Goal: Task Accomplishment & Management: Complete application form

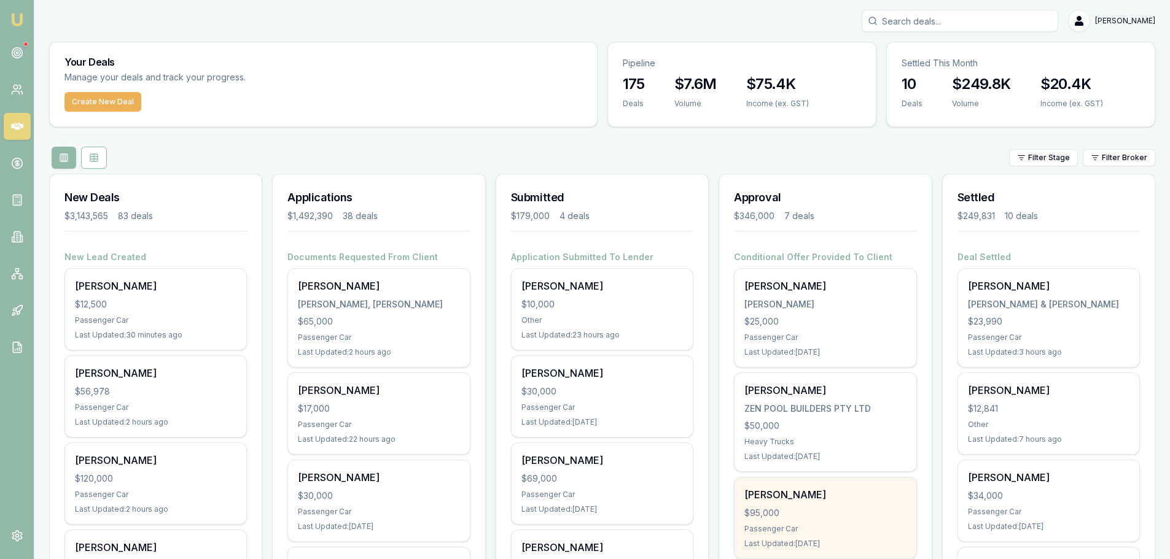
click at [839, 512] on div "$95,000" at bounding box center [825, 513] width 162 height 12
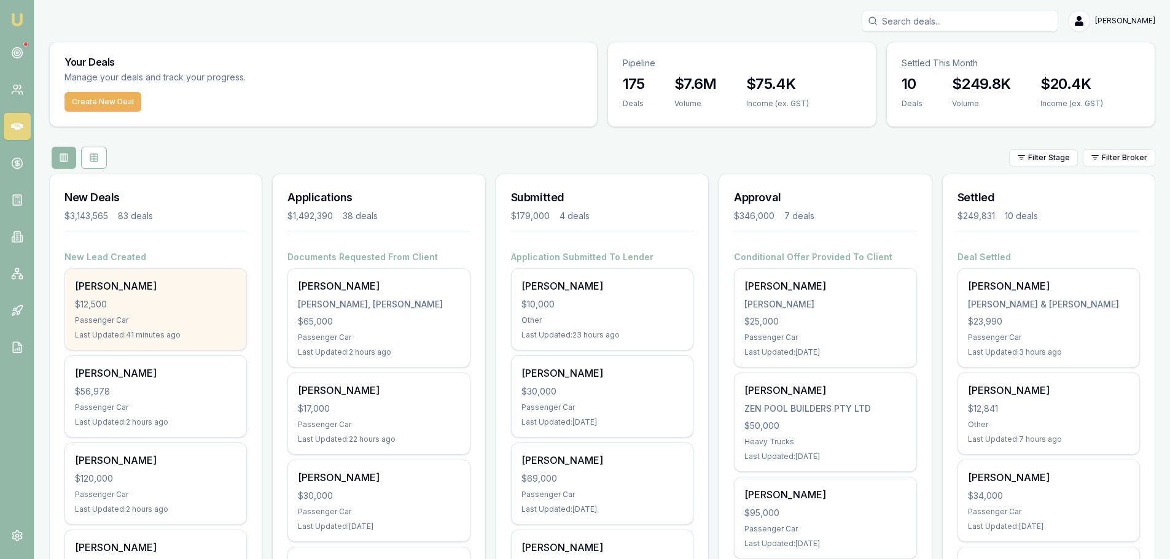
click at [212, 311] on div "Rosslyn Barber $12,500 Passenger Car Last Updated: 41 minutes ago" at bounding box center [155, 309] width 181 height 81
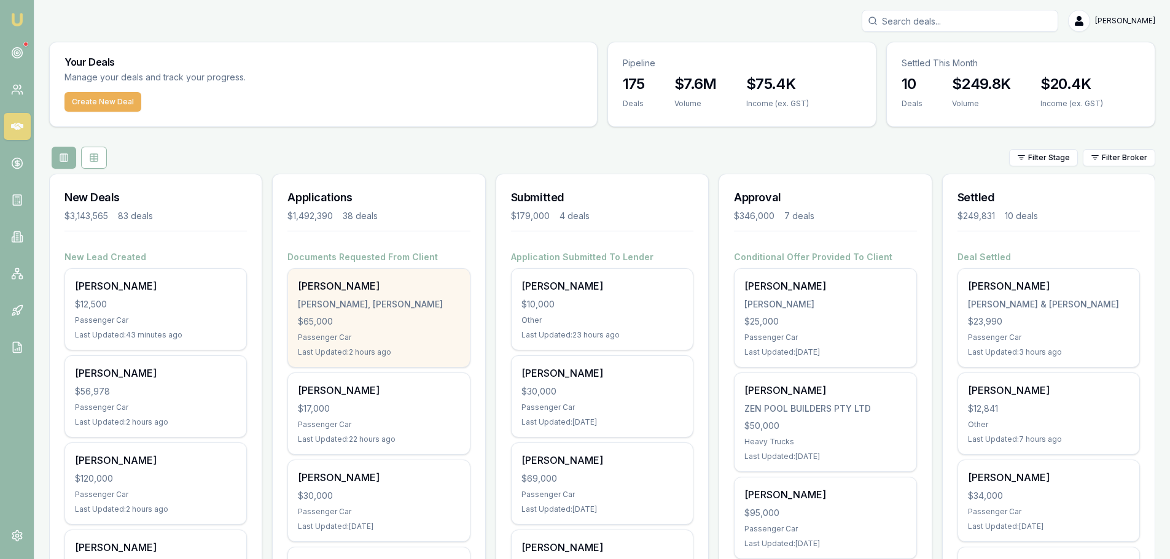
click at [372, 308] on div "JOHAN, AYDEN JOHNATHON" at bounding box center [379, 304] width 162 height 12
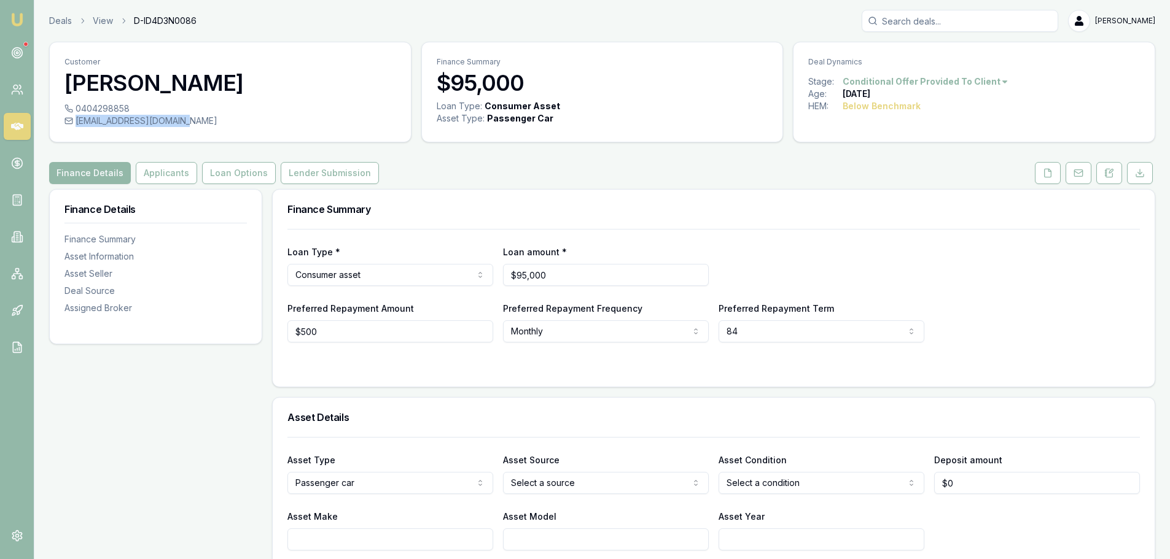
drag, startPoint x: 195, startPoint y: 125, endPoint x: 77, endPoint y: 120, distance: 118.0
click at [77, 120] on div "83robreynolds@gmail.com" at bounding box center [230, 121] width 332 height 12
copy div "83robreynolds@gmail.com"
click at [1113, 171] on icon at bounding box center [1109, 173] width 10 height 10
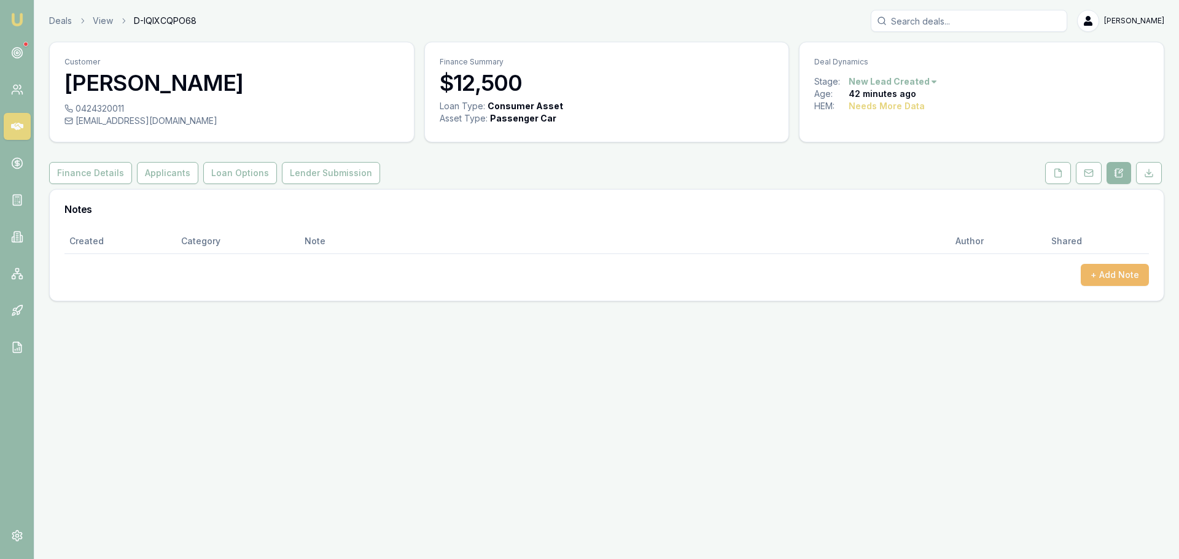
click at [1117, 271] on button "+ Add Note" at bounding box center [1115, 275] width 68 height 22
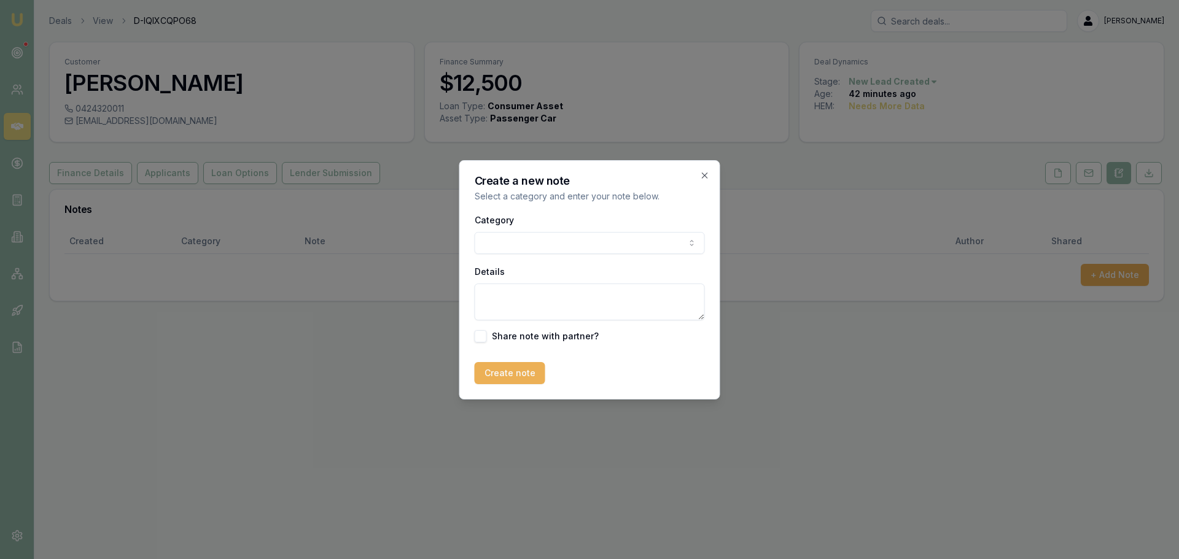
click at [664, 240] on body "Emu Broker Deals View D-IQIXCQPO68 Erin Shield Toggle Menu Customer Rosslyn Bar…" at bounding box center [589, 279] width 1179 height 559
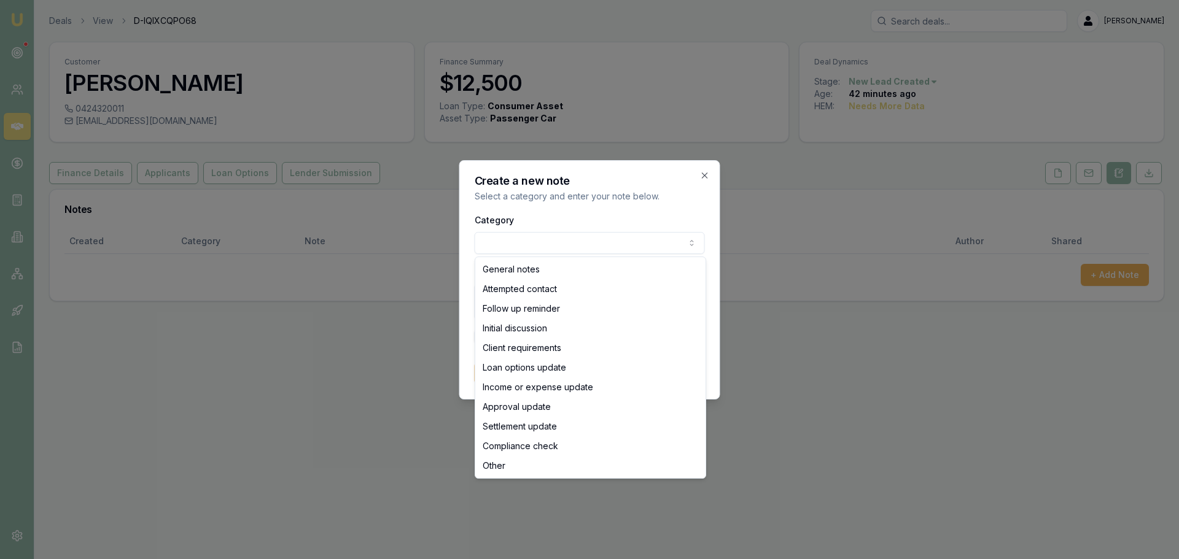
select select "ATTEMPTED_CONTACT"
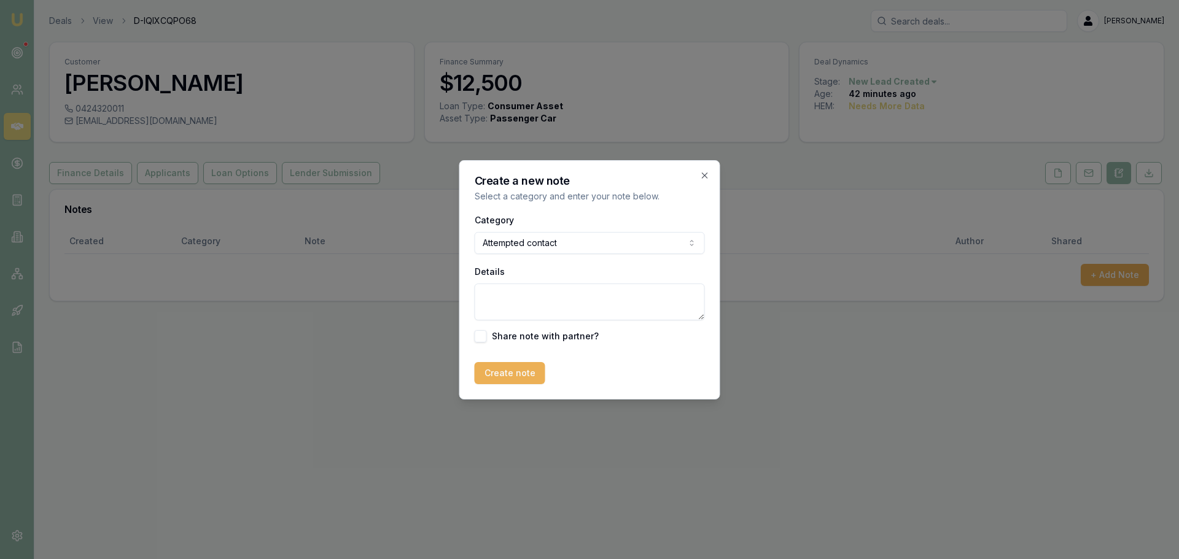
click at [544, 302] on textarea "Details" at bounding box center [590, 302] width 230 height 37
type textarea "sent intro text"
click at [521, 367] on button "Create note" at bounding box center [510, 373] width 71 height 22
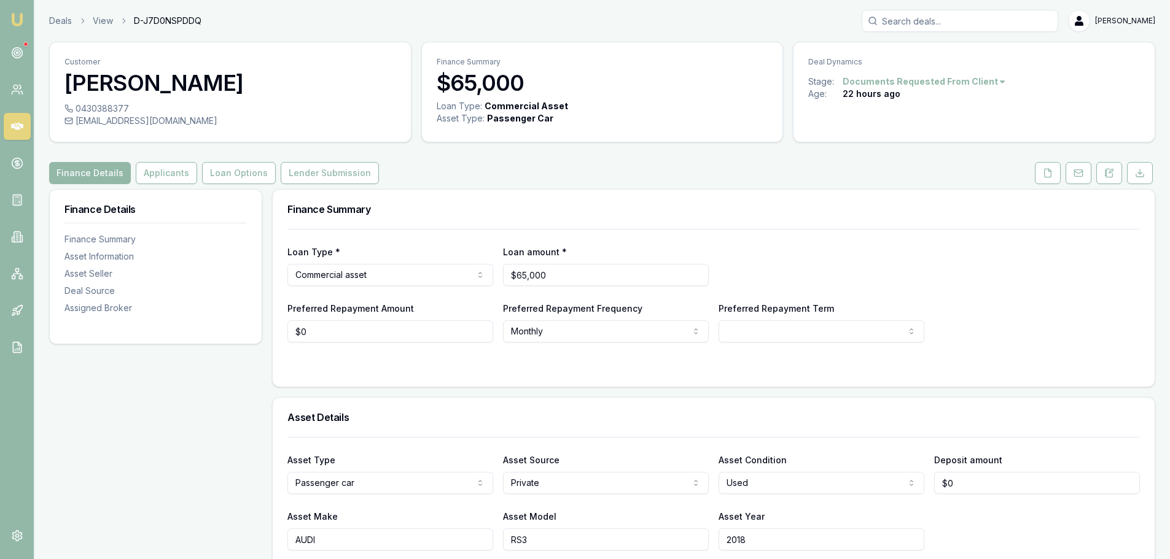
click at [543, 169] on div "Finance Details Applicants Loan Options Lender Submission" at bounding box center [602, 173] width 1106 height 22
click at [176, 177] on button "Applicants" at bounding box center [166, 173] width 61 height 22
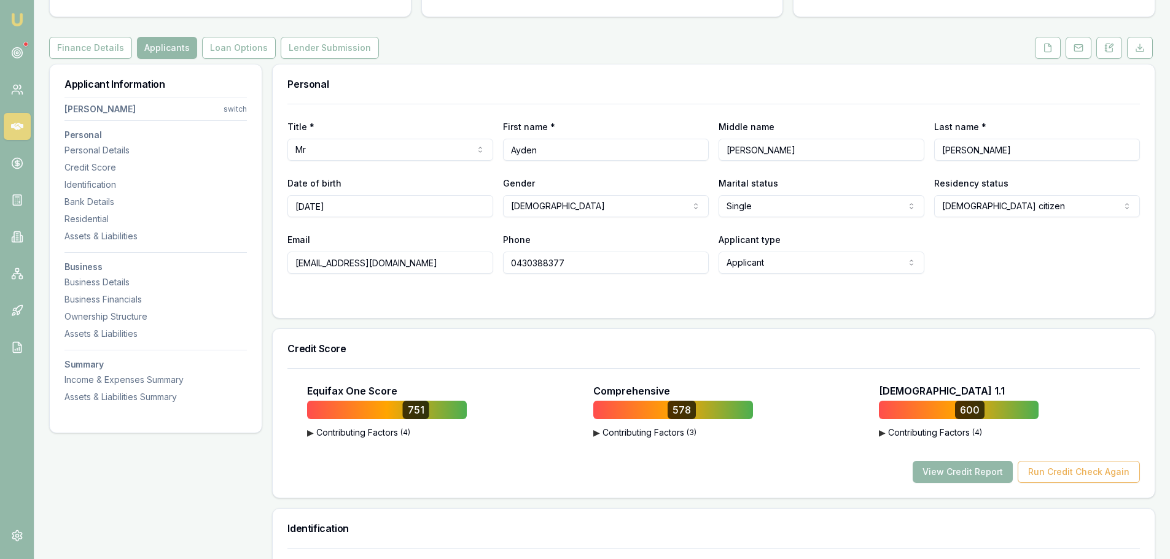
scroll to position [307, 0]
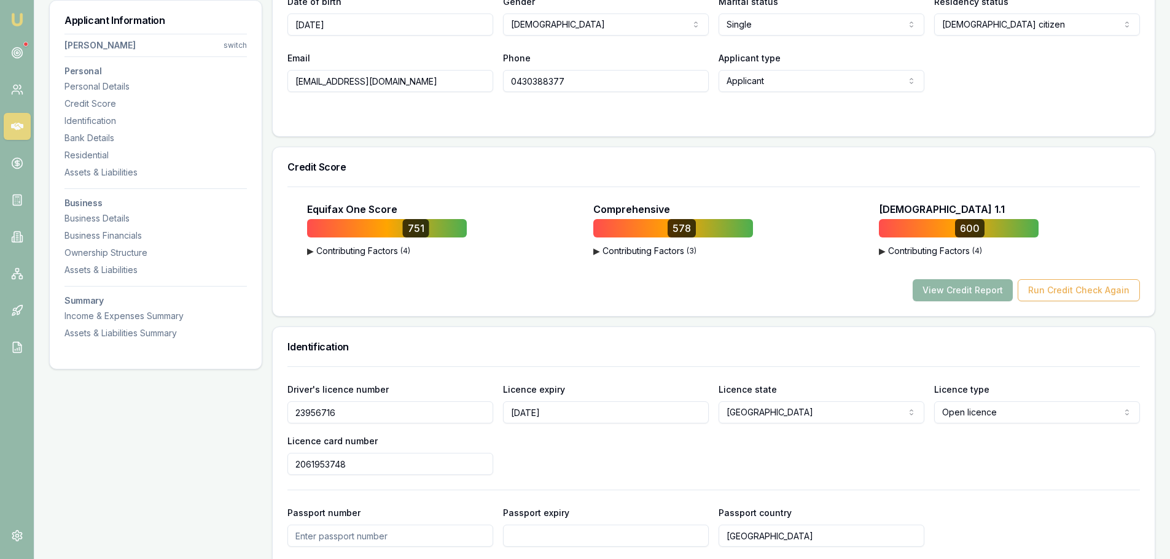
click at [977, 292] on button "View Credit Report" at bounding box center [963, 290] width 100 height 22
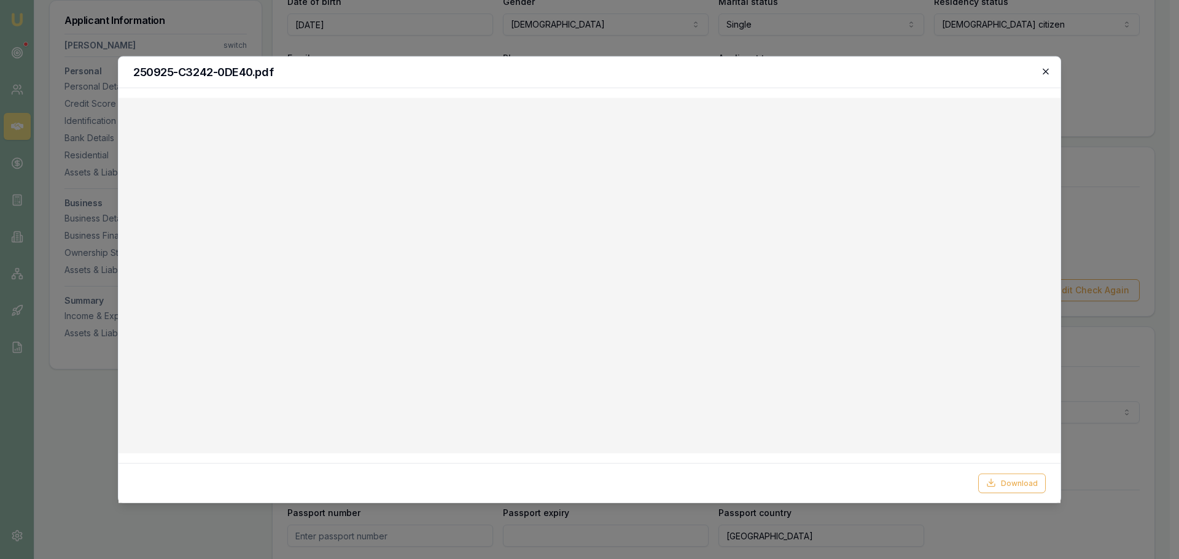
click at [1047, 68] on icon "button" at bounding box center [1046, 71] width 10 height 10
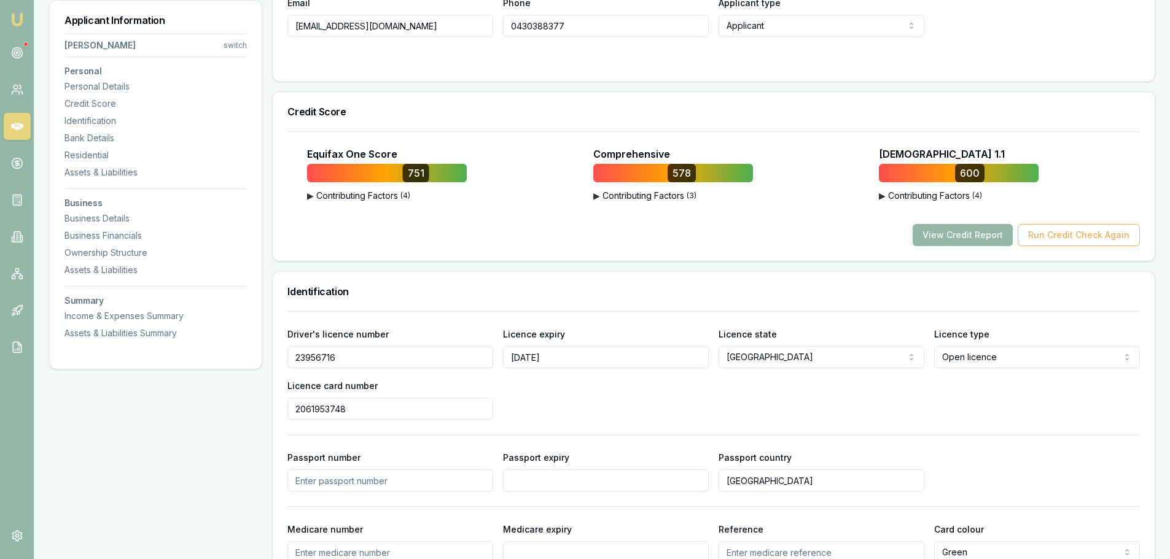
scroll to position [368, 0]
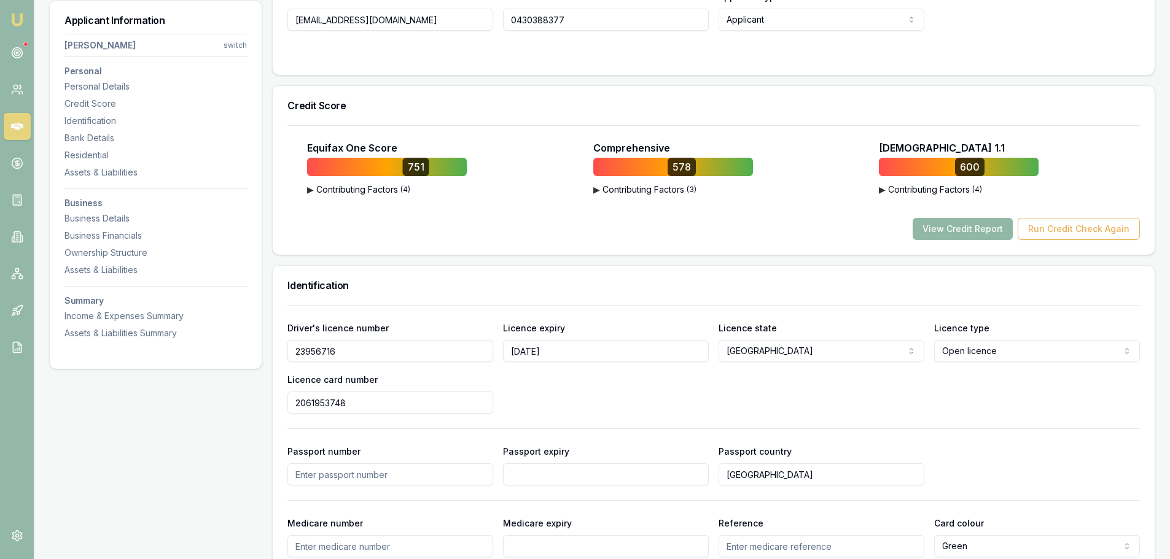
click at [984, 230] on button "View Credit Report" at bounding box center [963, 229] width 100 height 22
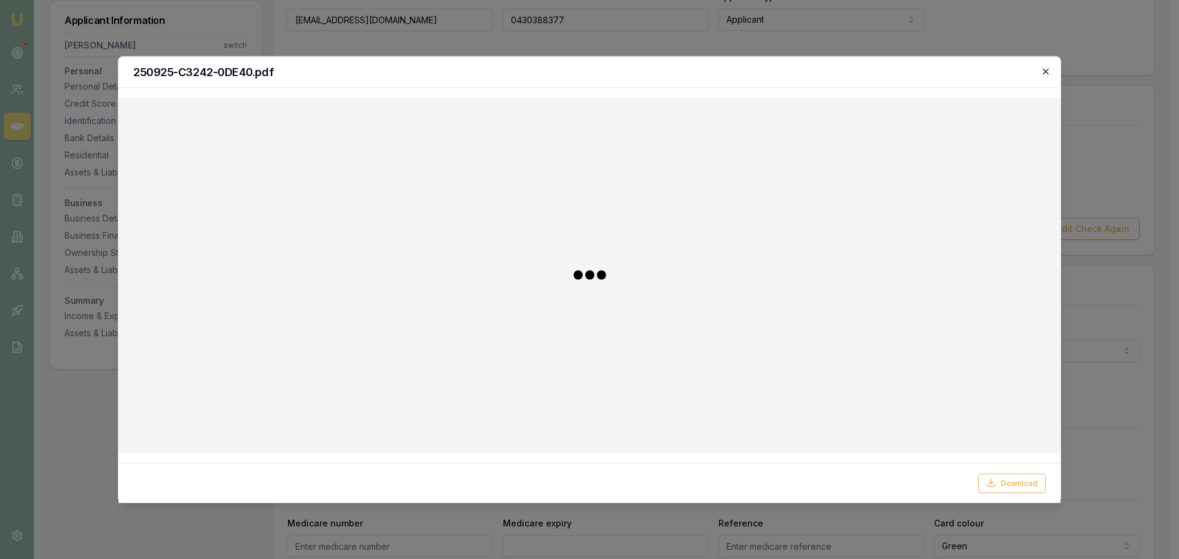
click at [1047, 69] on icon "button" at bounding box center [1046, 71] width 10 height 10
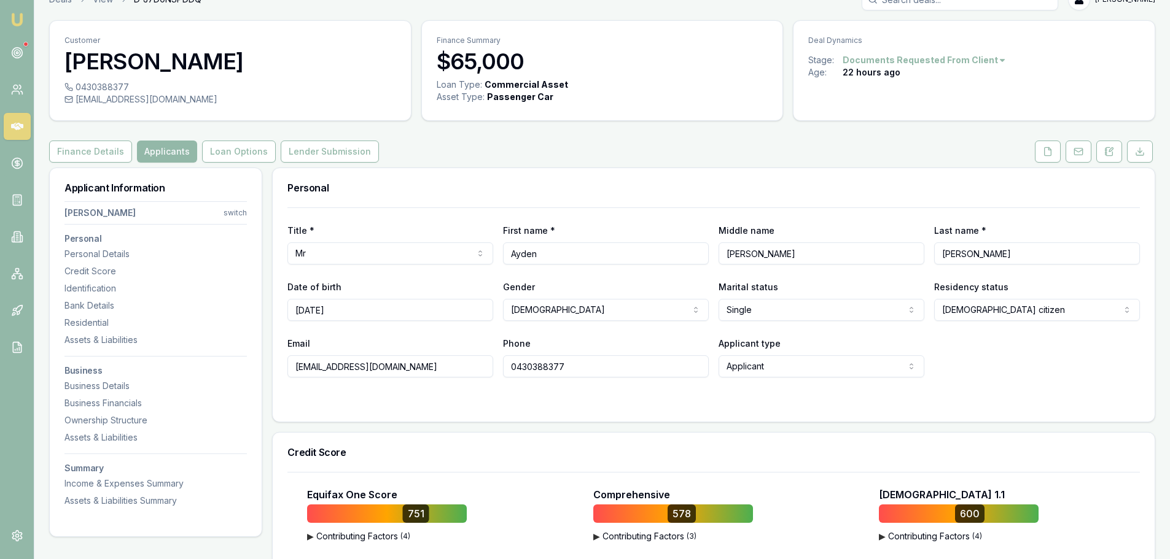
scroll to position [0, 0]
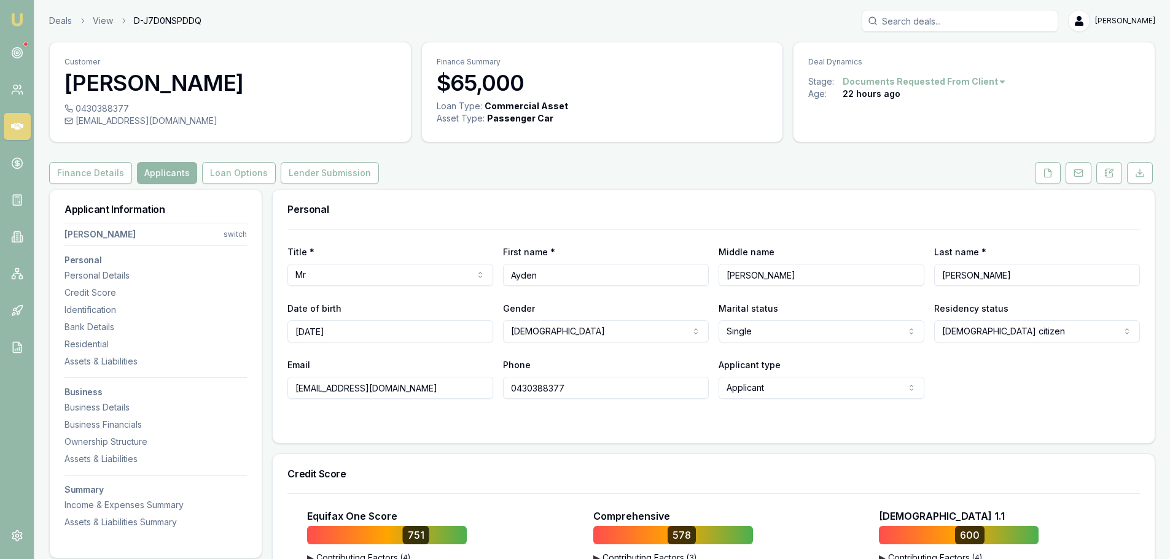
click at [773, 276] on input "JOHNATHAN" at bounding box center [822, 275] width 206 height 22
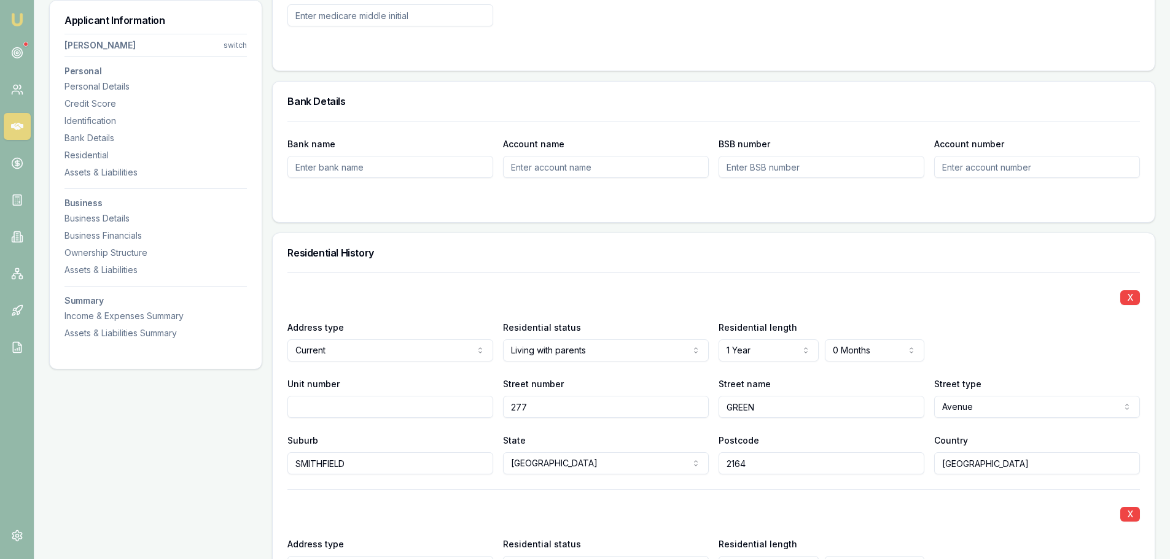
scroll to position [1105, 0]
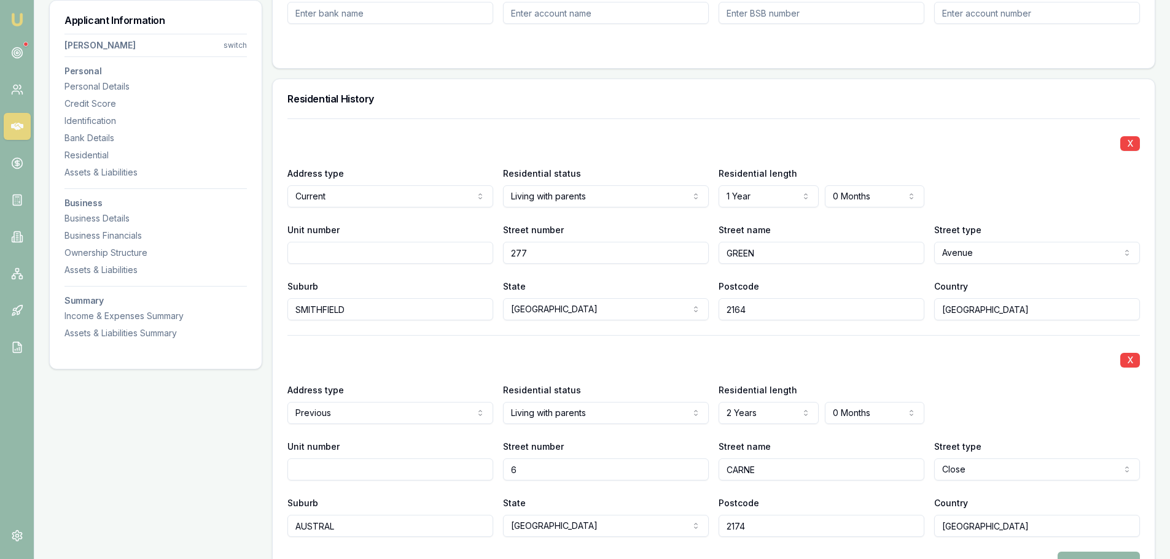
type input "JOHNATHoN"
drag, startPoint x: 569, startPoint y: 249, endPoint x: 440, endPoint y: 252, distance: 128.4
click at [440, 252] on div "Unit number Street number 277 Street name GREEN Street type Avenue Access Alley…" at bounding box center [713, 243] width 852 height 42
click at [537, 247] on input "277" at bounding box center [606, 253] width 206 height 22
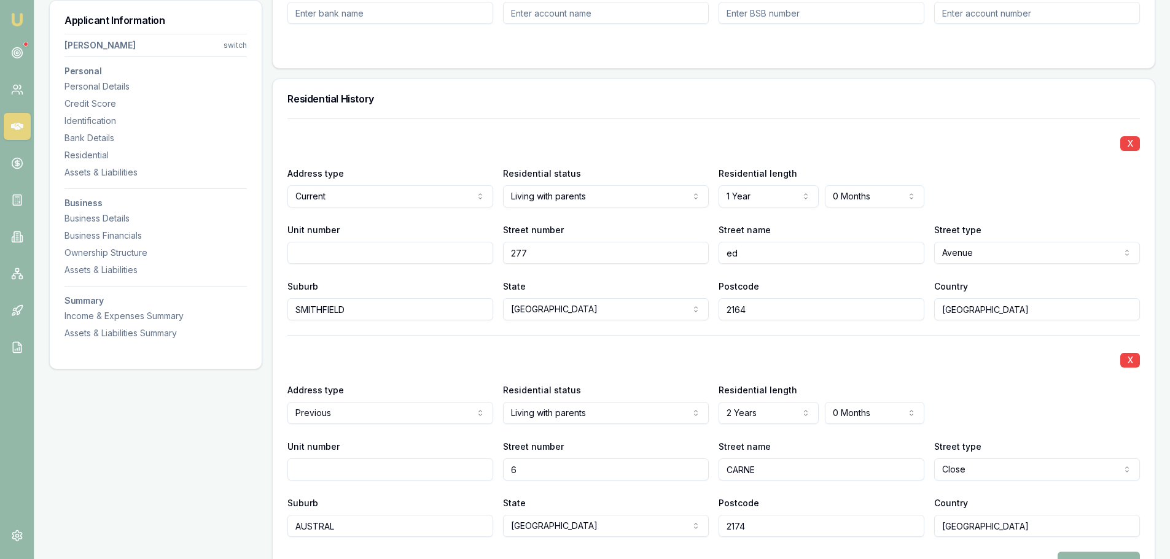
type input "e"
type input "EDMONDSON"
type input "Austral"
type input "2179"
click at [905, 339] on div "X Address type Previous Current Previous Residential status Living with parents…" at bounding box center [713, 436] width 852 height 202
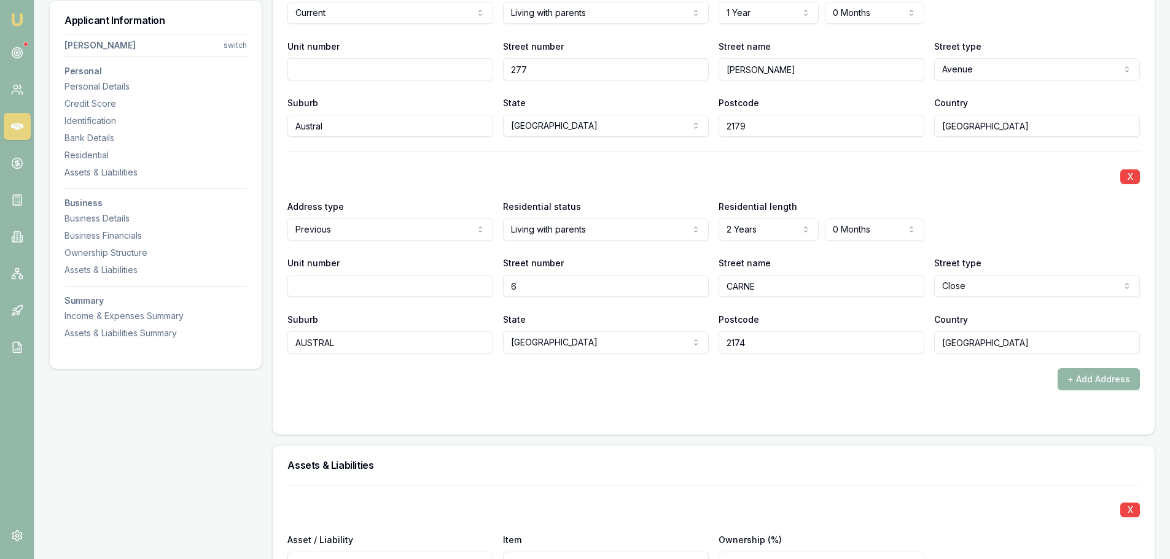
scroll to position [1290, 0]
click at [968, 196] on div "X Address type Previous Current Previous Residential status Living with parents…" at bounding box center [713, 252] width 852 height 202
click at [503, 396] on form "X Address type Current Current Previous Residential status Living with parents …" at bounding box center [713, 176] width 852 height 485
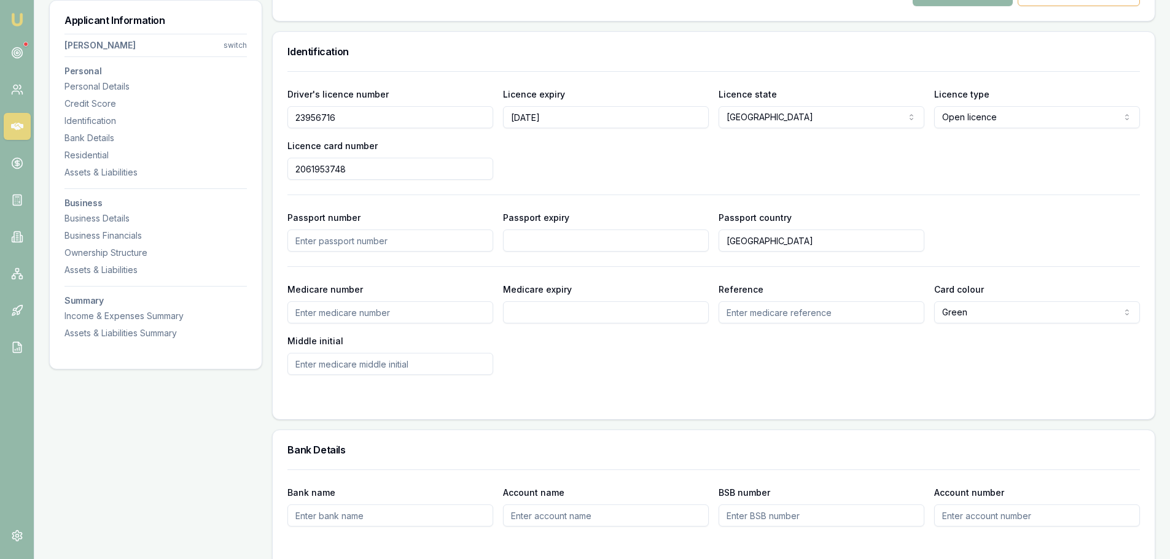
scroll to position [430, 0]
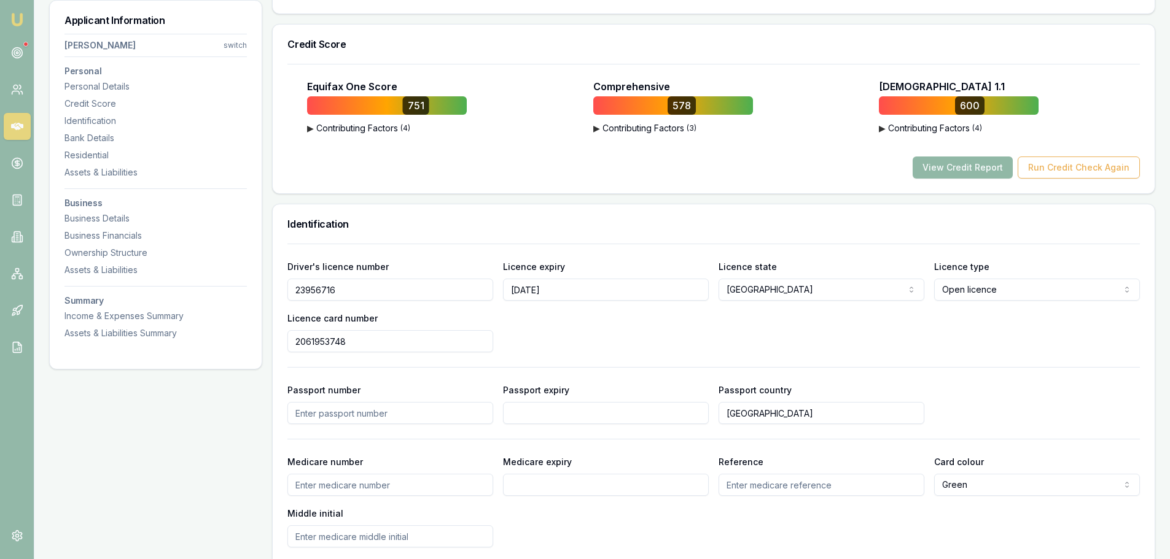
click at [994, 166] on button "View Credit Report" at bounding box center [963, 168] width 100 height 22
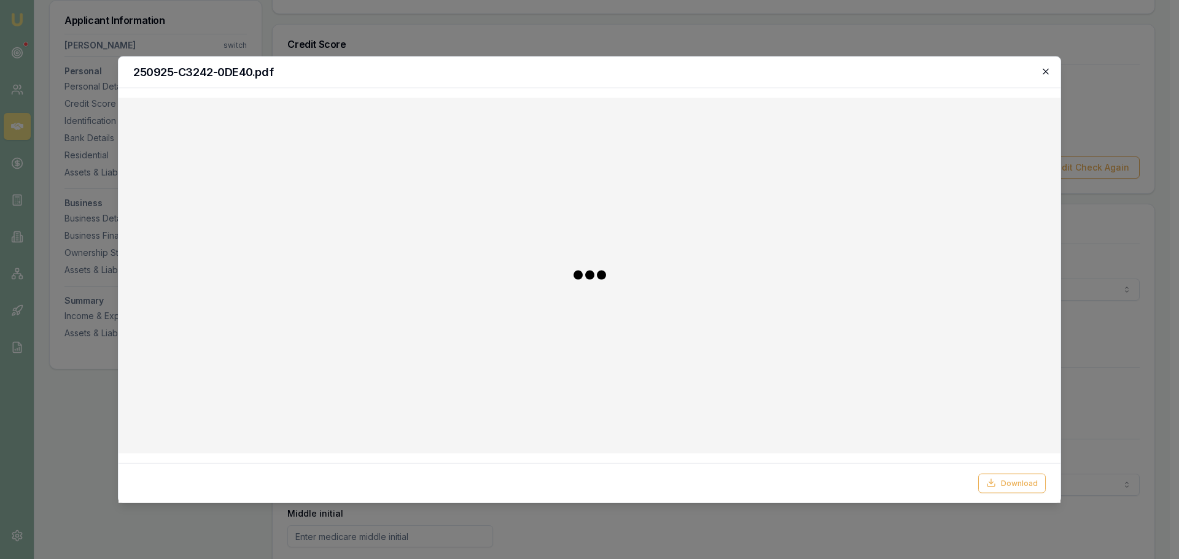
click at [1050, 73] on icon "button" at bounding box center [1046, 71] width 10 height 10
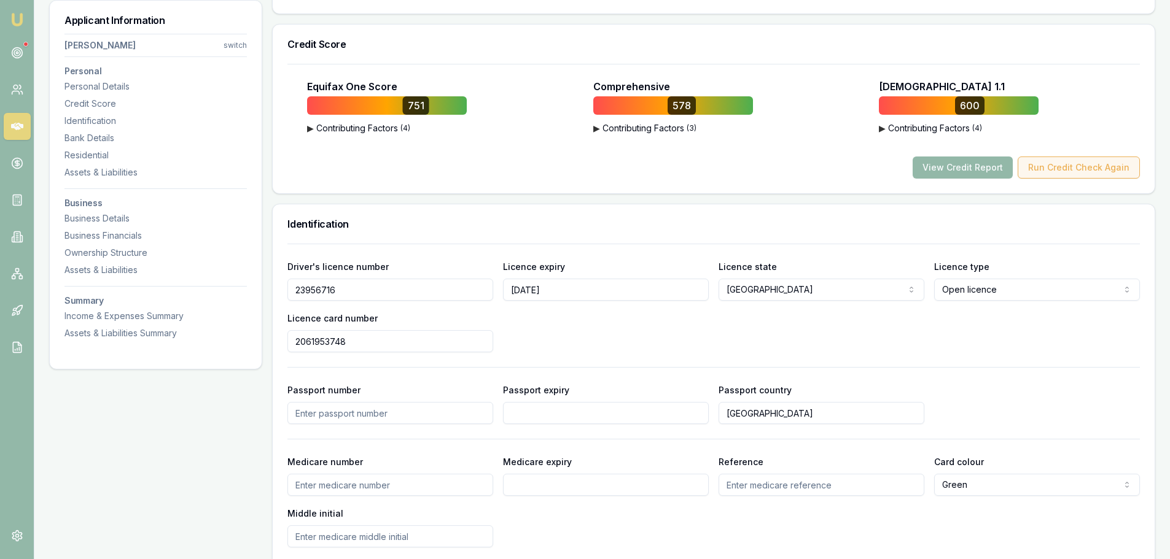
click at [1075, 171] on button "Run Credit Check Again" at bounding box center [1079, 168] width 122 height 22
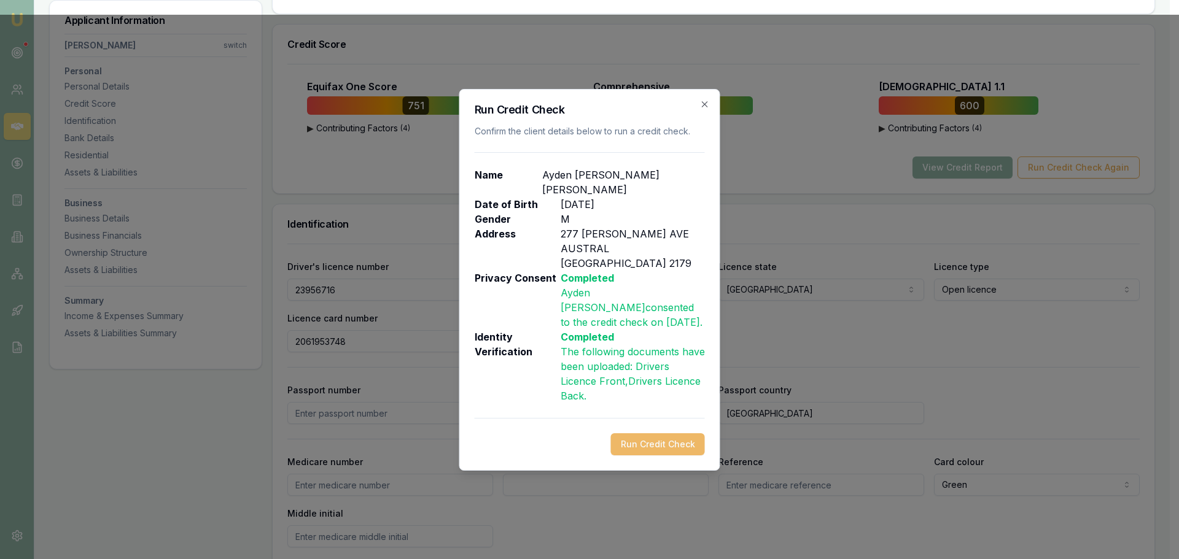
click at [654, 434] on button "Run Credit Check" at bounding box center [658, 445] width 94 height 22
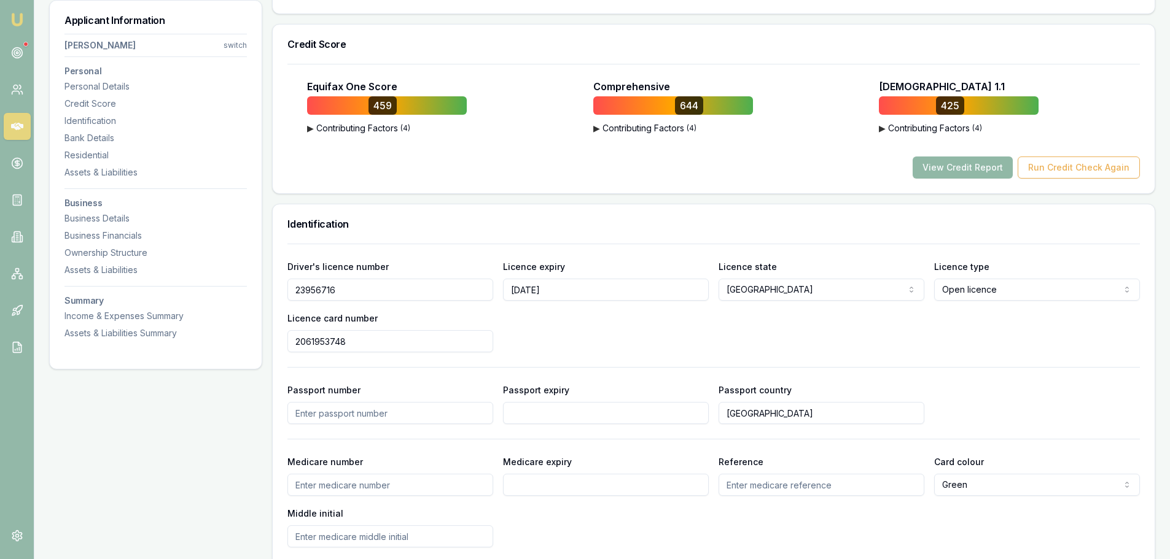
click at [961, 165] on button "View Credit Report" at bounding box center [963, 168] width 100 height 22
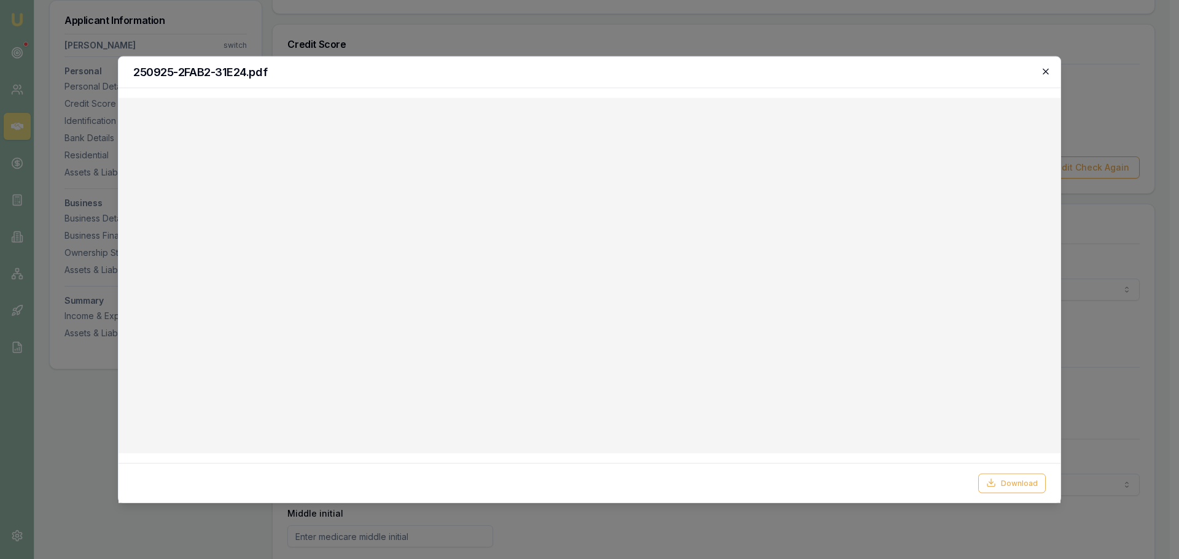
click at [1047, 69] on icon "button" at bounding box center [1046, 71] width 10 height 10
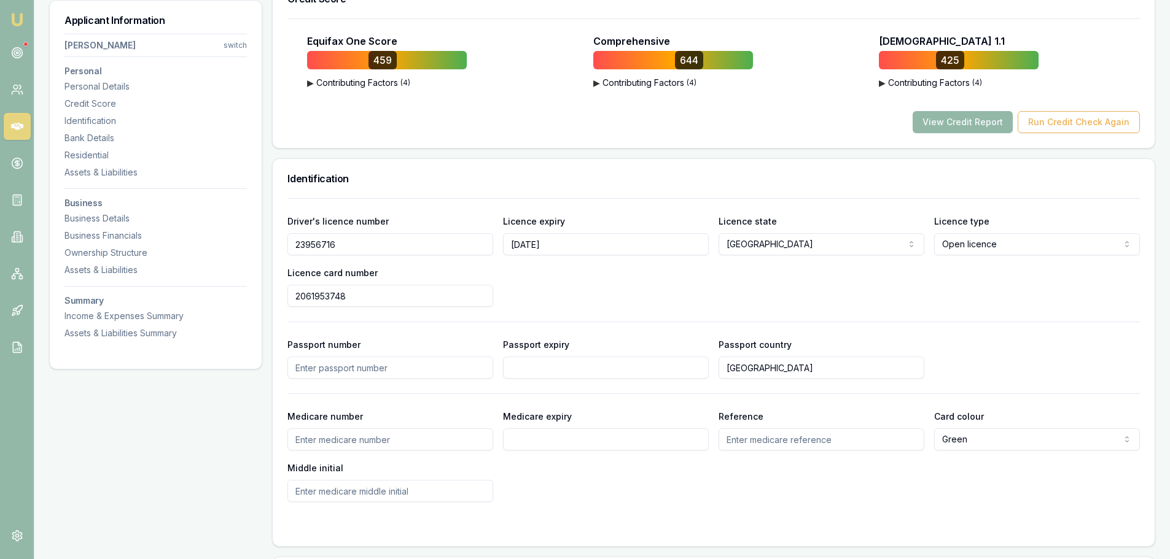
scroll to position [307, 0]
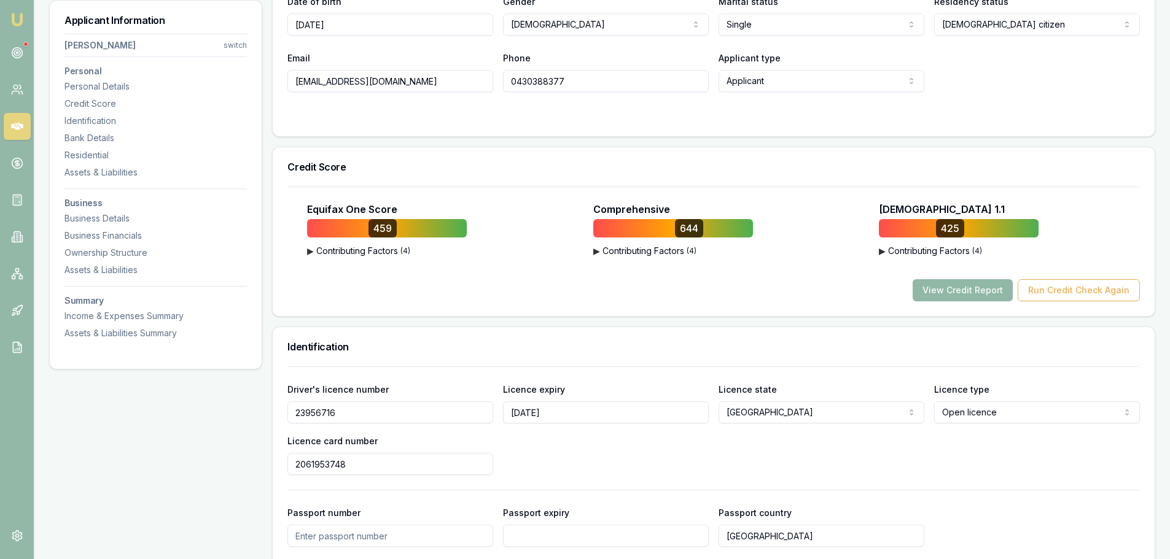
click at [948, 286] on button "View Credit Report" at bounding box center [963, 290] width 100 height 22
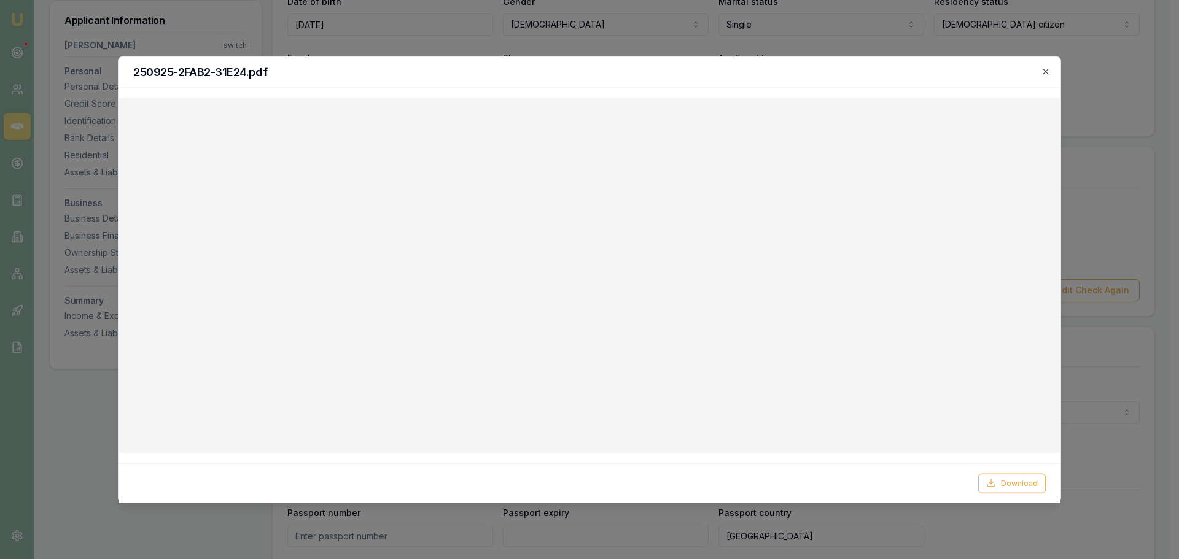
click at [1040, 66] on h2 "250925-2FAB2-31E24.pdf" at bounding box center [589, 71] width 913 height 11
click at [1046, 69] on icon "button" at bounding box center [1046, 71] width 10 height 10
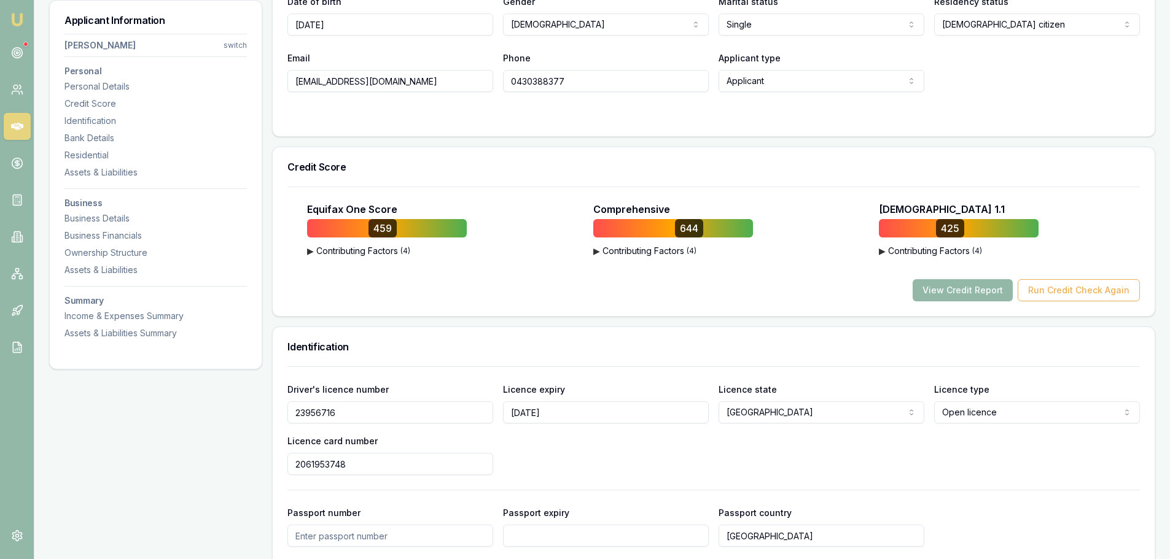
click at [704, 129] on div "Title * Mr Mr Mrs Miss Ms Dr Prof First name * Ayden Middle name JOHNATHoN Last…" at bounding box center [714, 29] width 882 height 214
click at [694, 128] on div "Title * Mr Mr Mrs Miss Ms Dr Prof First name * Ayden Middle name JOHNATHoN Last…" at bounding box center [714, 29] width 882 height 214
click at [974, 292] on button "View Credit Report" at bounding box center [963, 290] width 100 height 22
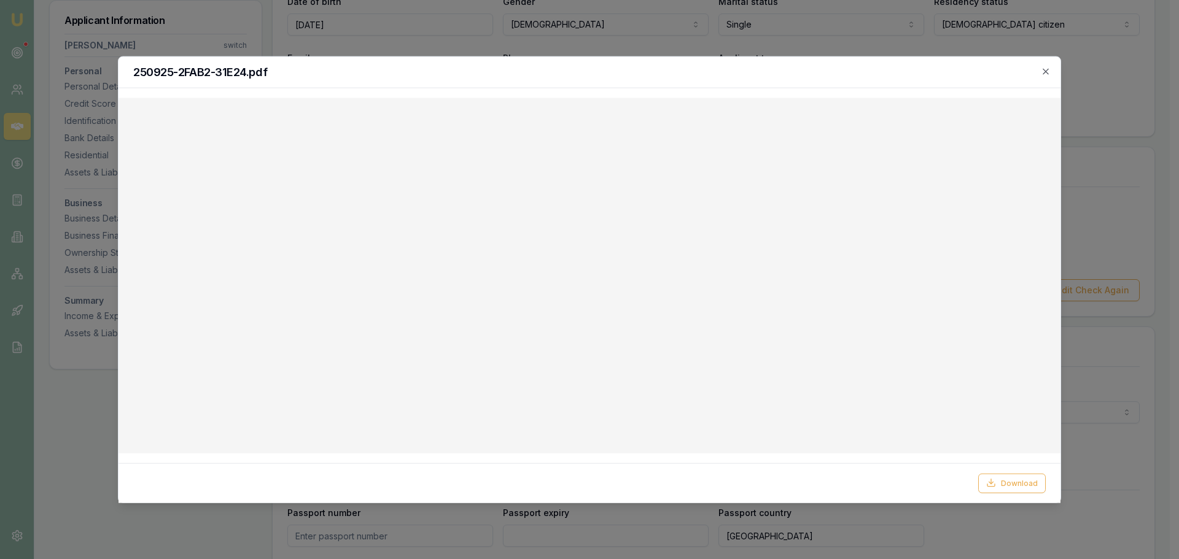
click at [1042, 71] on icon "button" at bounding box center [1046, 71] width 10 height 10
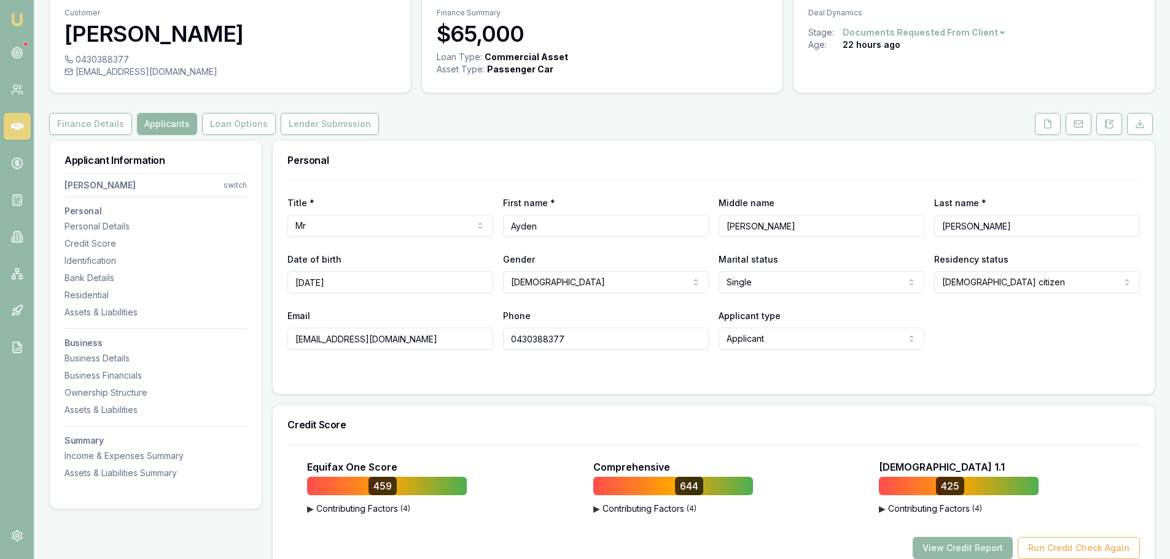
scroll to position [0, 0]
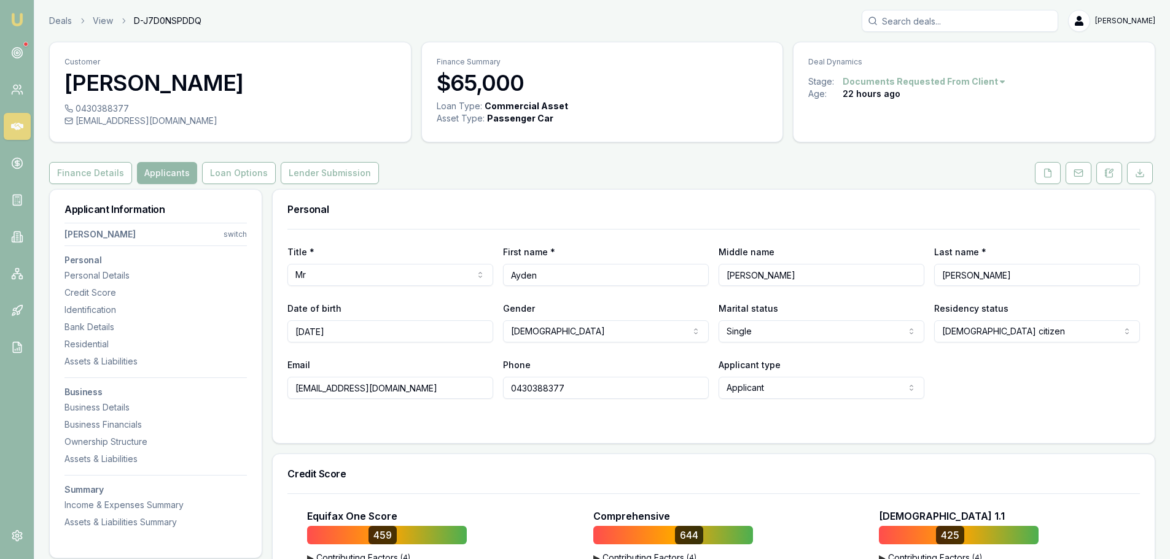
click at [680, 203] on div "Personal" at bounding box center [714, 209] width 882 height 39
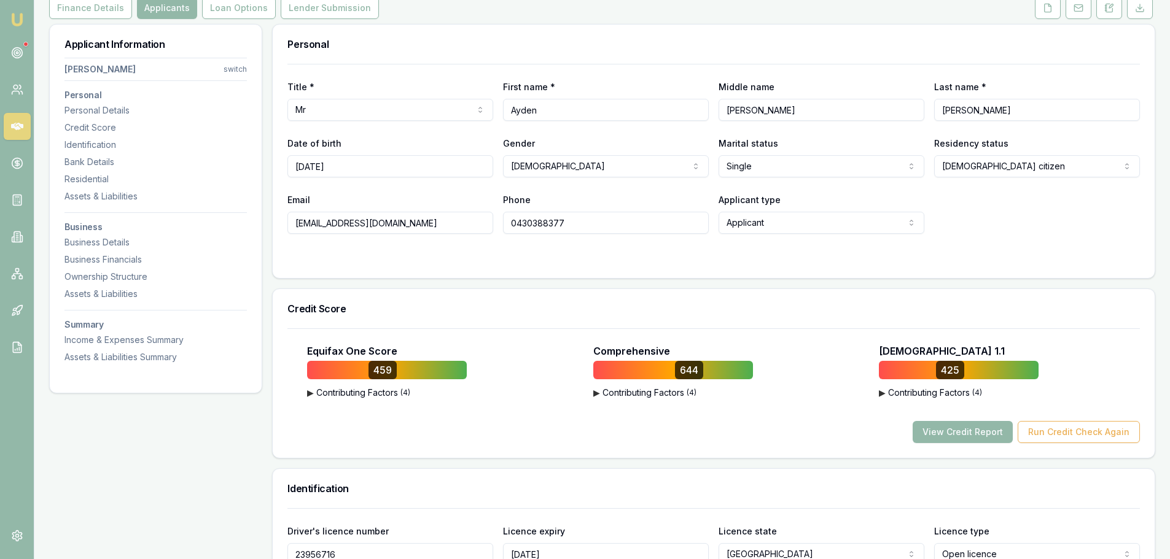
scroll to position [184, 0]
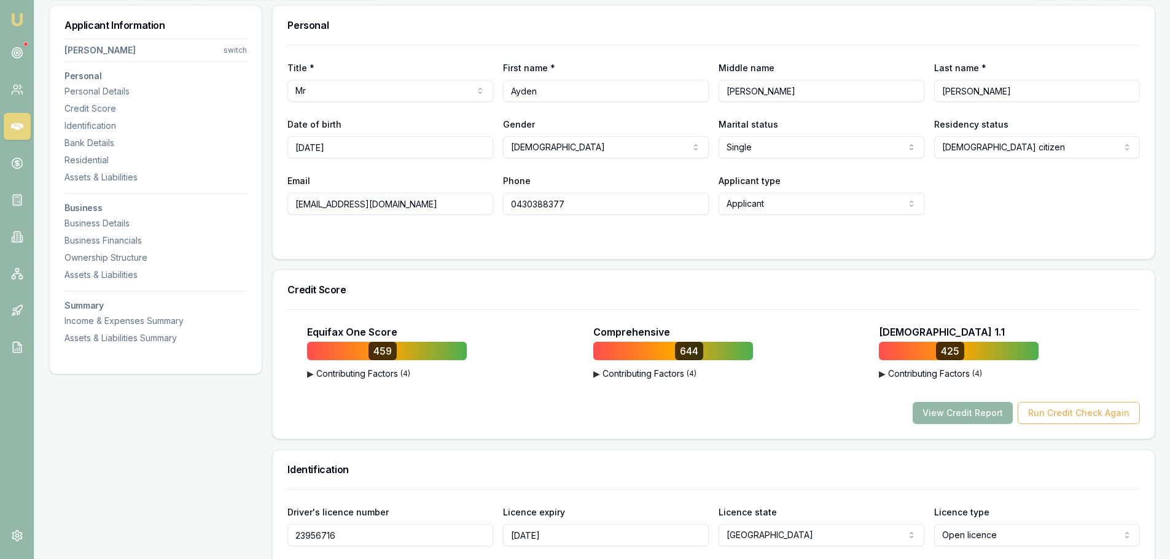
click at [711, 237] on div at bounding box center [713, 240] width 852 height 10
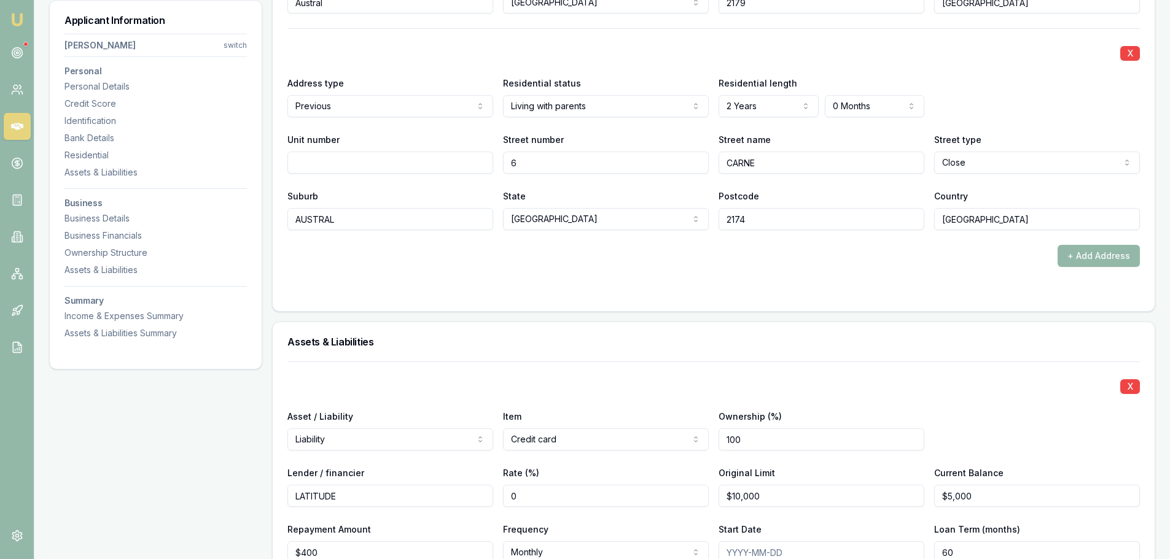
scroll to position [1720, 0]
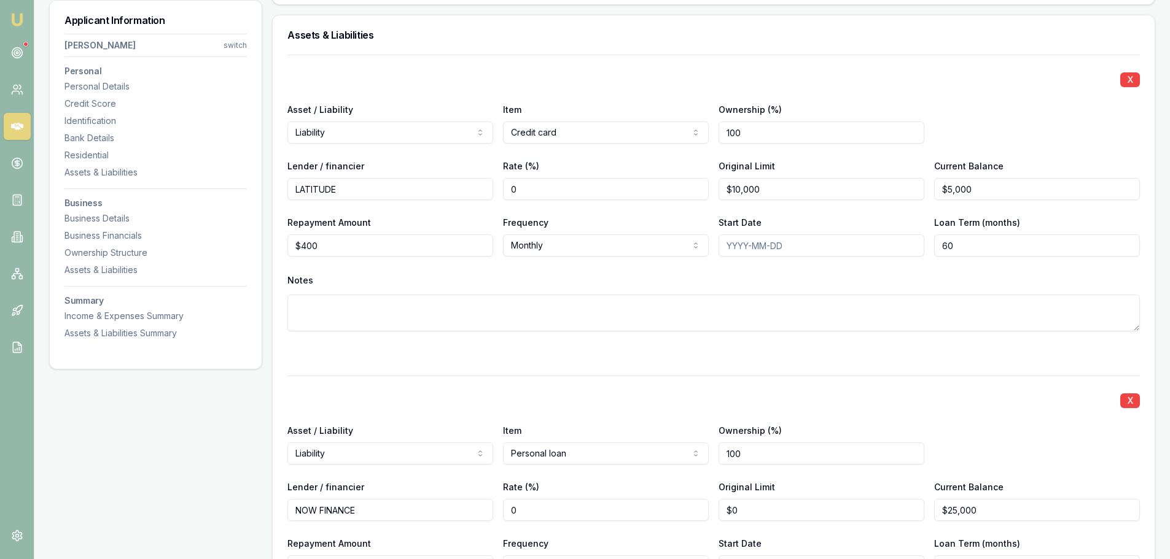
click at [538, 52] on div "Assets & Liabilities" at bounding box center [714, 34] width 882 height 39
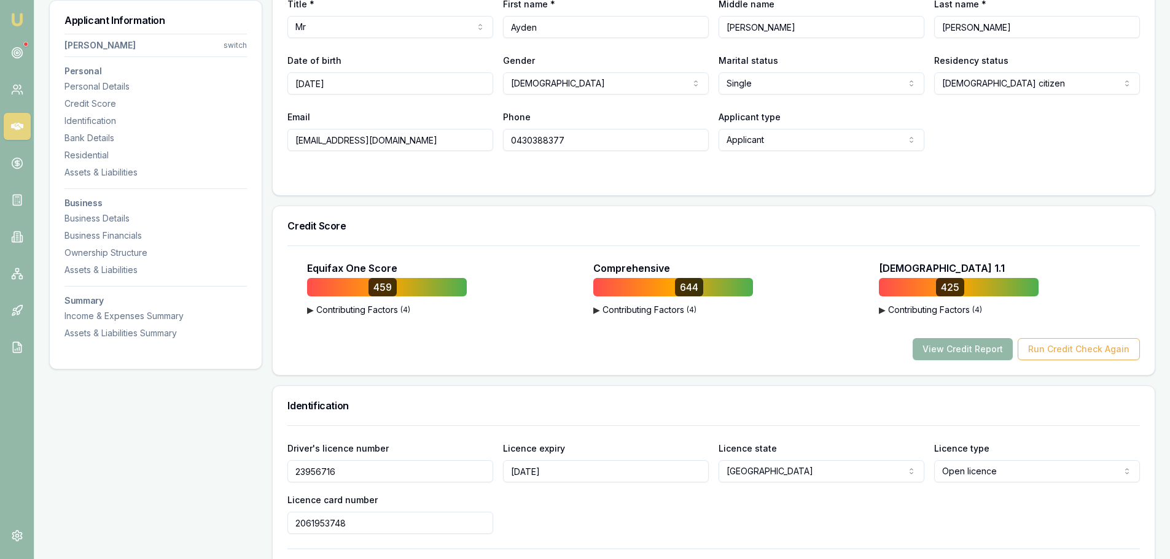
scroll to position [246, 0]
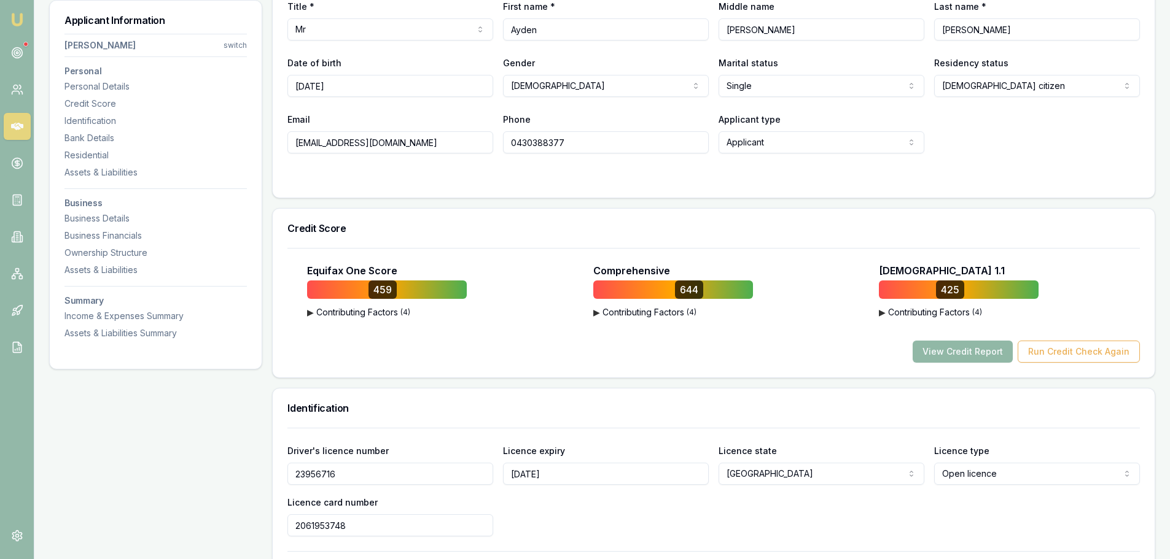
click at [954, 351] on button "View Credit Report" at bounding box center [963, 352] width 100 height 22
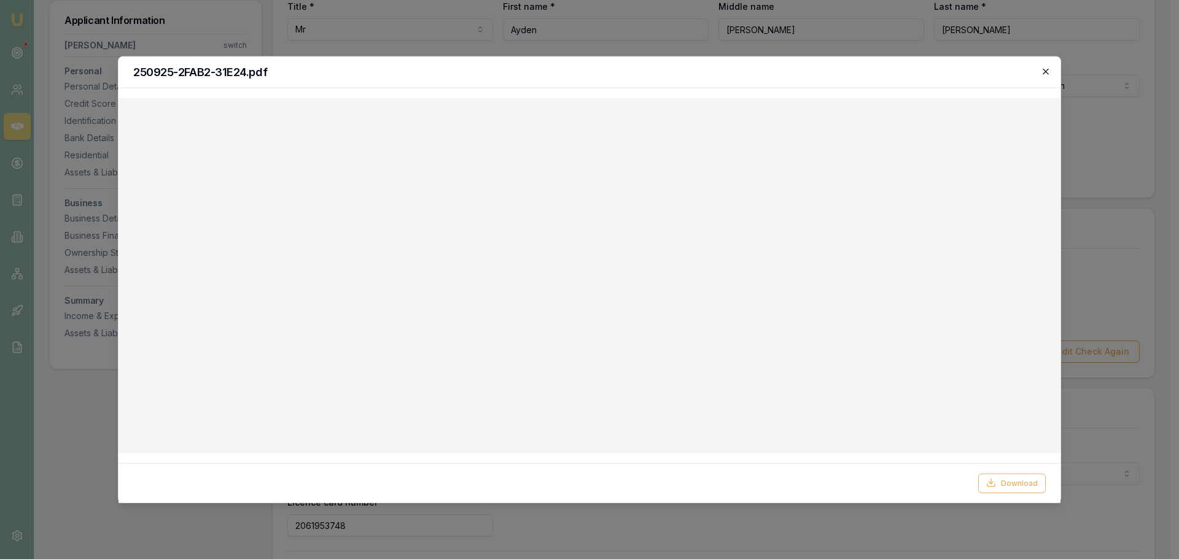
click at [1047, 69] on icon "button" at bounding box center [1046, 71] width 10 height 10
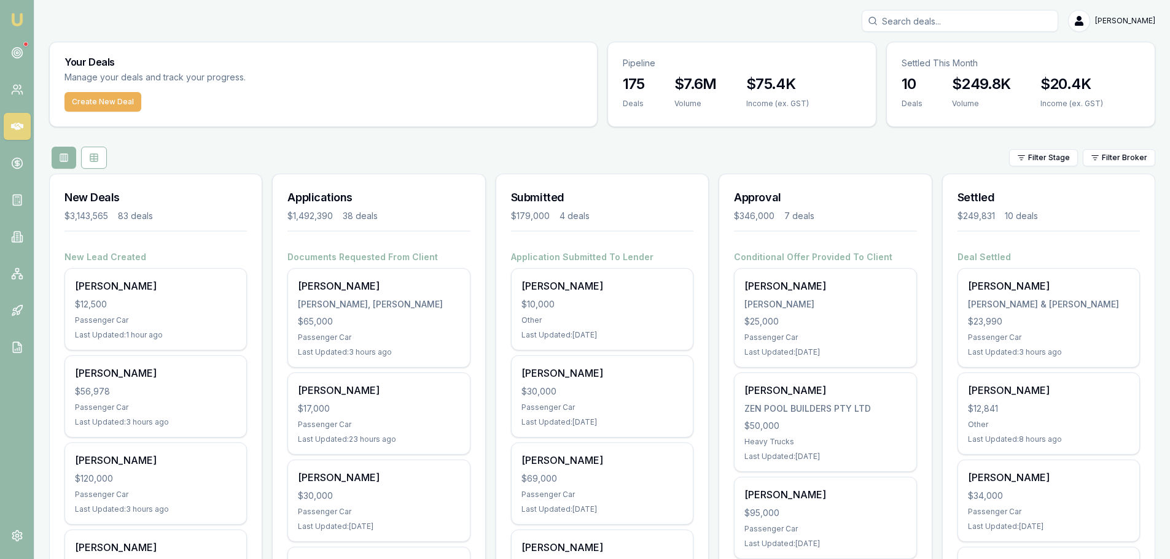
click at [941, 25] on input "Search deals" at bounding box center [960, 21] width 197 height 22
type input "0408701"
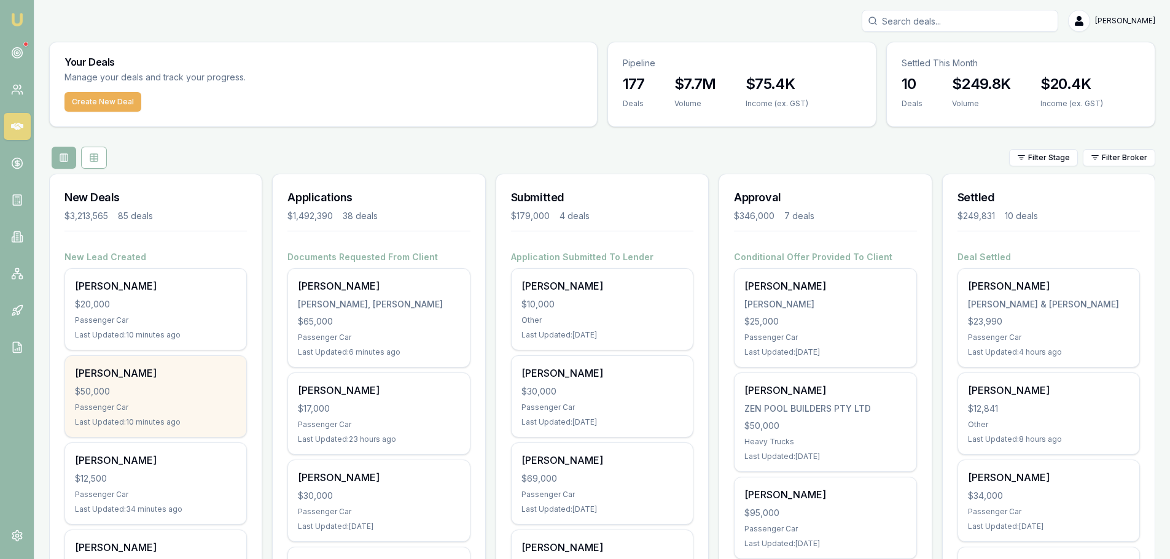
click at [158, 374] on div "[PERSON_NAME]" at bounding box center [156, 373] width 162 height 15
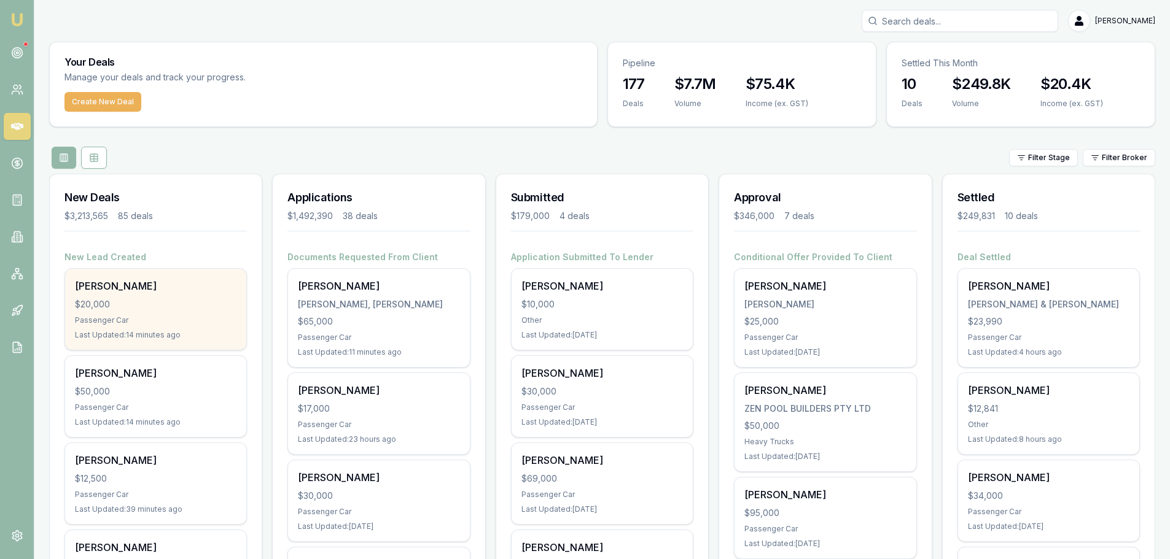
click at [197, 297] on div "Jaiden Bell $20,000 Passenger Car Last Updated: 14 minutes ago" at bounding box center [155, 309] width 181 height 81
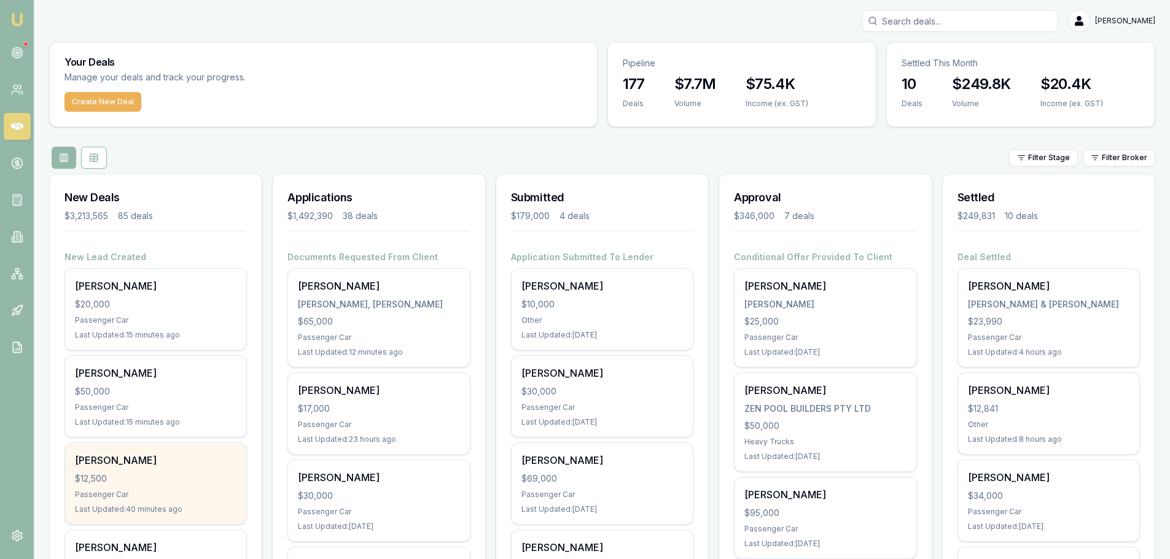
click at [190, 460] on div "Rosslyn Barber" at bounding box center [156, 460] width 162 height 15
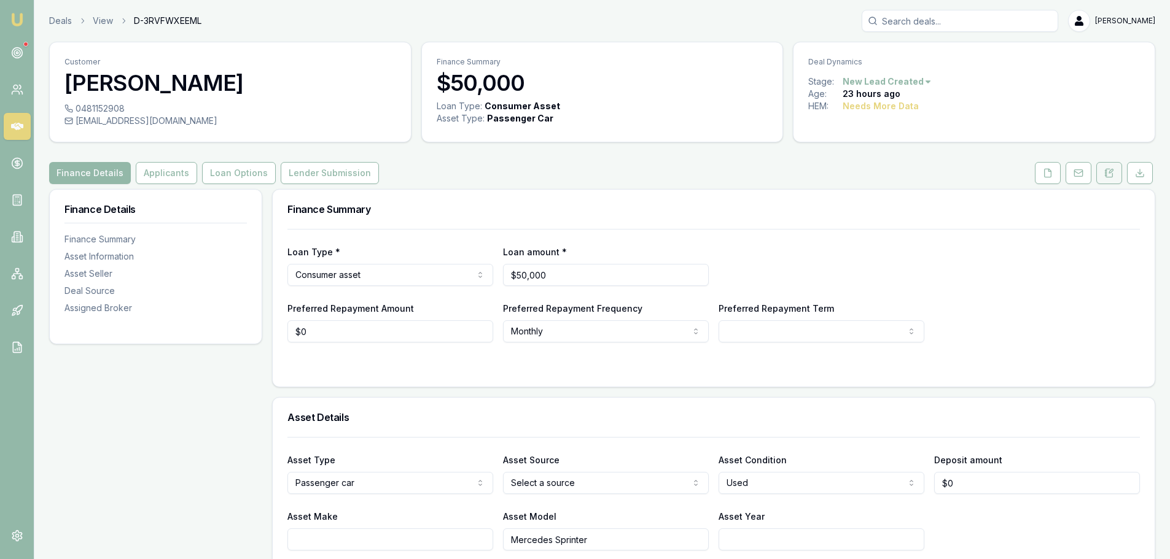
drag, startPoint x: 1110, startPoint y: 175, endPoint x: 1102, endPoint y: 183, distance: 11.3
click at [1110, 175] on icon at bounding box center [1109, 173] width 10 height 10
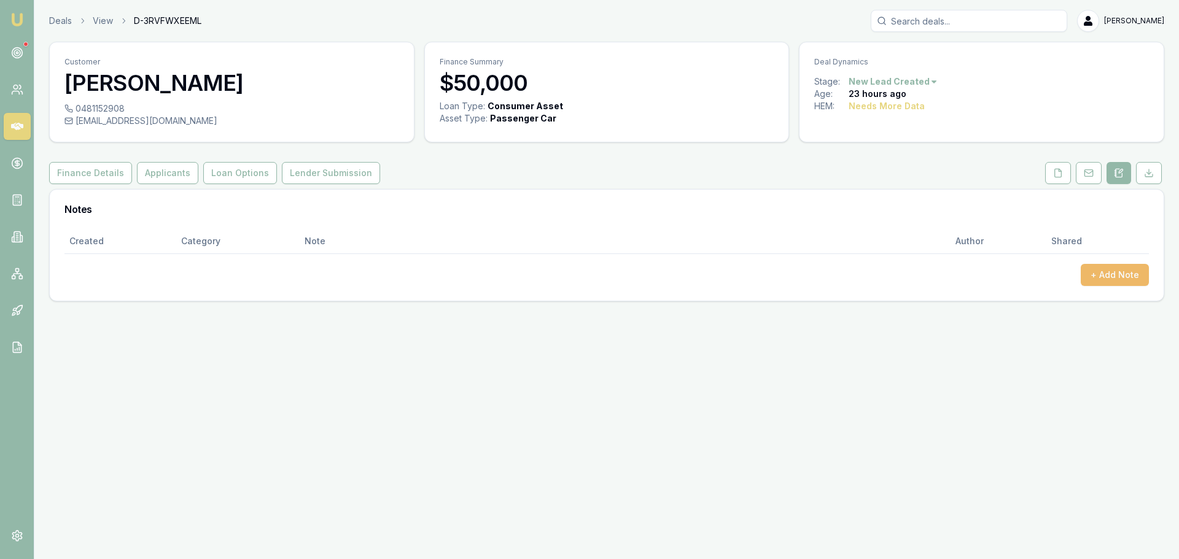
click at [1110, 277] on button "+ Add Note" at bounding box center [1115, 275] width 68 height 22
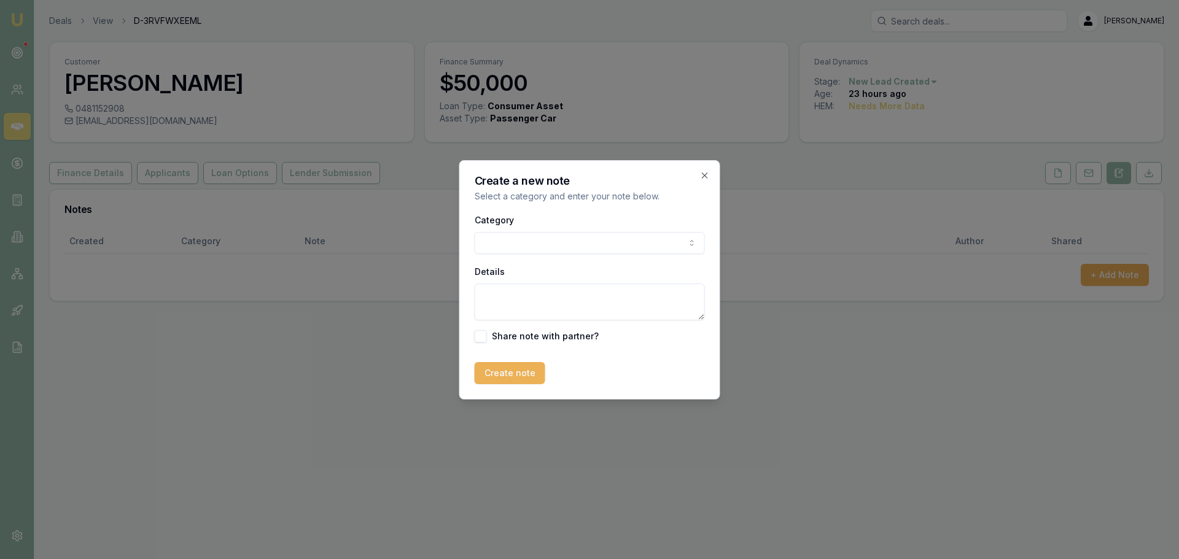
click at [523, 236] on body "Emu Broker Deals View D-3RVFWXEEML [PERSON_NAME] Toggle Menu Customer [PERSON_N…" at bounding box center [589, 279] width 1179 height 559
click at [515, 246] on body "Emu Broker Deals View D-3RVFWXEEML [PERSON_NAME] Toggle Menu Customer [PERSON_N…" at bounding box center [589, 279] width 1179 height 559
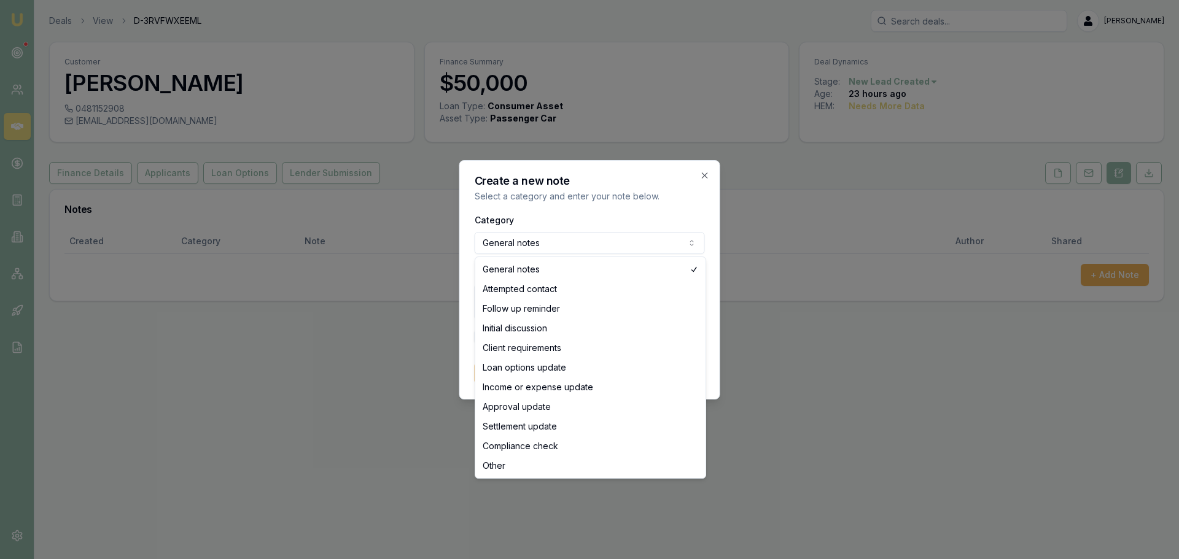
select select "ATTEMPTED_CONTACT"
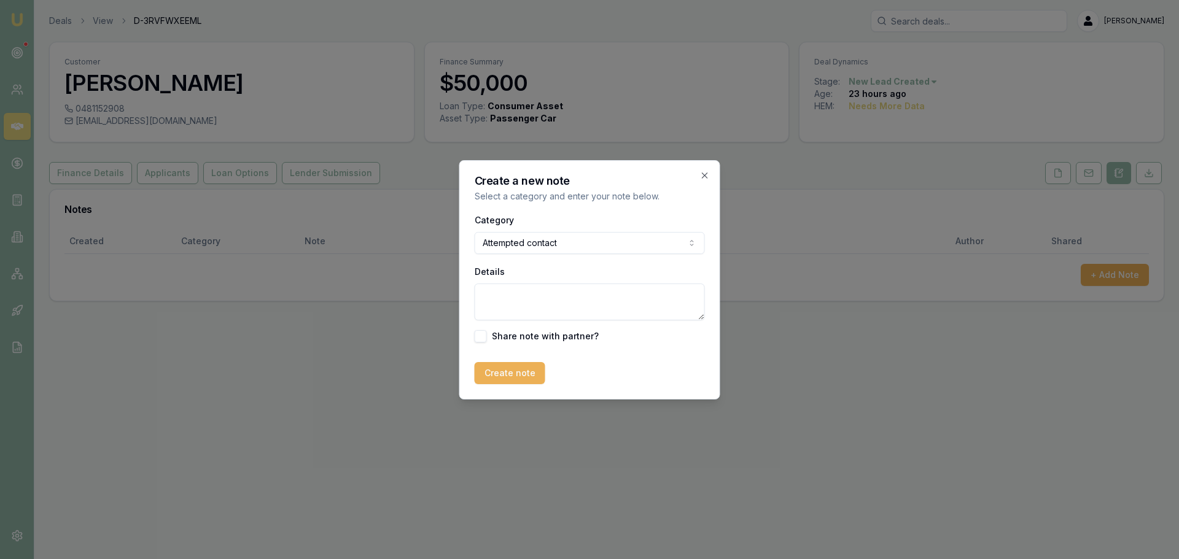
click at [500, 305] on textarea "Details" at bounding box center [590, 302] width 230 height 37
type textarea "sent itnro text"
click at [520, 367] on button "Create note" at bounding box center [510, 373] width 71 height 22
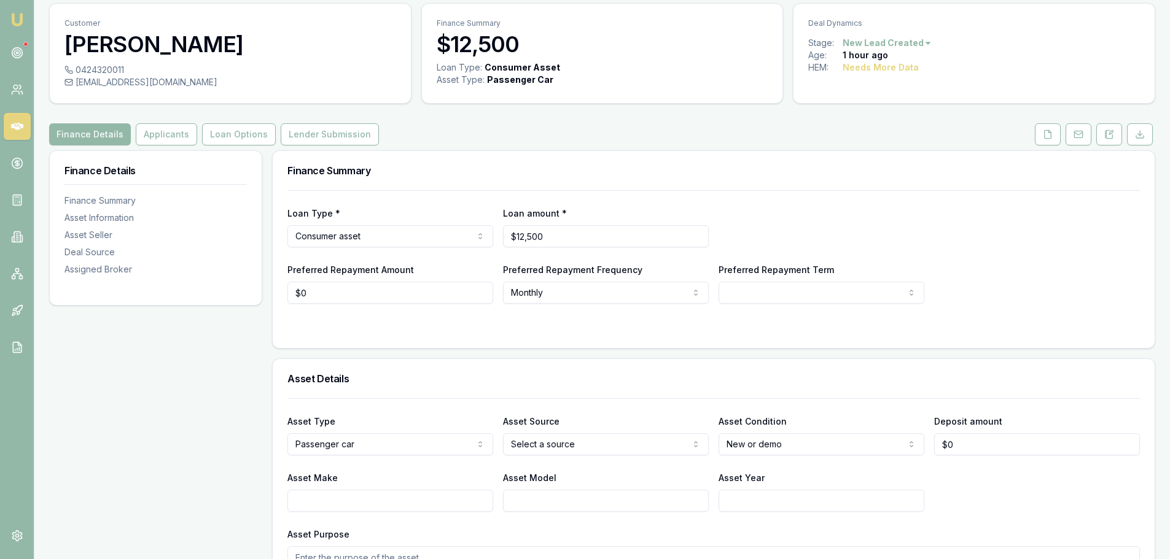
scroll to position [123, 0]
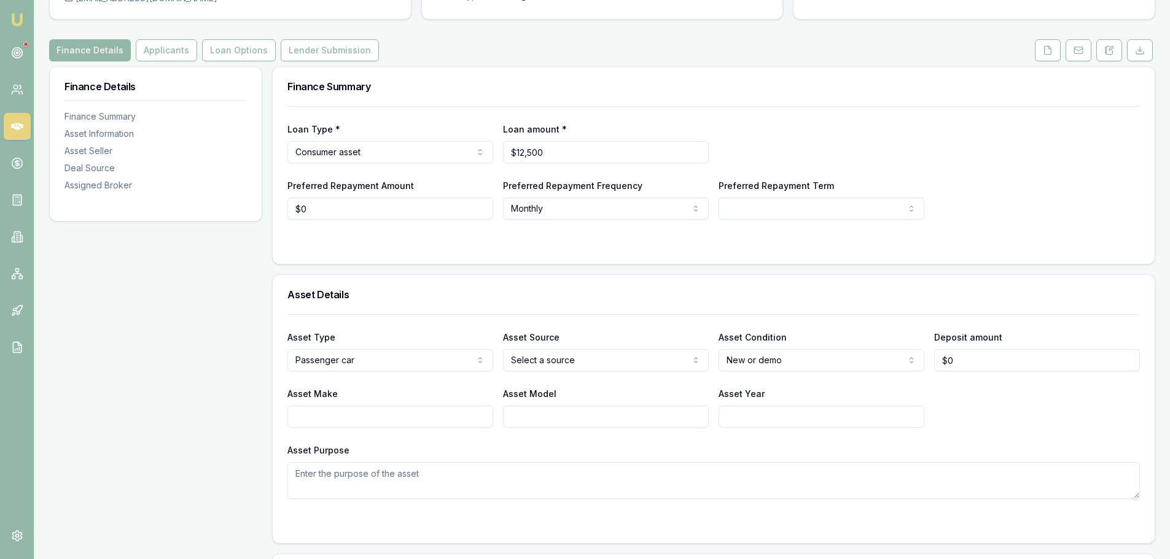
click at [542, 364] on html "Emu Broker Deals View D-IQIXCQPO68 [PERSON_NAME] Toggle Menu Customer [PERSON_N…" at bounding box center [585, 156] width 1170 height 559
select select "PRIVATE"
click at [560, 286] on div "Asset Details" at bounding box center [714, 294] width 882 height 39
click at [466, 418] on input "Asset Make" at bounding box center [390, 417] width 206 height 22
type input "A"
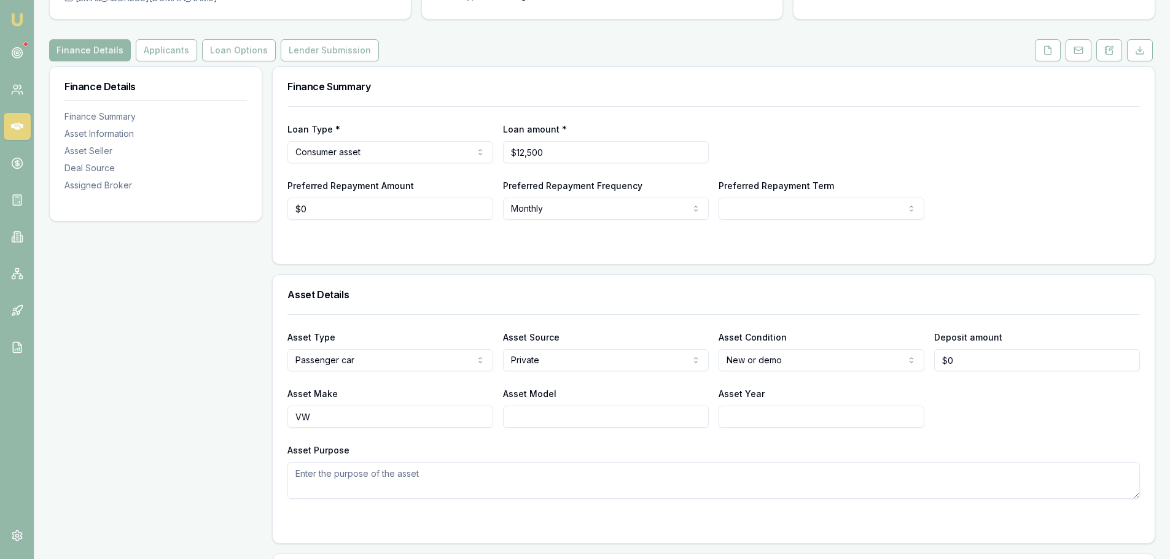
type input "VW"
type input "AMAROK"
type input "2014"
click at [755, 358] on html "Emu Broker Deals View D-IQIXCQPO68 [PERSON_NAME] Toggle Menu Customer [PERSON_N…" at bounding box center [589, 156] width 1179 height 559
select select "USED"
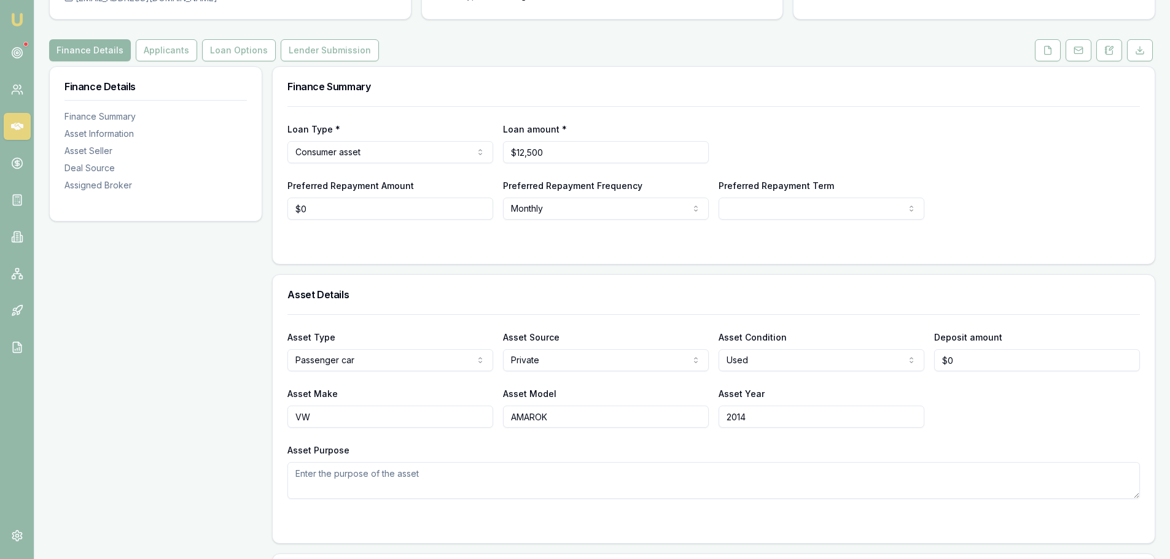
click at [575, 230] on form "Loan Type * Consumer asset Consumer loan Consumer asset Commercial loan Commerc…" at bounding box center [713, 177] width 852 height 143
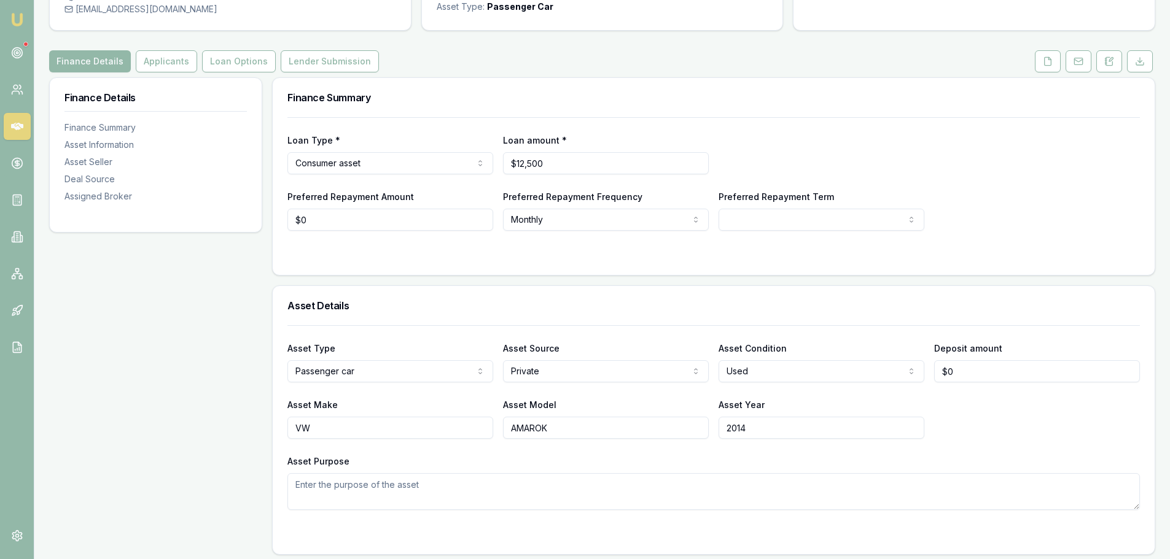
scroll to position [0, 0]
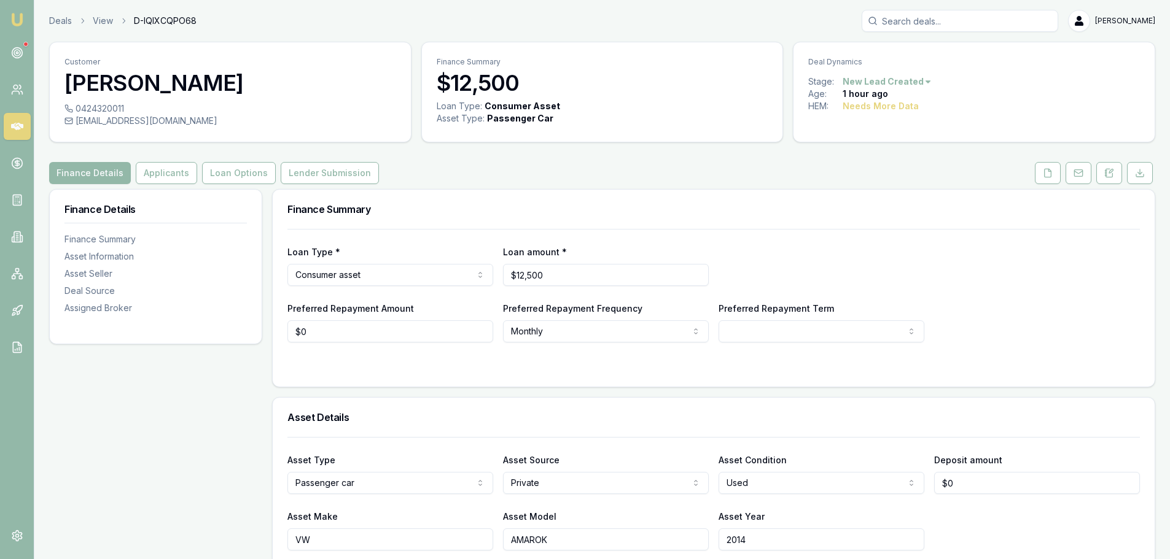
click at [586, 172] on div "Finance Details Applicants Loan Options Lender Submission" at bounding box center [602, 173] width 1106 height 22
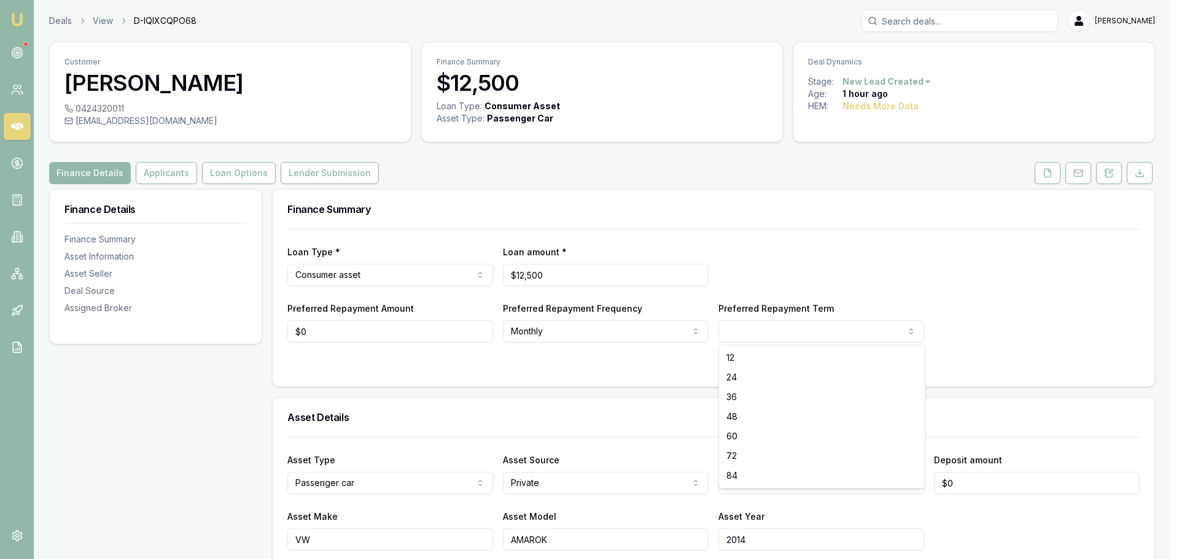
click at [814, 330] on html "Emu Broker Deals View D-IQIXCQPO68 [PERSON_NAME] Toggle Menu Customer [PERSON_N…" at bounding box center [589, 279] width 1179 height 559
select select "36"
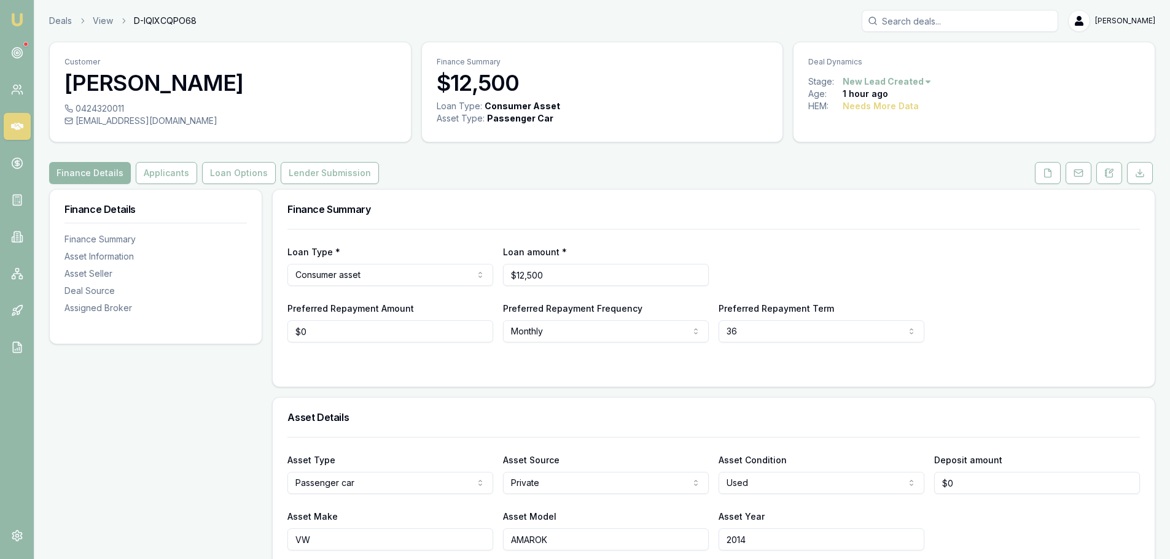
click at [499, 173] on div "Finance Details Applicants Loan Options Lender Submission" at bounding box center [602, 173] width 1106 height 22
click at [609, 193] on div "Finance Summary" at bounding box center [714, 209] width 882 height 39
click at [567, 199] on div "Finance Summary" at bounding box center [714, 209] width 882 height 39
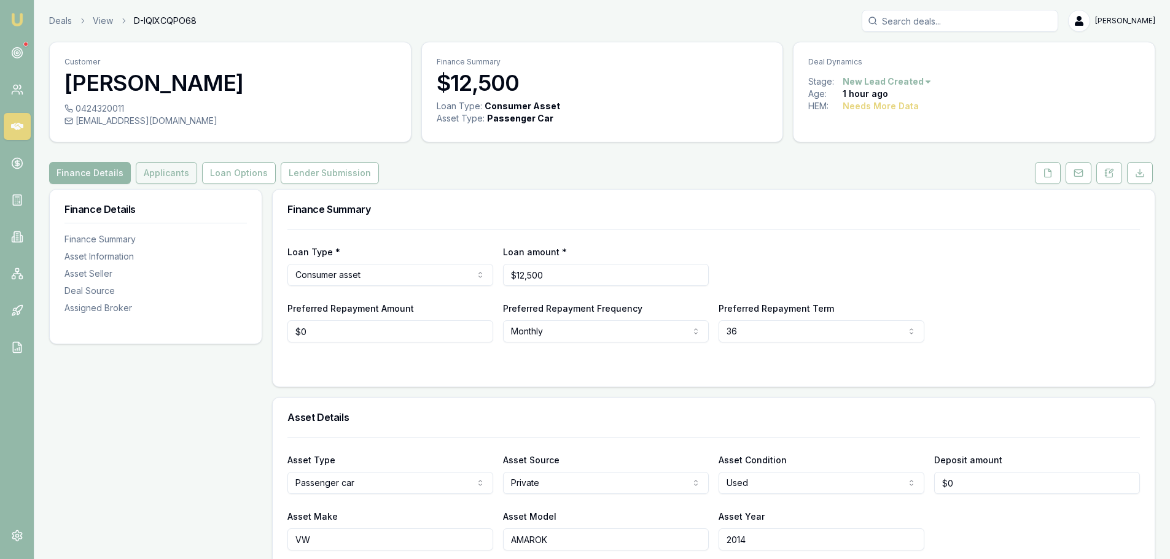
click at [170, 173] on button "Applicants" at bounding box center [166, 173] width 61 height 22
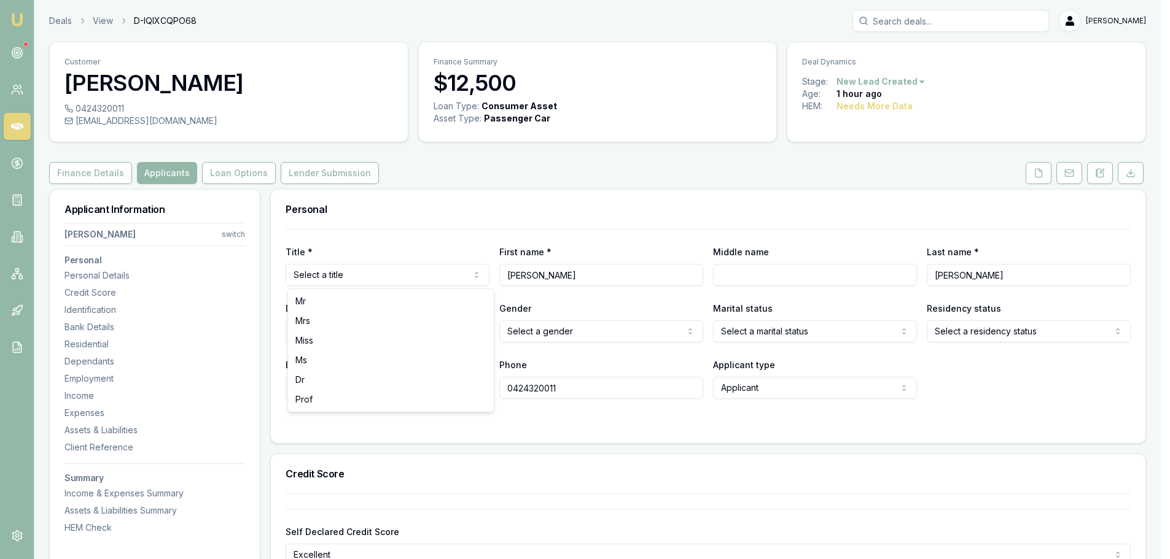
click at [315, 269] on html "Emu Broker Deals View D-IQIXCQPO68 [PERSON_NAME] Toggle Menu Customer [PERSON_N…" at bounding box center [585, 279] width 1170 height 559
click at [332, 274] on html "Emu Broker Deals View D-IQIXCQPO68 [PERSON_NAME] Toggle Menu Customer [PERSON_N…" at bounding box center [585, 279] width 1170 height 559
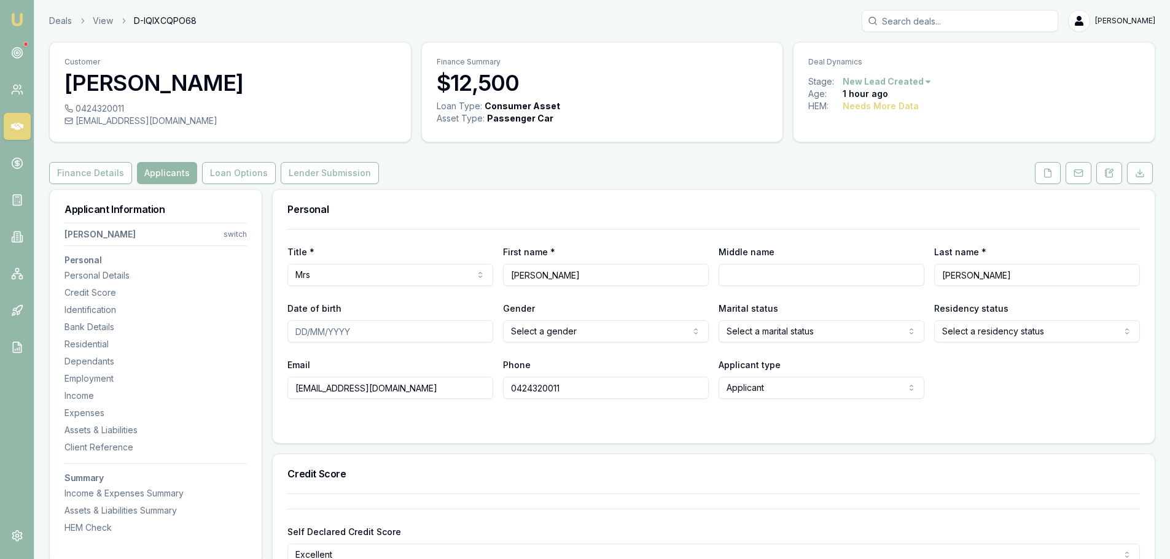
click at [327, 271] on html "Emu Broker Deals View D-IQIXCQPO68 [PERSON_NAME] Toggle Menu Customer [PERSON_N…" at bounding box center [585, 279] width 1170 height 559
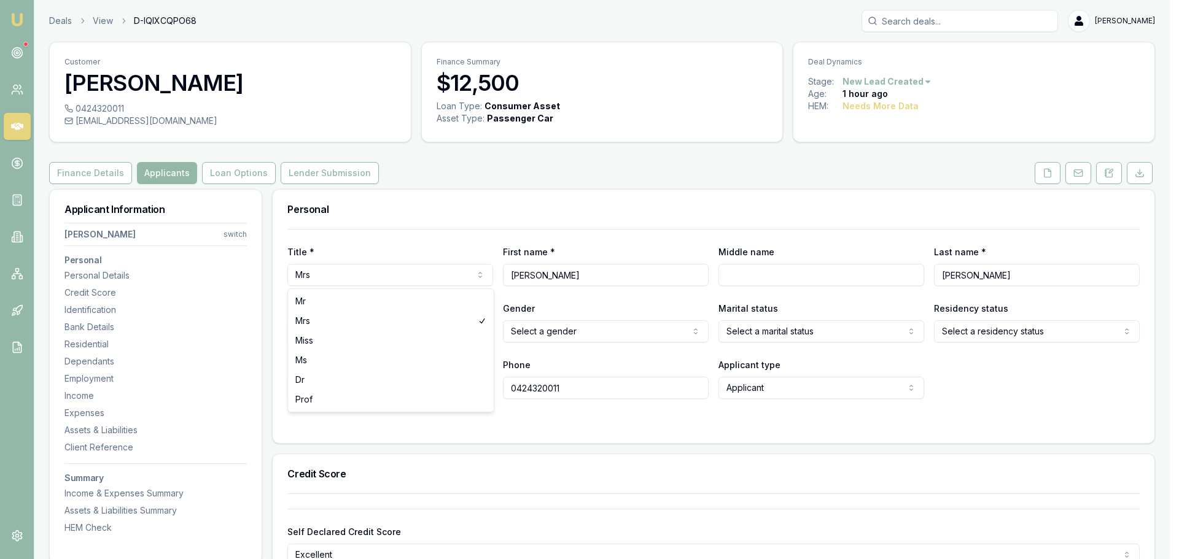
select select "Ms"
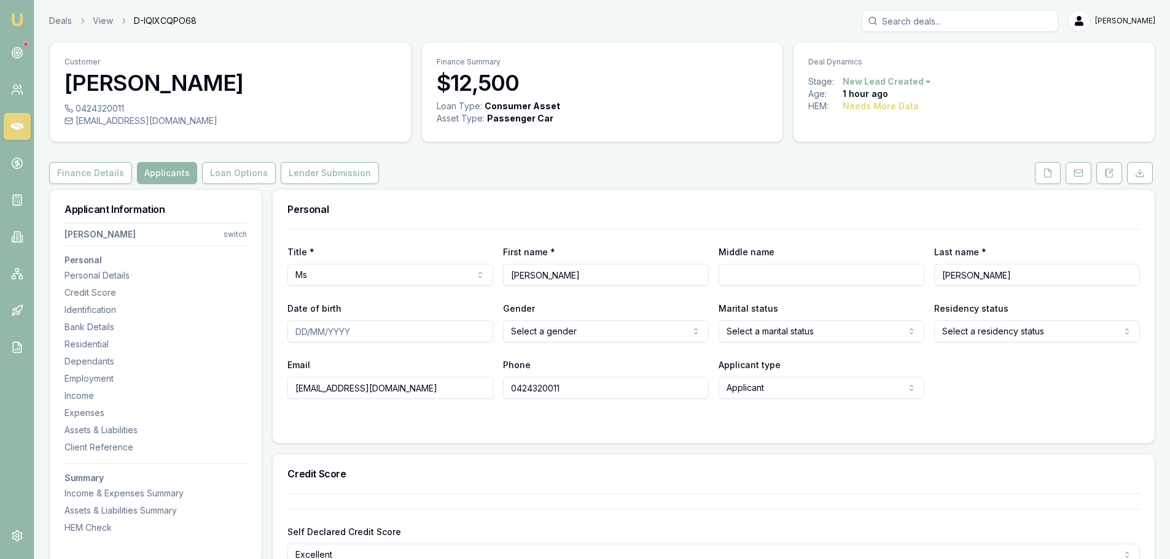
click at [469, 212] on h3 "Personal" at bounding box center [713, 210] width 852 height 10
click at [768, 274] on input "Middle name" at bounding box center [822, 275] width 206 height 22
type input "[PERSON_NAME]"
click at [420, 330] on input "Date of birth" at bounding box center [390, 332] width 206 height 22
click at [582, 271] on input "[PERSON_NAME]" at bounding box center [606, 275] width 206 height 22
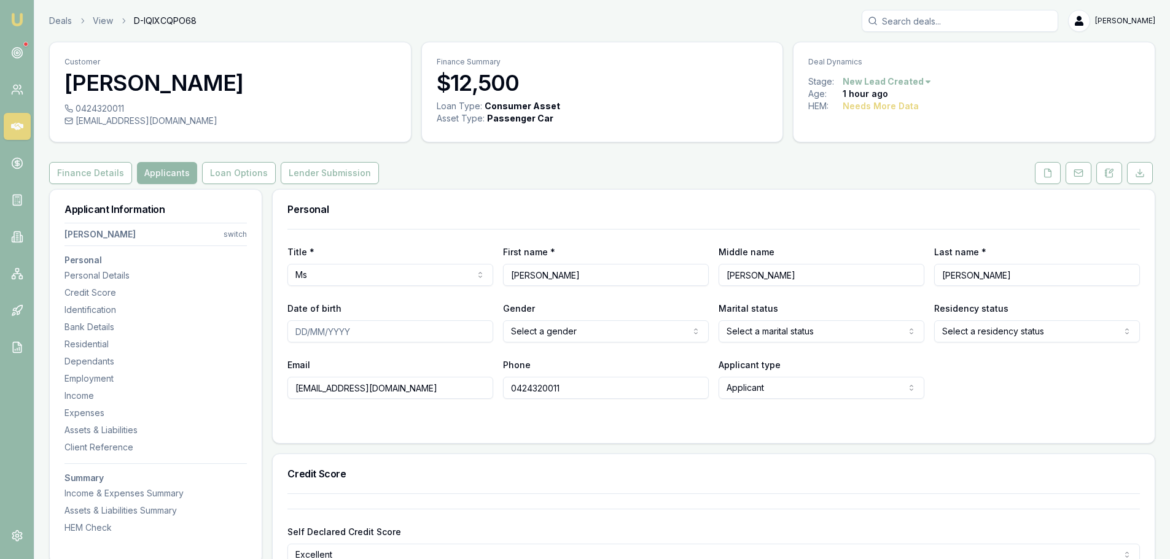
click at [436, 326] on input "Date of birth" at bounding box center [390, 332] width 206 height 22
click at [432, 339] on input "Date of birth" at bounding box center [390, 332] width 206 height 22
type input "[DATE]"
click at [633, 416] on form "Title * Ms Mr Mrs Miss Ms Dr Prof First name * [PERSON_NAME] Middle name [PERSO…" at bounding box center [713, 329] width 852 height 200
click at [757, 333] on html "Emu Broker Deals View D-IQIXCQPO68 [PERSON_NAME] Toggle Menu Customer [PERSON_N…" at bounding box center [585, 279] width 1170 height 559
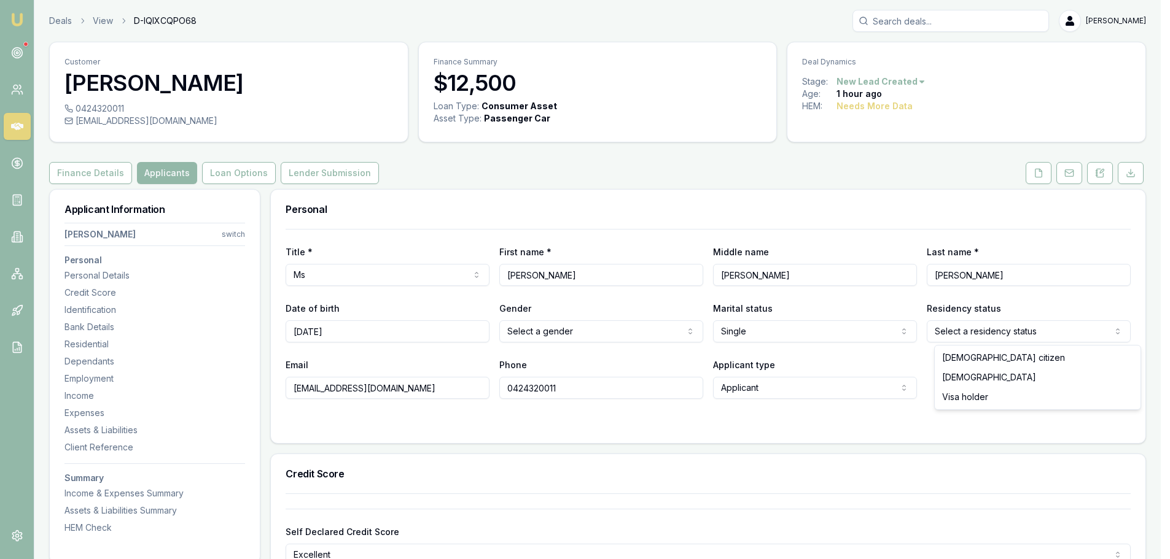
click at [976, 333] on html "Emu Broker Deals View D-IQIXCQPO68 [PERSON_NAME] Toggle Menu Customer [PERSON_N…" at bounding box center [585, 279] width 1170 height 559
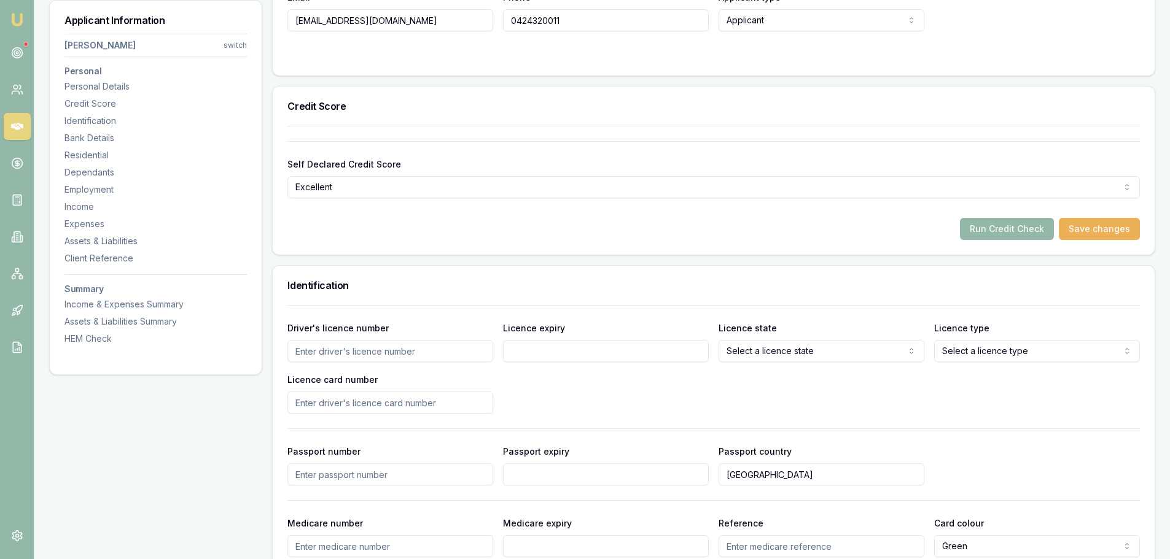
scroll to position [368, 0]
click at [450, 350] on input "Driver's licence number" at bounding box center [390, 351] width 206 height 22
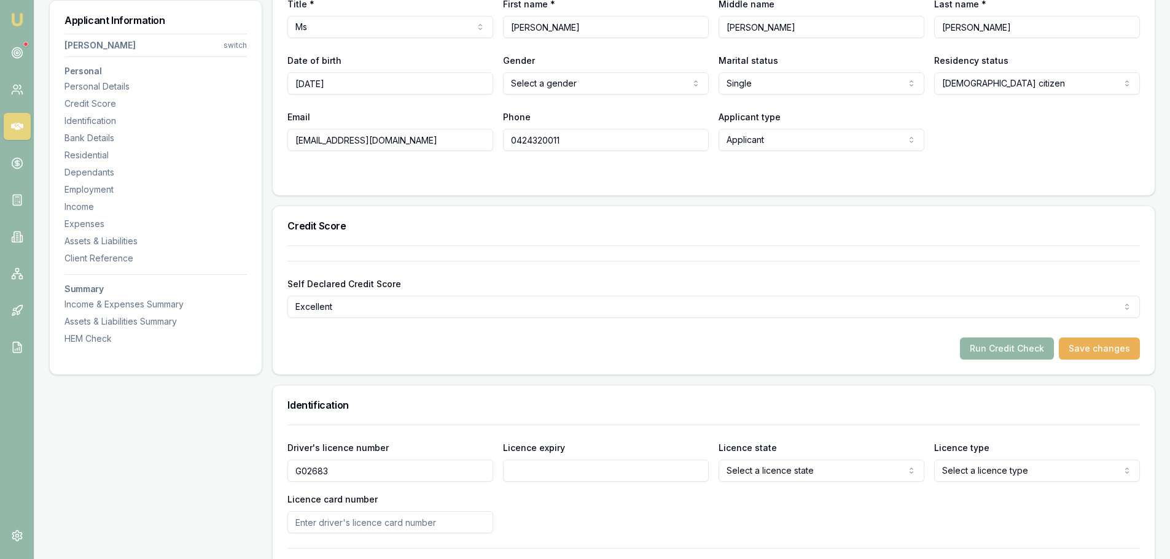
scroll to position [430, 0]
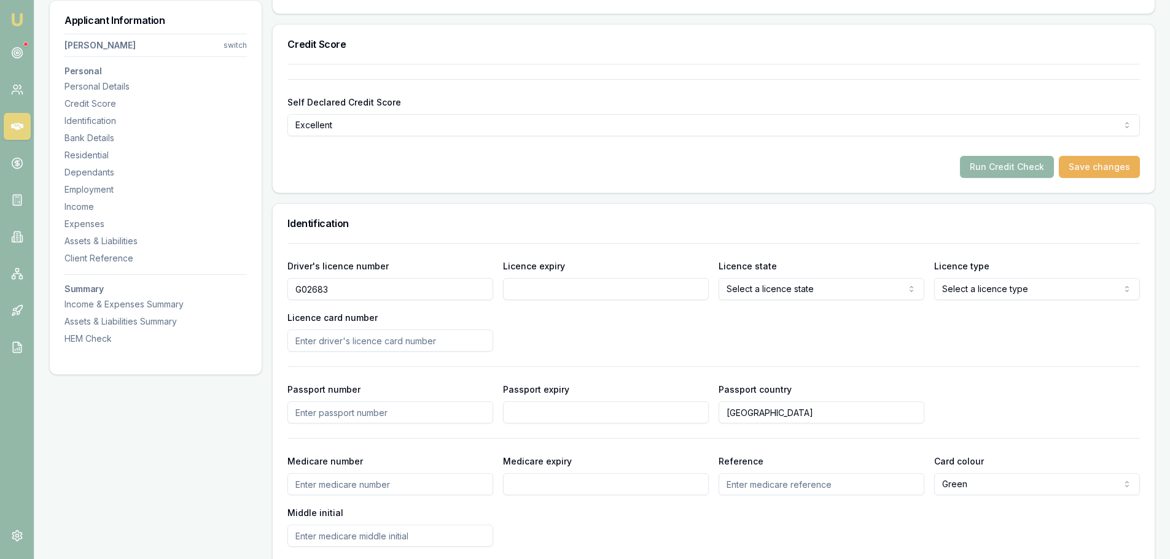
type input "G02683"
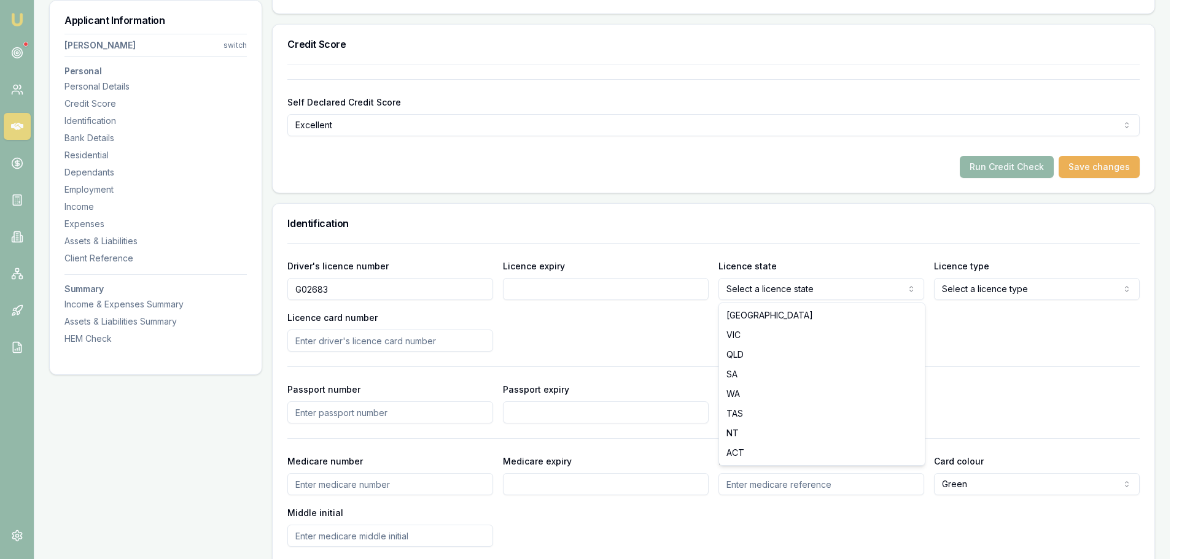
select select "TAS"
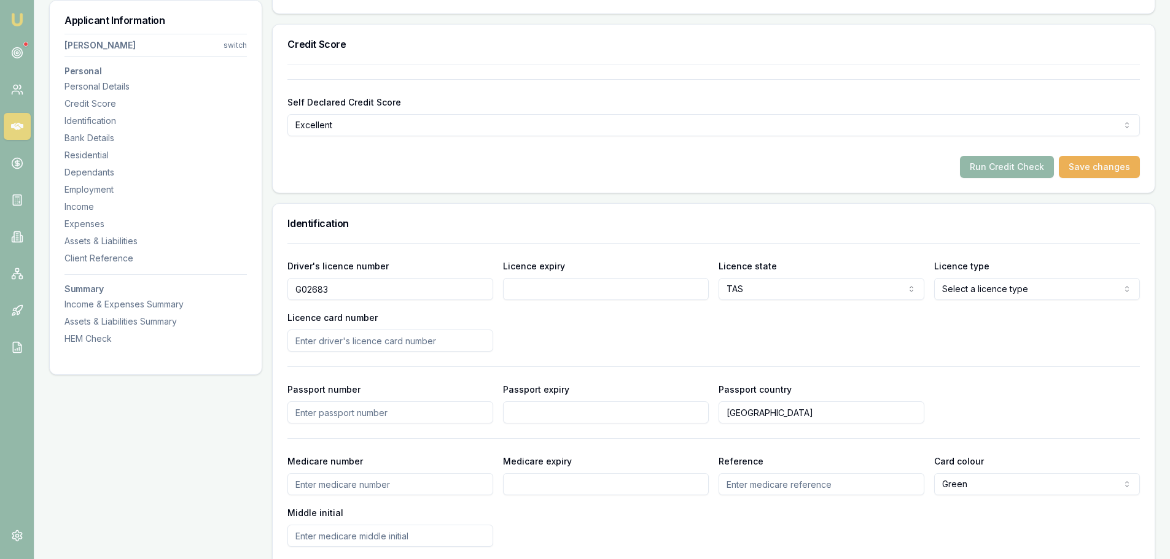
click at [587, 289] on input "Licence expiry" at bounding box center [606, 289] width 206 height 22
click at [527, 293] on input "Licence expiry" at bounding box center [606, 289] width 206 height 22
type input "1"
type input "[DATE]"
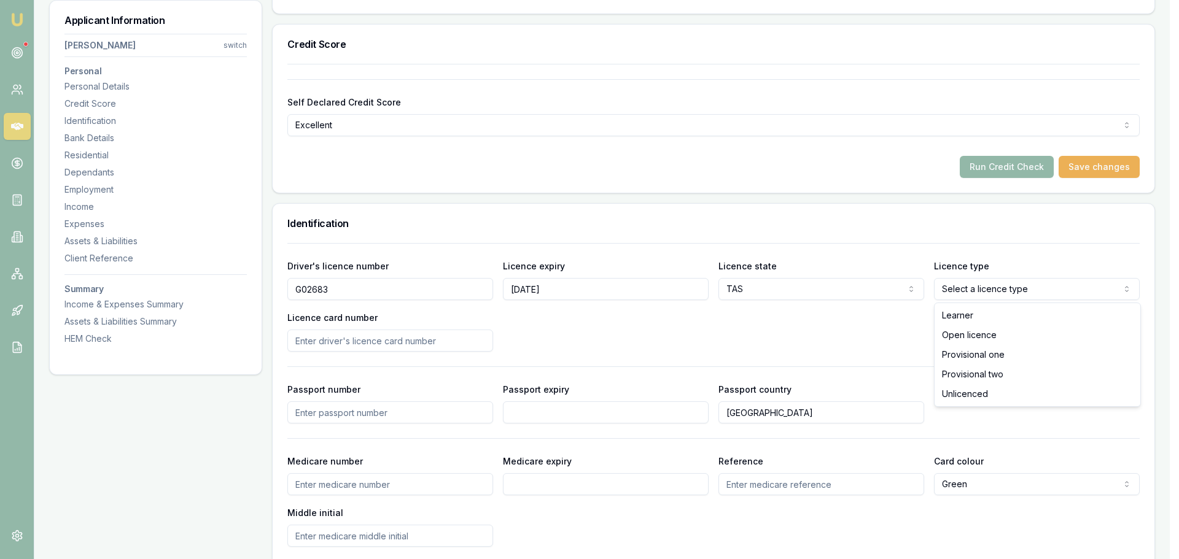
select select "OPEN_LICENCE"
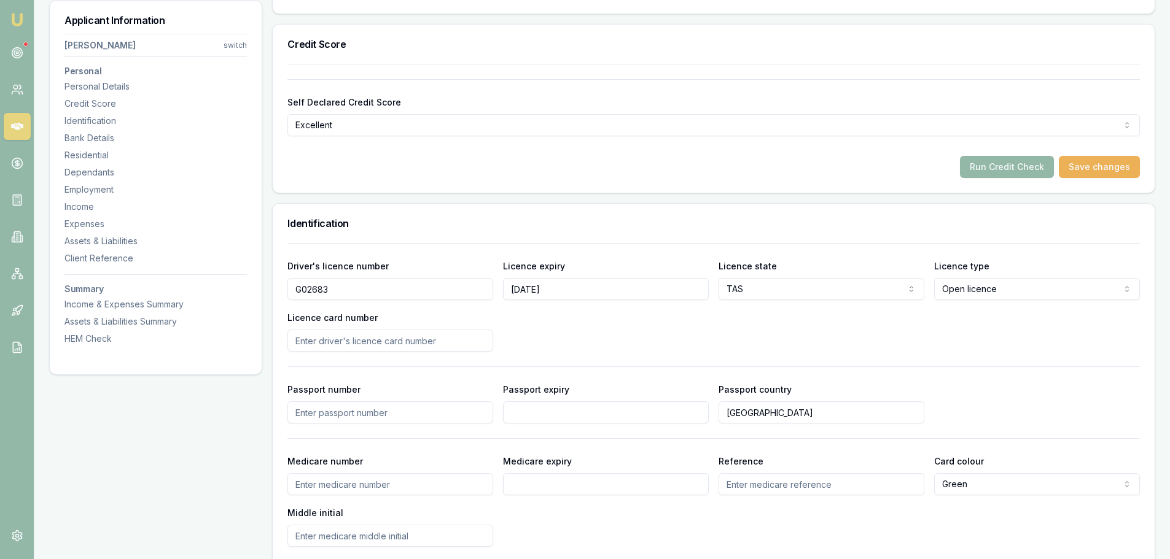
click at [416, 345] on input "Licence card number" at bounding box center [390, 341] width 206 height 22
click at [424, 345] on input "Licence card number" at bounding box center [390, 341] width 206 height 22
click at [439, 342] on input "Licence card number" at bounding box center [390, 341] width 206 height 22
type input "T01503066"
click at [622, 315] on div "Driver's licence number [DRIVERS_LICENSE_NUMBER] Licence expiry [DATE] Licence …" at bounding box center [713, 305] width 852 height 93
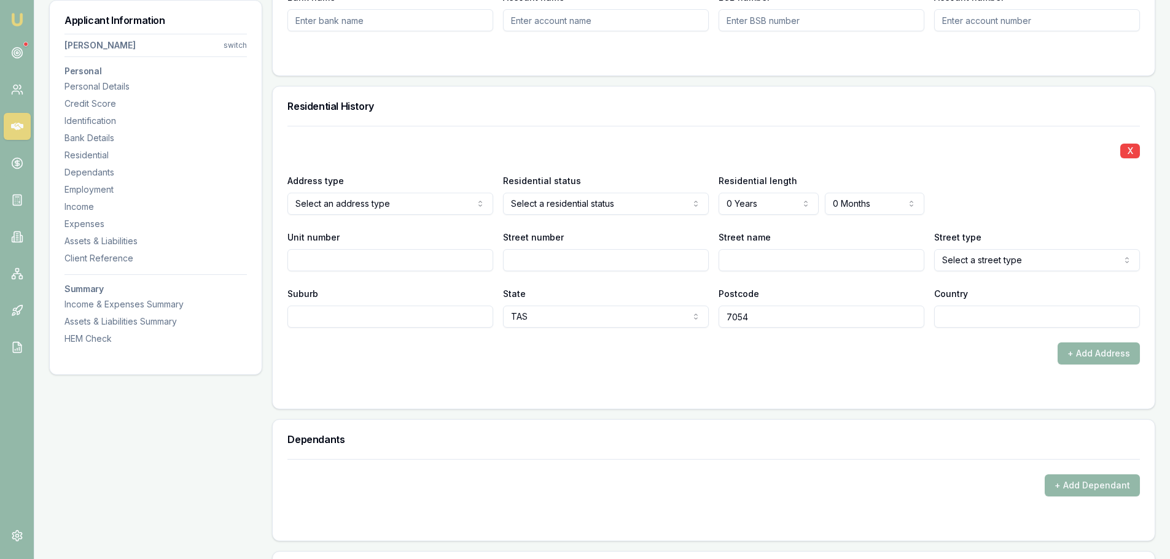
scroll to position [1105, 0]
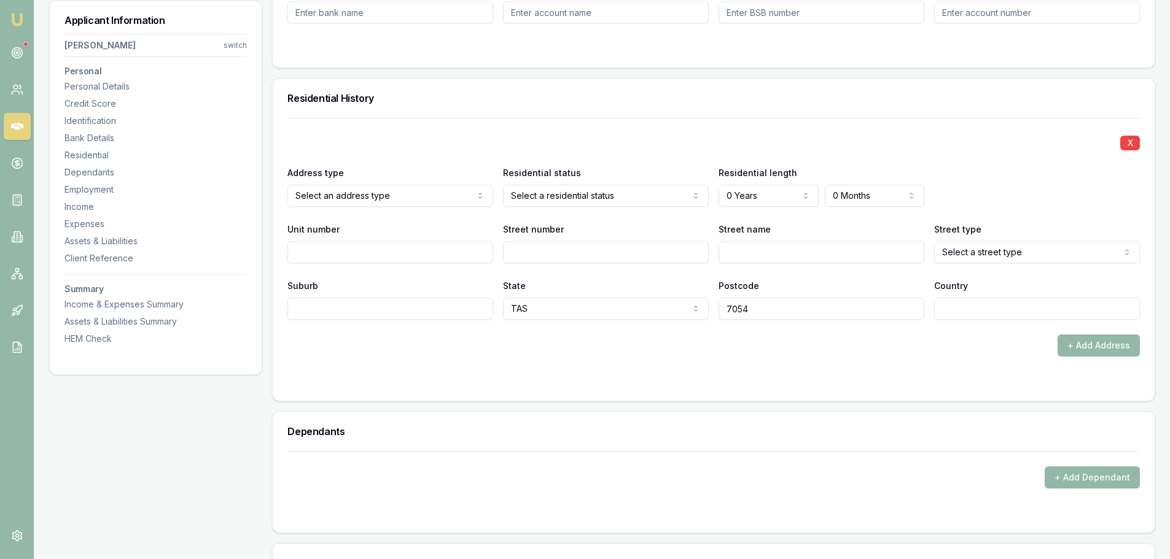
click at [599, 255] on input "Street number" at bounding box center [606, 252] width 206 height 22
drag, startPoint x: 599, startPoint y: 255, endPoint x: 220, endPoint y: 251, distance: 378.3
click at [230, 251] on div "Applicant Information [PERSON_NAME] switch Personal Personal Details Credit Sco…" at bounding box center [602, 417] width 1106 height 2667
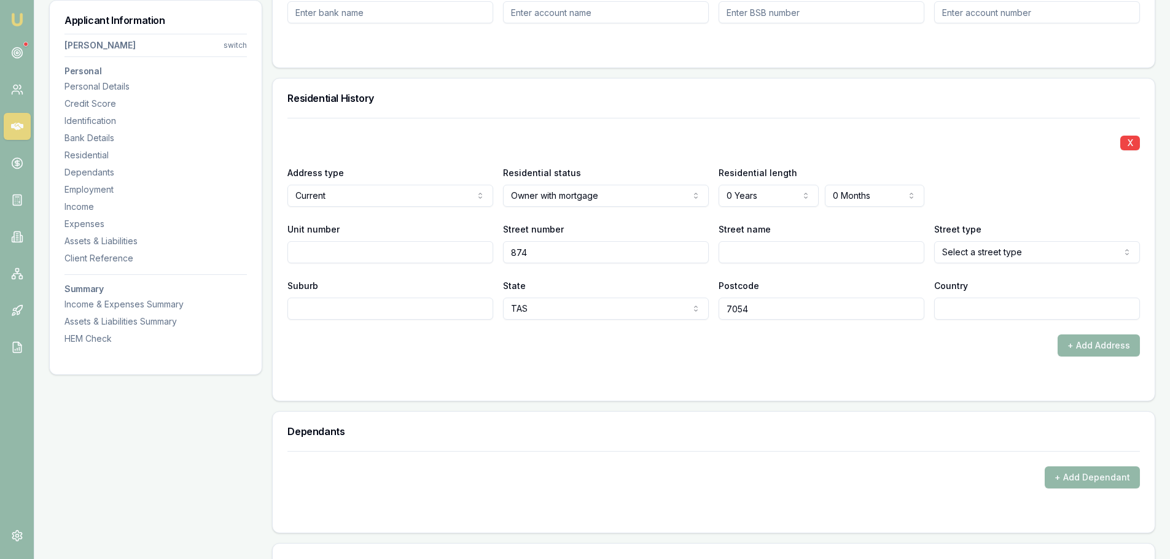
type input "874"
type input "HUON"
select select "Road"
type input "FERNTREE"
type input "[GEOGRAPHIC_DATA]"
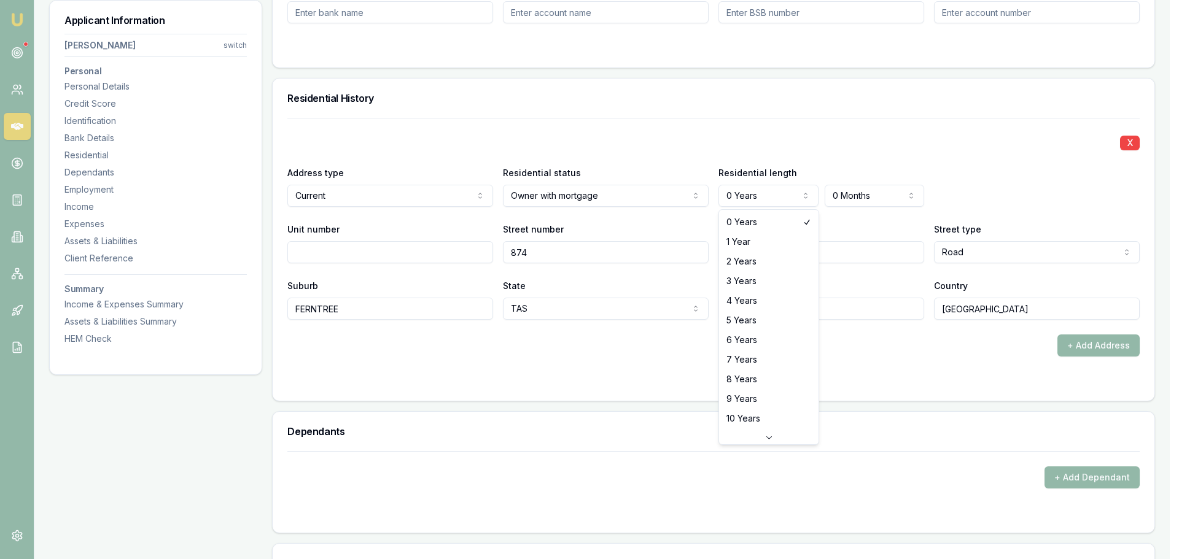
select select "2"
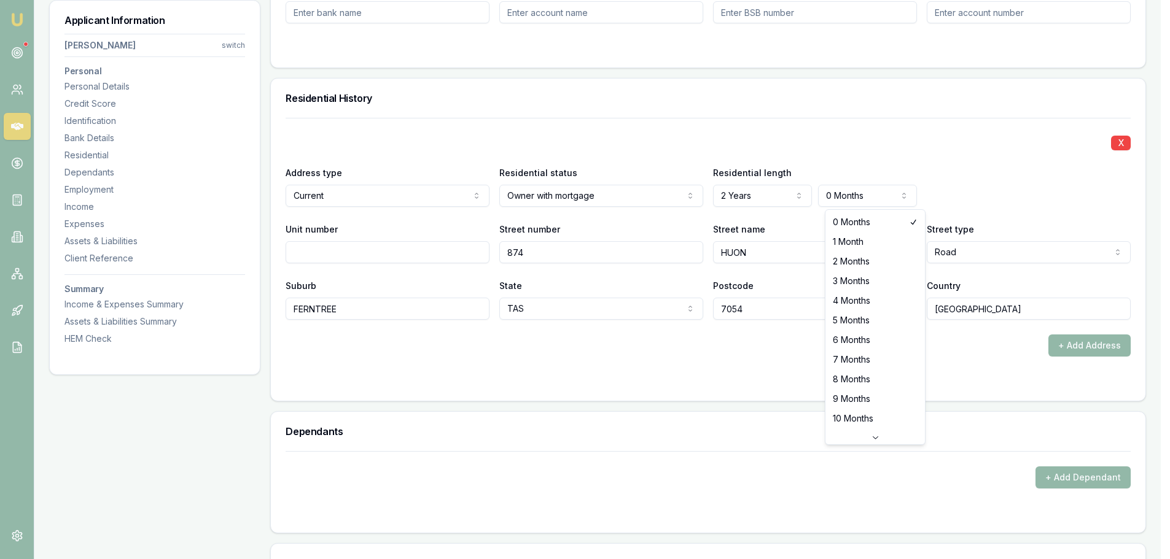
select select "6"
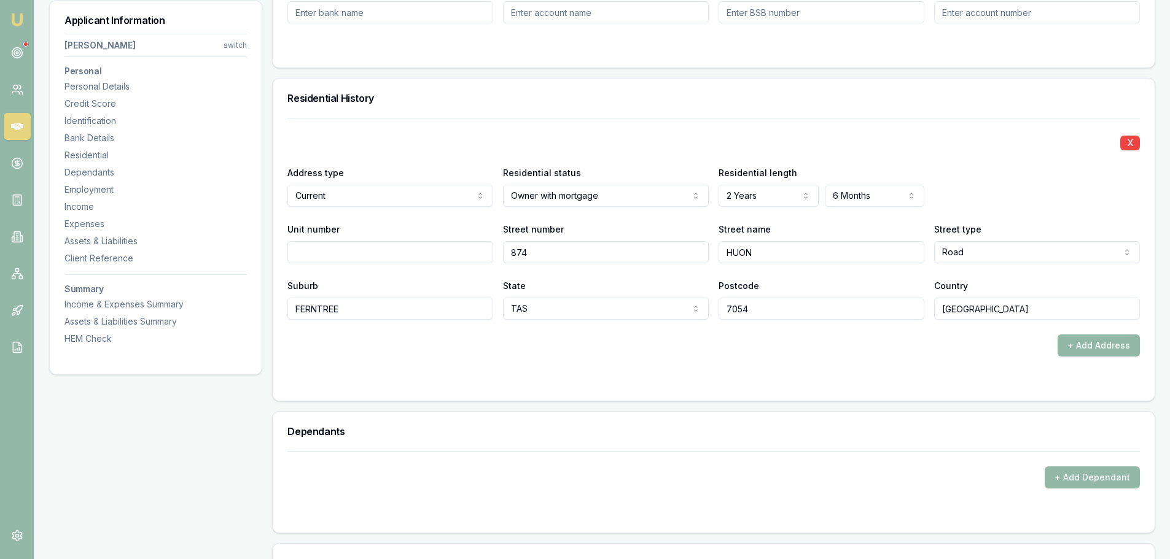
click at [1108, 343] on button "+ Add Address" at bounding box center [1099, 346] width 82 height 22
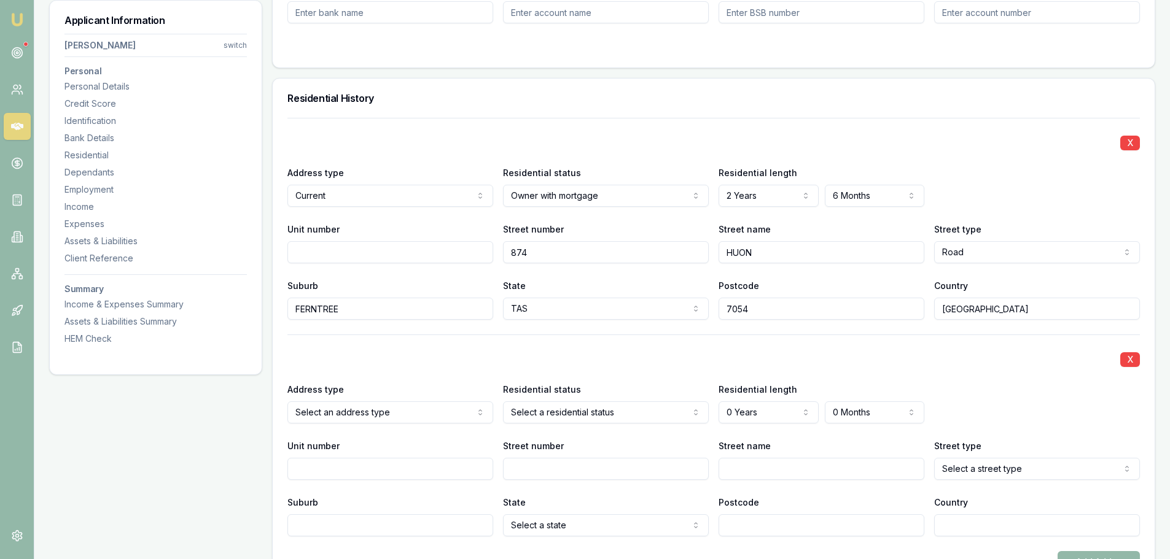
scroll to position [1290, 0]
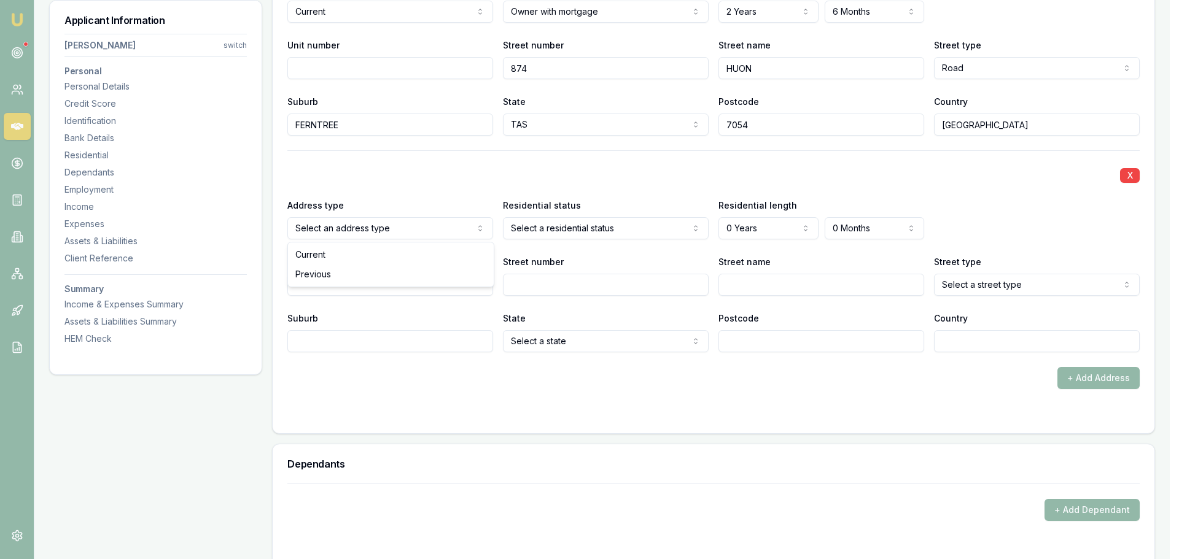
select select "PREVIOUS"
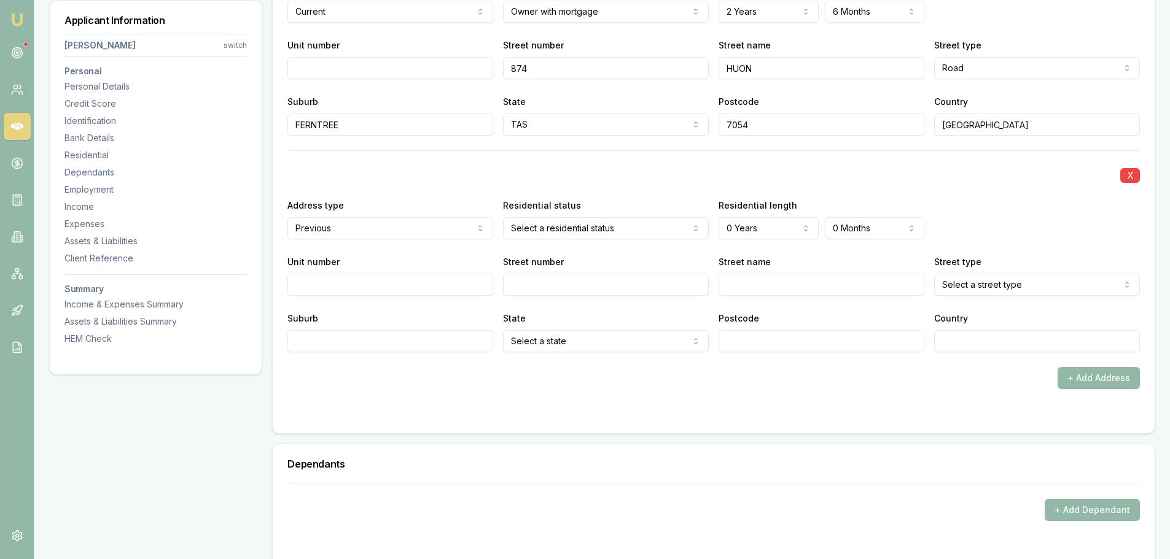
click at [542, 276] on input "Street number" at bounding box center [606, 285] width 206 height 22
type input "3"
type input "BAYNTON"
select select "Street"
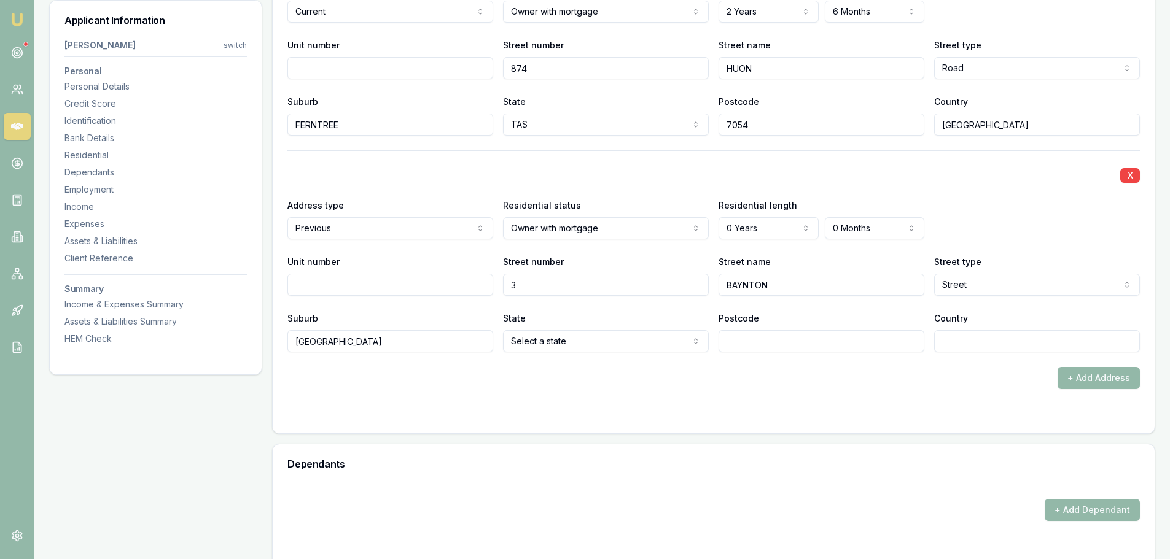
type input "[GEOGRAPHIC_DATA]"
select select "TAS"
type input "7050"
type input "[GEOGRAPHIC_DATA]"
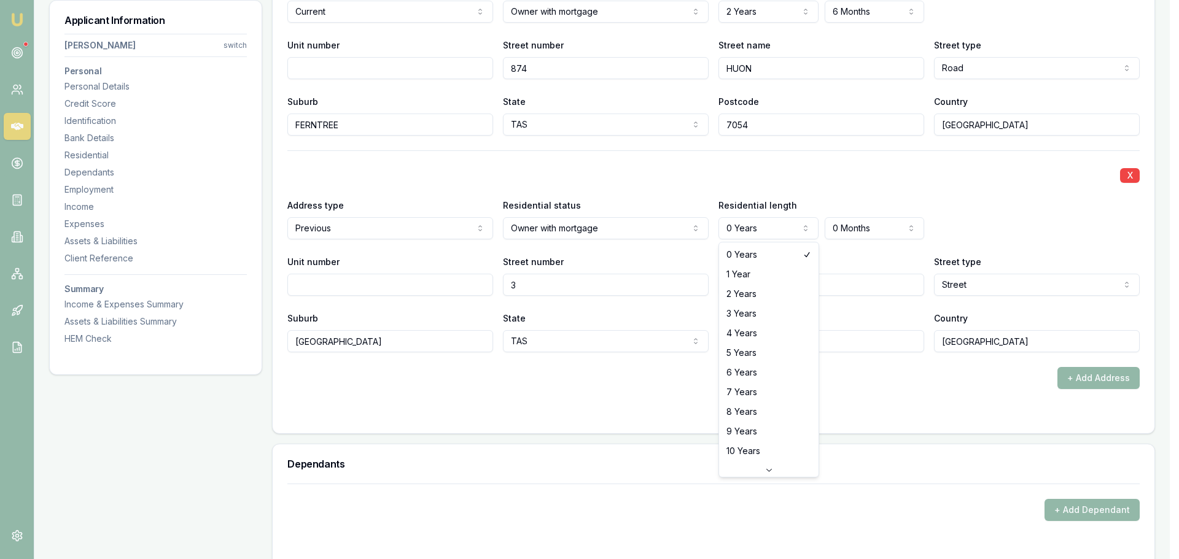
select select "5"
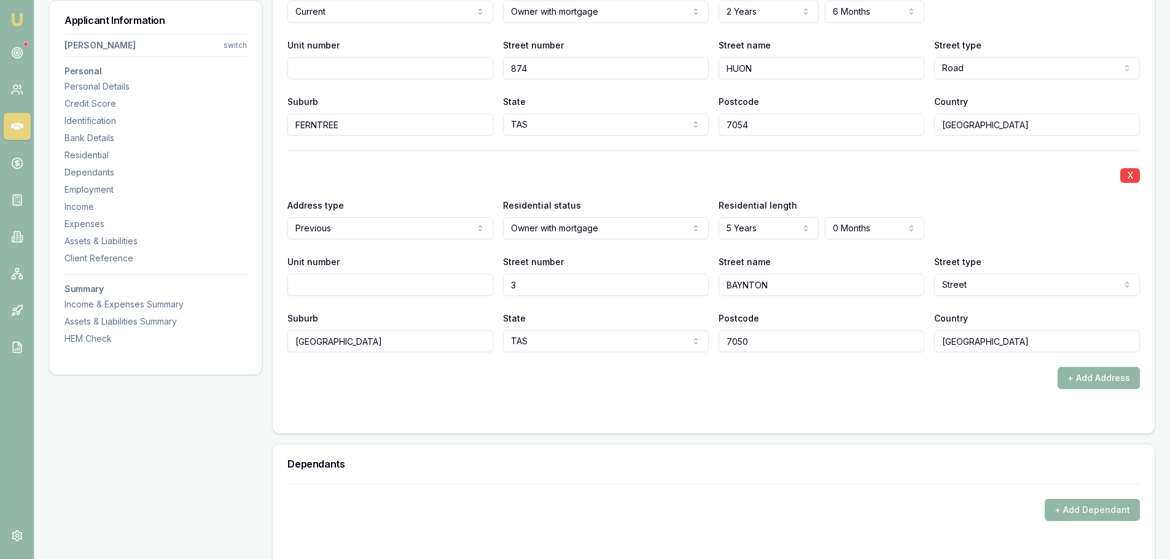
click at [765, 393] on form "X Address type Current Current Previous Residential status Owner with mortgage …" at bounding box center [713, 176] width 852 height 485
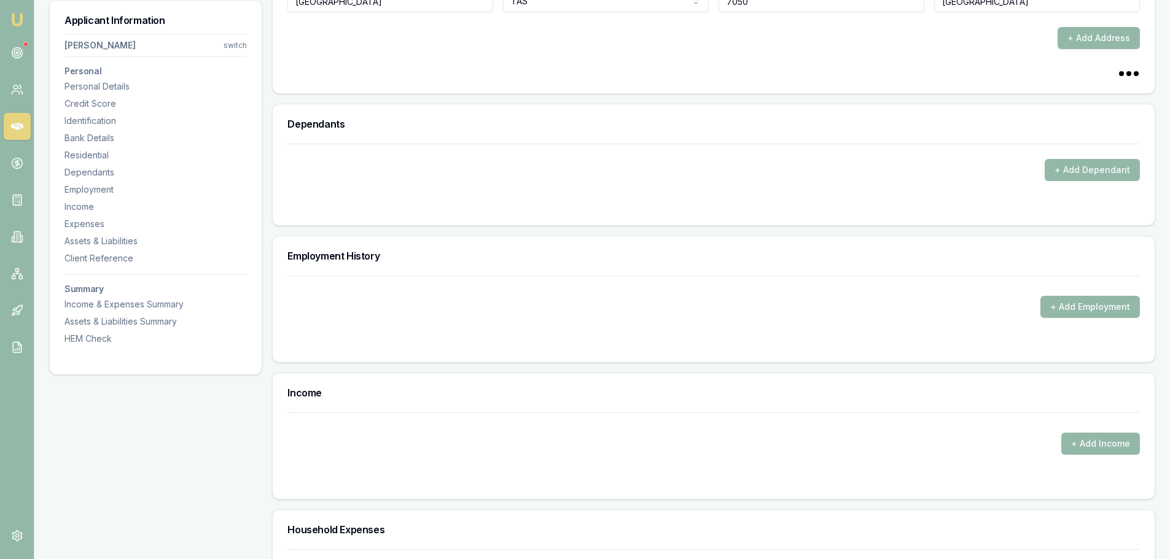
scroll to position [1658, 0]
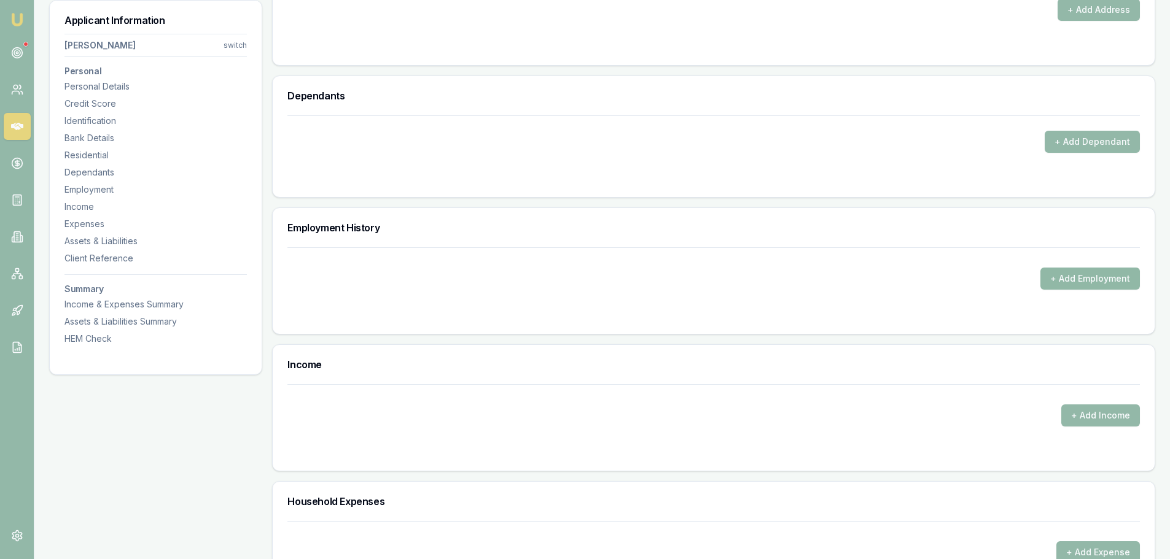
click at [1100, 281] on button "+ Add Employment" at bounding box center [1089, 279] width 99 height 22
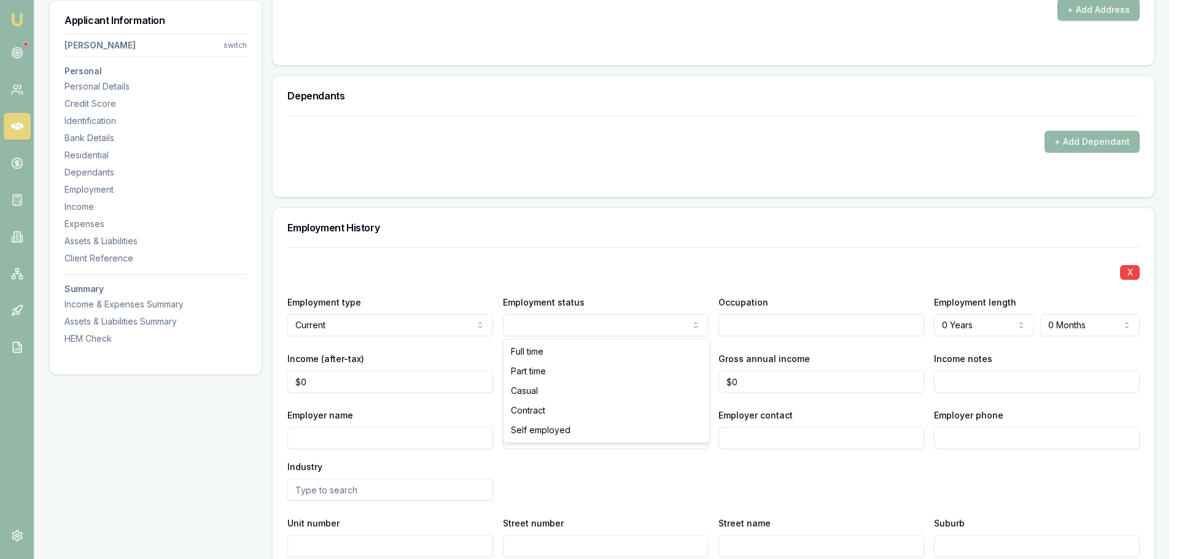
drag, startPoint x: 533, startPoint y: 353, endPoint x: 548, endPoint y: 313, distance: 43.3
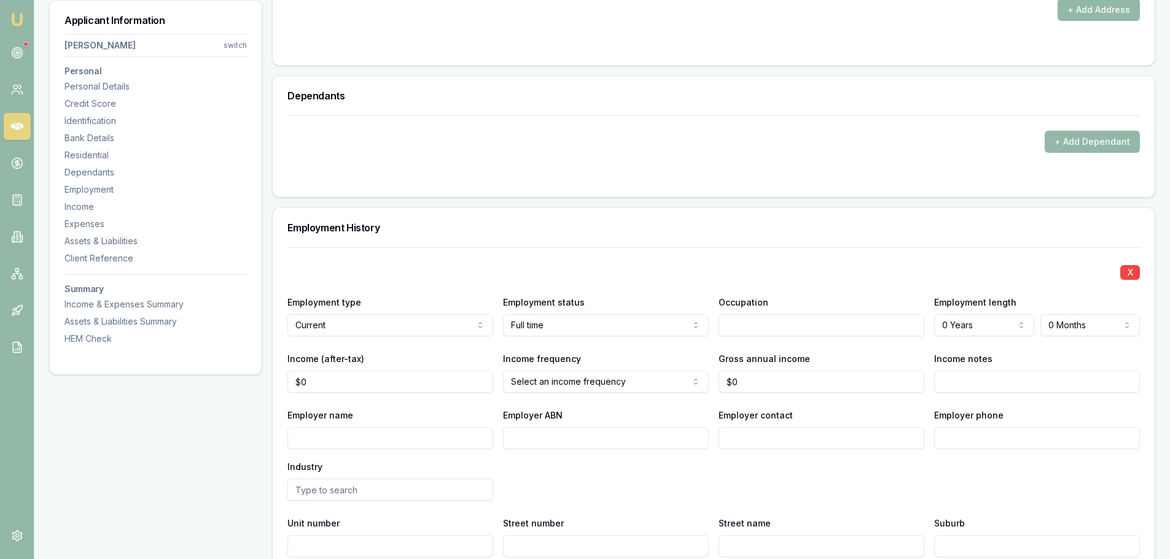
click at [581, 198] on div "Personal Title * Ms Mr Mrs Miss Ms Dr Prof First name * [PERSON_NAME] Middle na…" at bounding box center [713, 156] width 883 height 3250
click at [462, 437] on input "Employer name" at bounding box center [390, 438] width 206 height 22
type input "NEXT LEVEL KAYAKING"
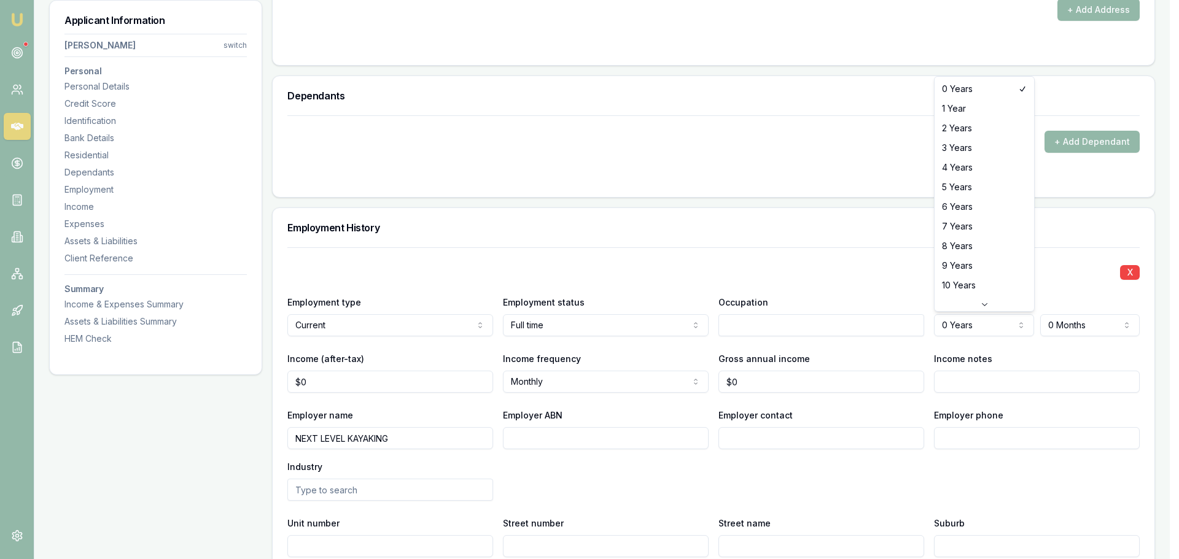
select select "7"
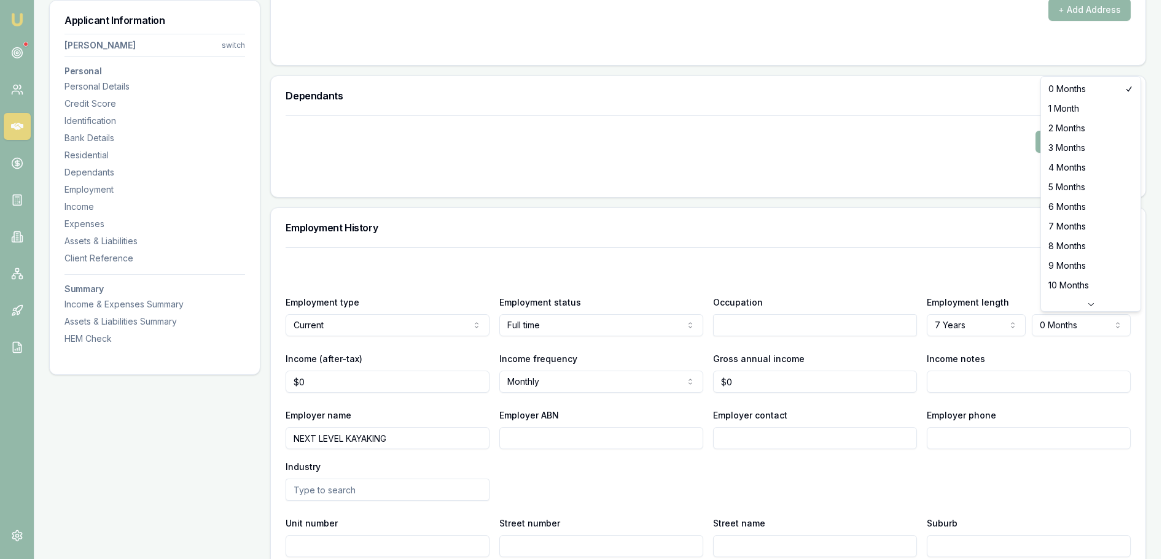
select select "6"
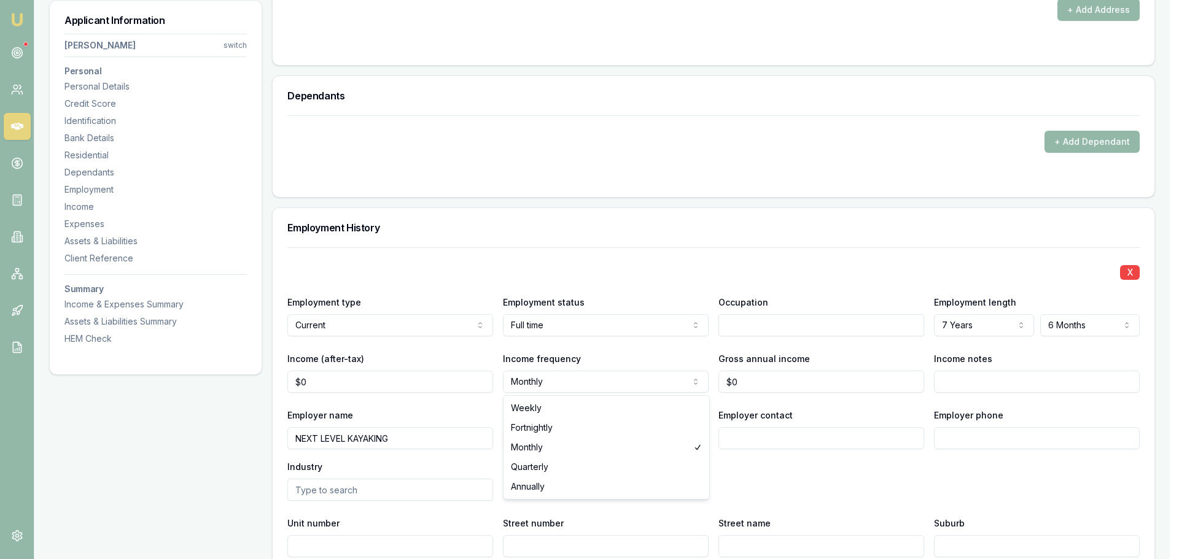
select select "FORTNIGHTLY"
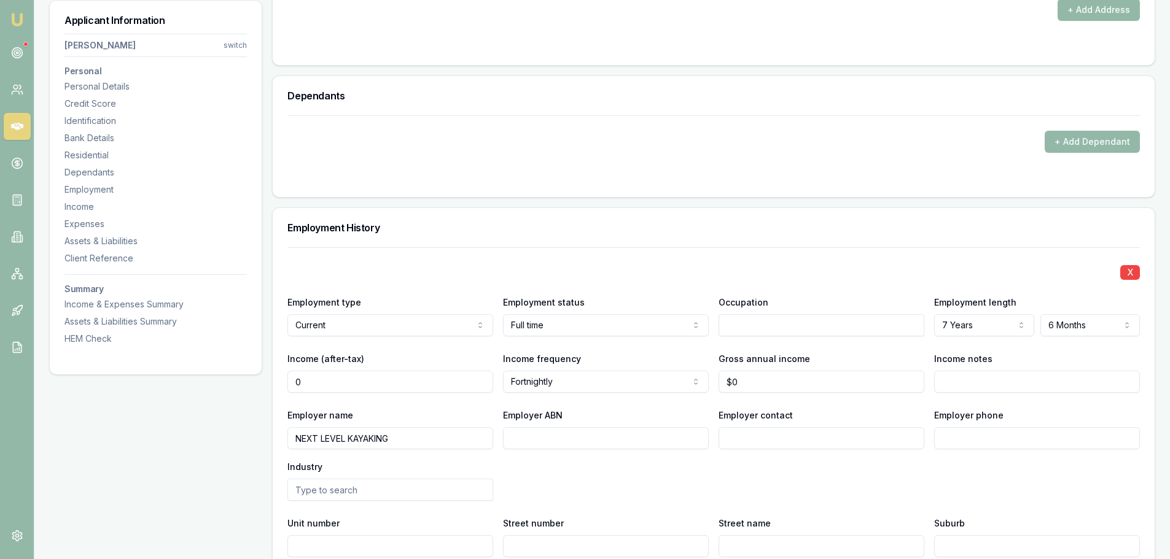
drag, startPoint x: 364, startPoint y: 383, endPoint x: 188, endPoint y: 383, distance: 175.6
click at [216, 383] on div "Applicant Information [PERSON_NAME] switch Personal Personal Details Credit Sco…" at bounding box center [602, 187] width 1106 height 3313
type input "$2,079"
click at [501, 224] on h3 "Employment History" at bounding box center [713, 228] width 852 height 10
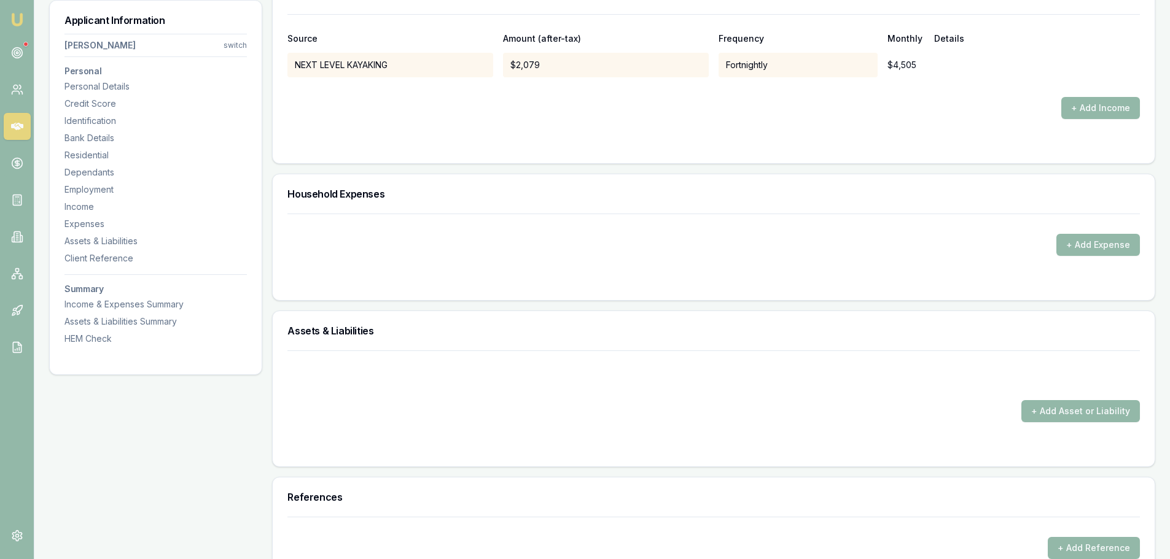
scroll to position [2395, 0]
click at [1053, 410] on button "+ Add Asset or Liability" at bounding box center [1080, 411] width 119 height 22
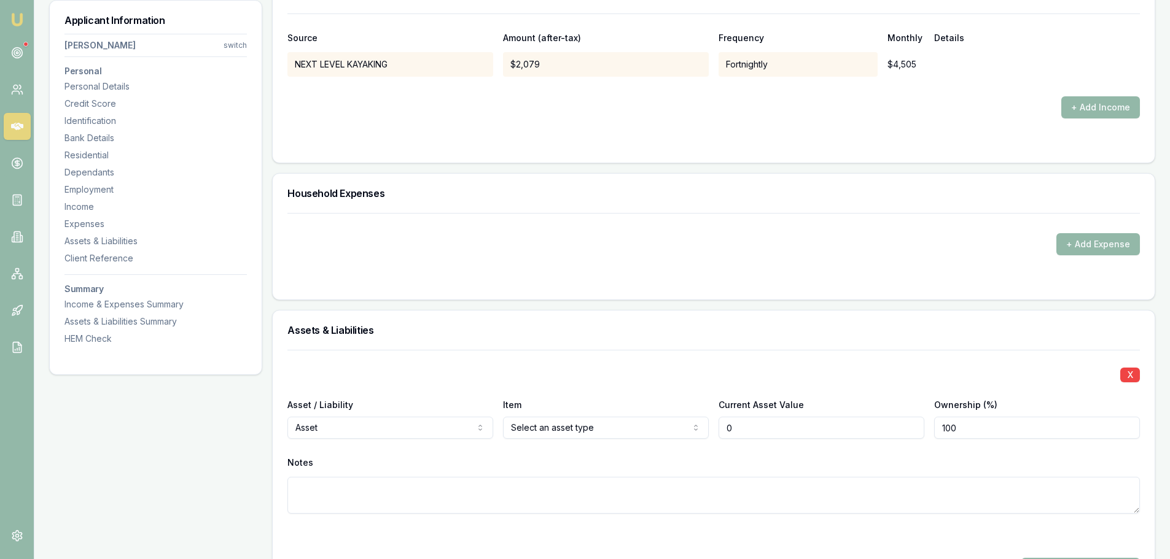
type input "$0"
select select "LIABILITY"
drag, startPoint x: 361, startPoint y: 475, endPoint x: 373, endPoint y: 445, distance: 32.9
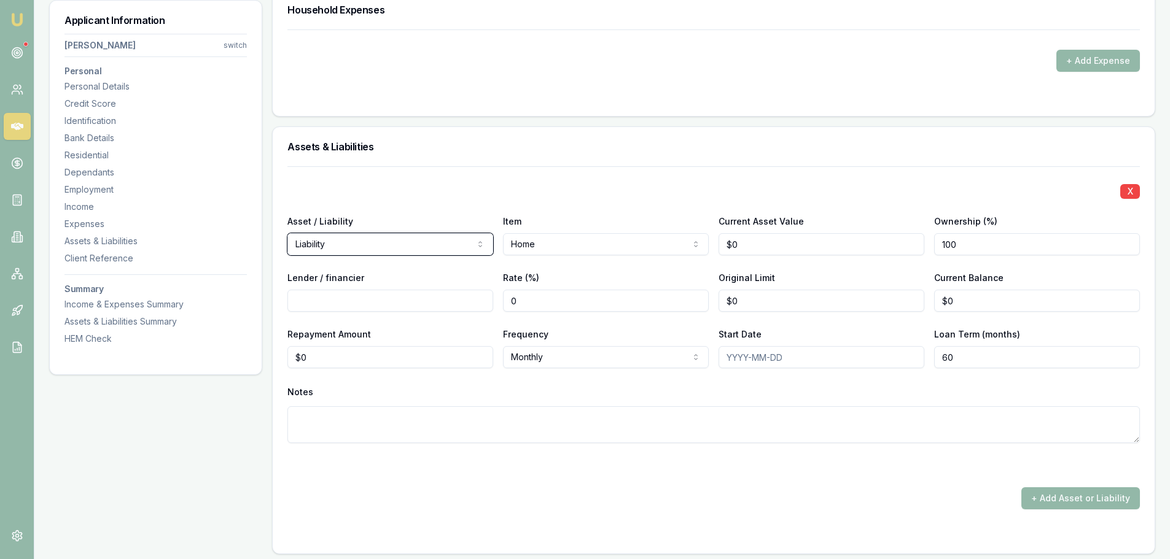
scroll to position [2579, 0]
click at [397, 305] on input "Lender / financier" at bounding box center [390, 300] width 206 height 22
type input "ANZ"
drag, startPoint x: 961, startPoint y: 303, endPoint x: 868, endPoint y: 298, distance: 92.9
click at [870, 298] on div "Lender / financier ANZ Rate (%) 0 Original Limit $0 Current Balance 0" at bounding box center [713, 291] width 852 height 42
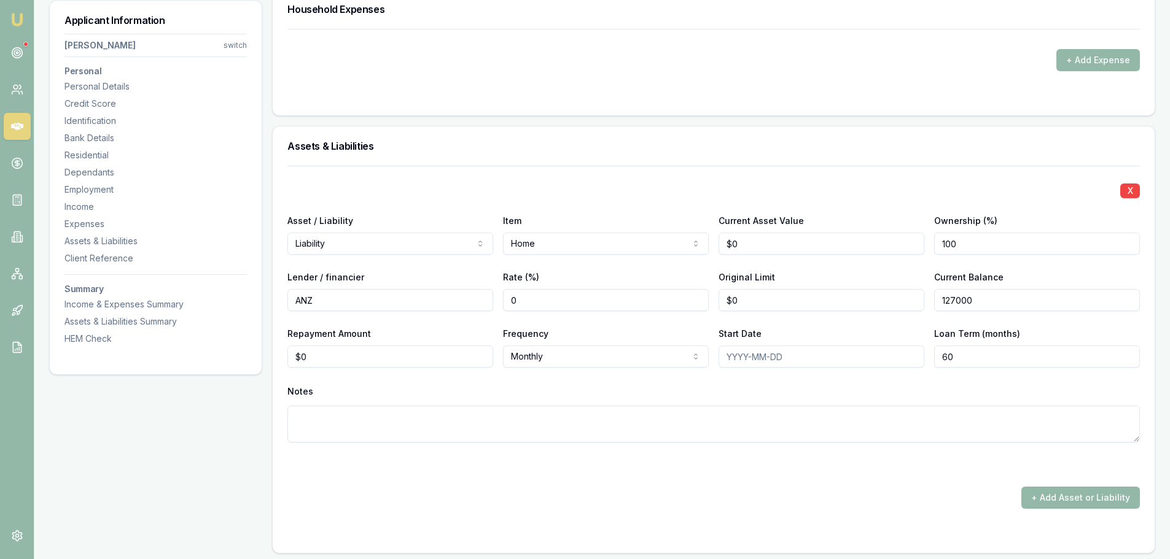
type input "$127,000"
click at [781, 164] on div "Assets & Liabilities" at bounding box center [714, 146] width 882 height 39
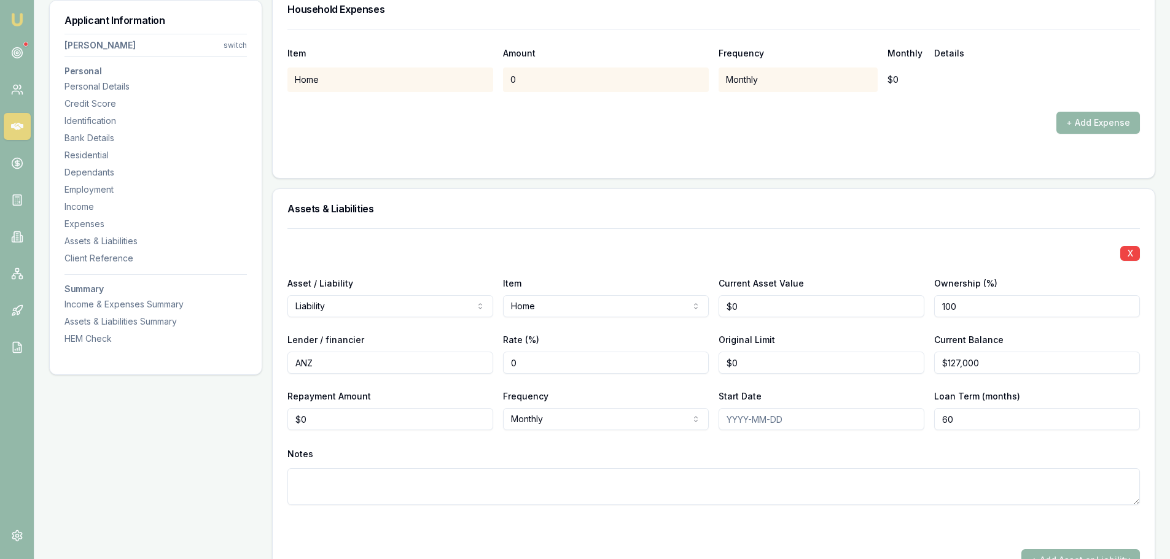
type input "0"
click at [425, 423] on input "0" at bounding box center [390, 419] width 206 height 22
type input "$368"
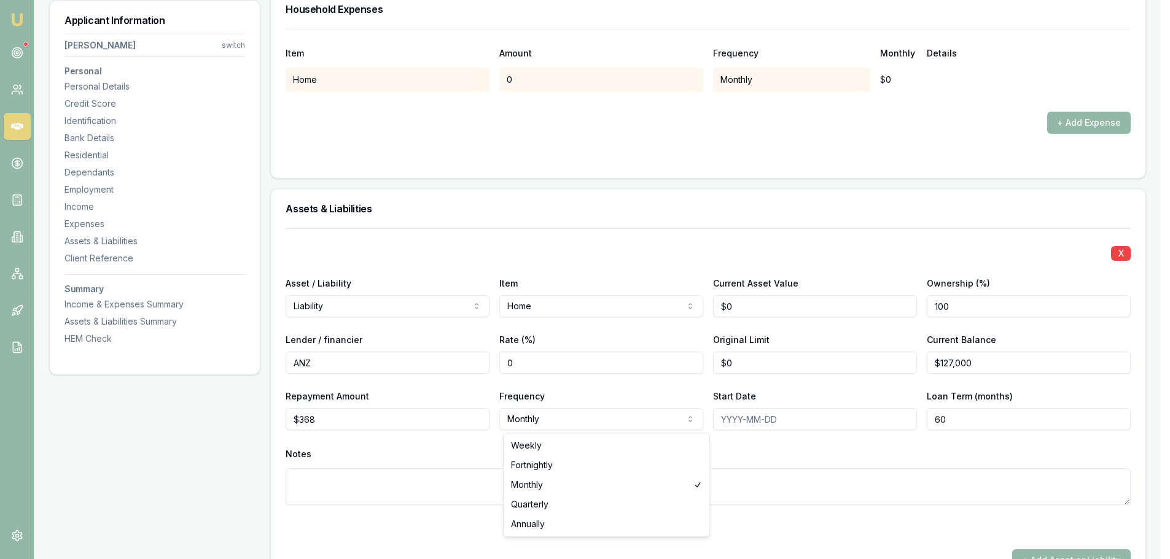
select select "FORTNIGHTLY"
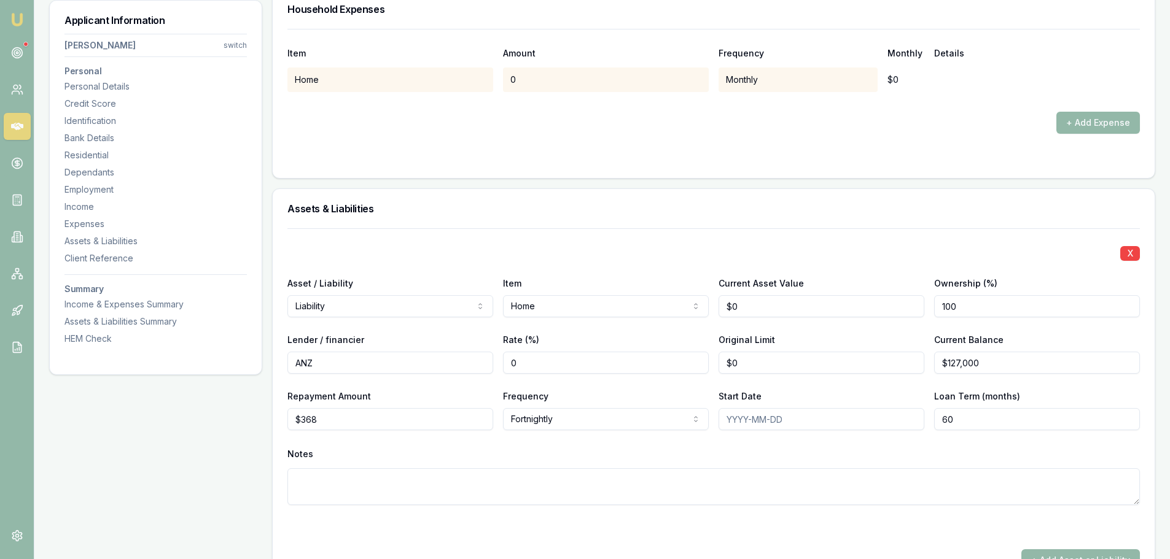
click at [527, 449] on div "Notes" at bounding box center [713, 454] width 852 height 18
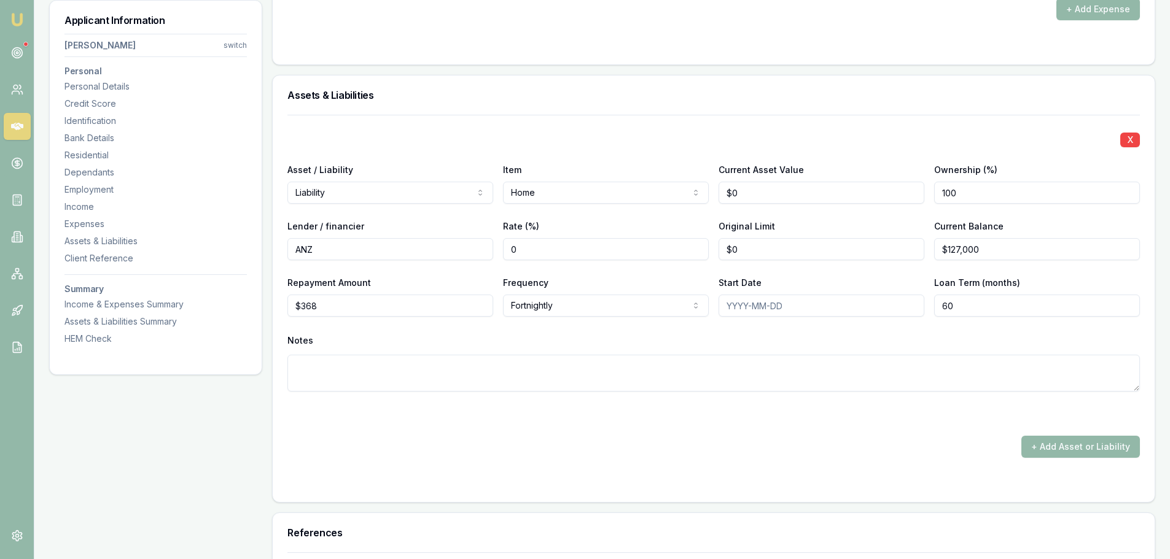
scroll to position [2702, 0]
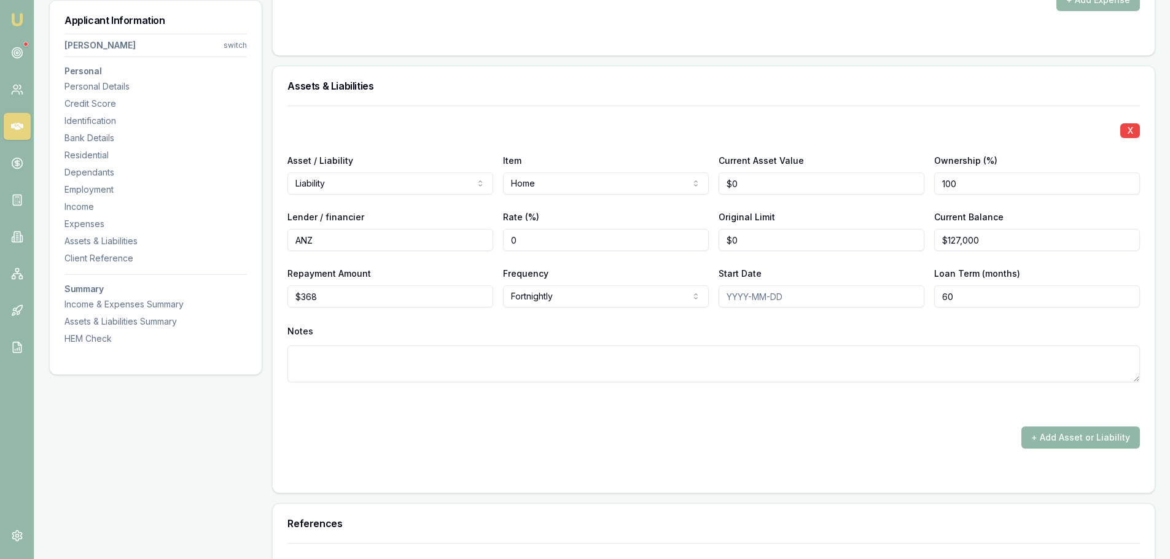
click at [1081, 437] on button "+ Add Asset or Liability" at bounding box center [1080, 438] width 119 height 22
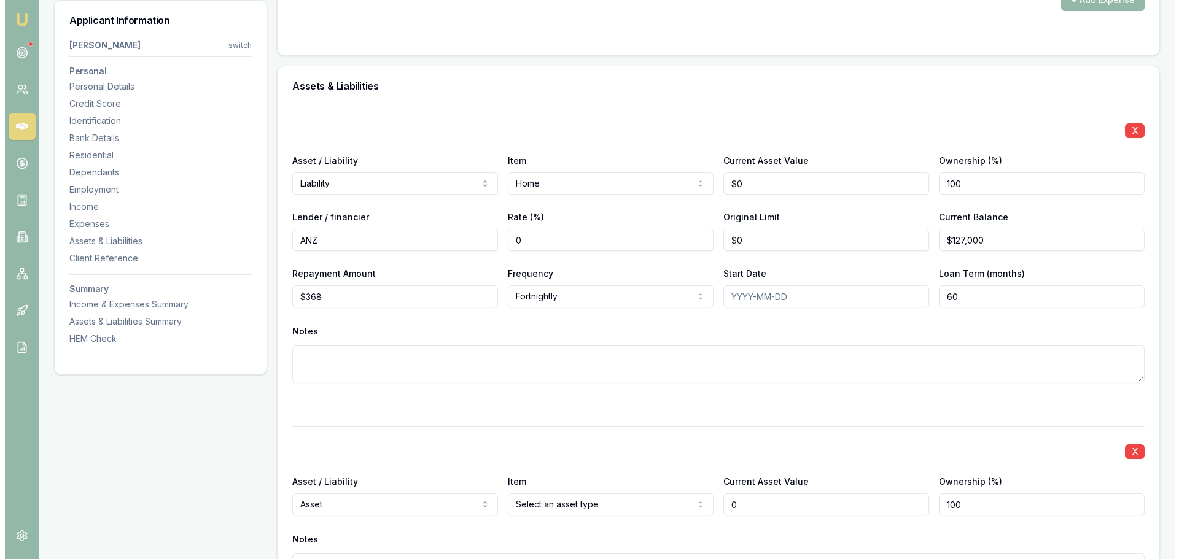
scroll to position [2887, 0]
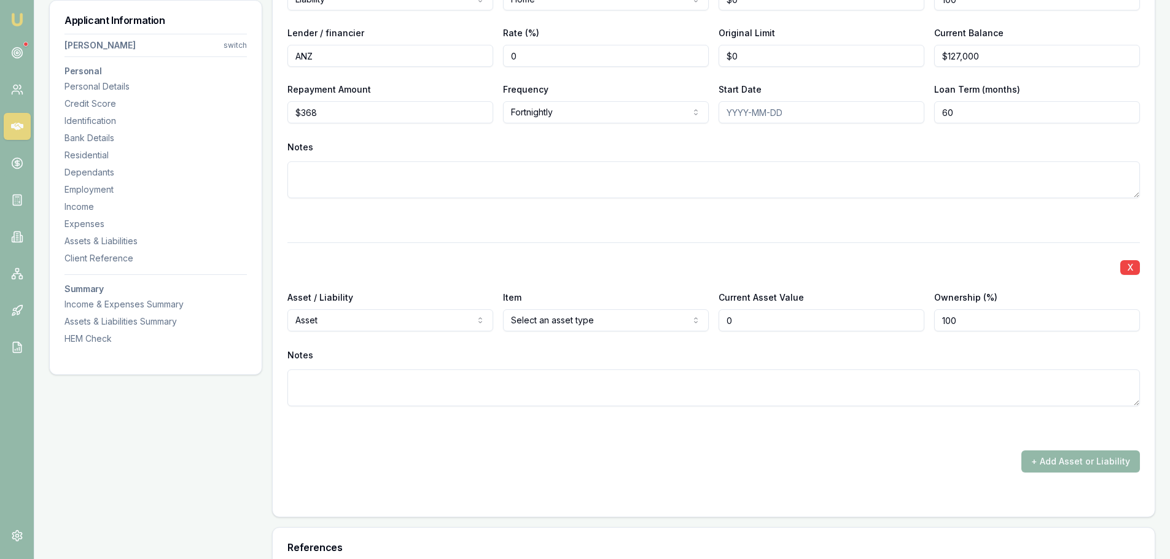
type input "$0"
select select "LIABILITY"
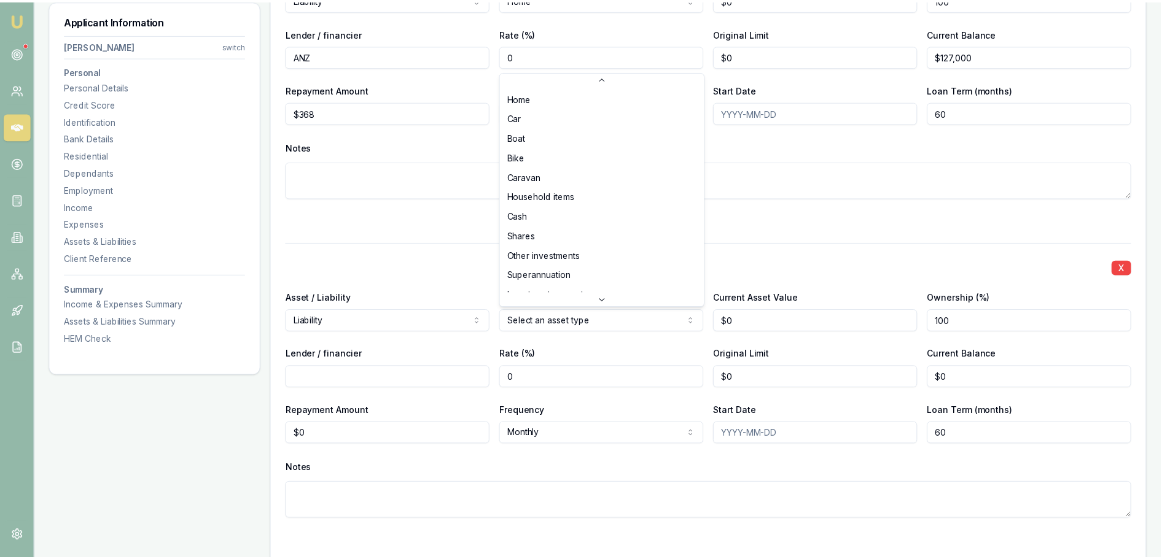
scroll to position [61, 0]
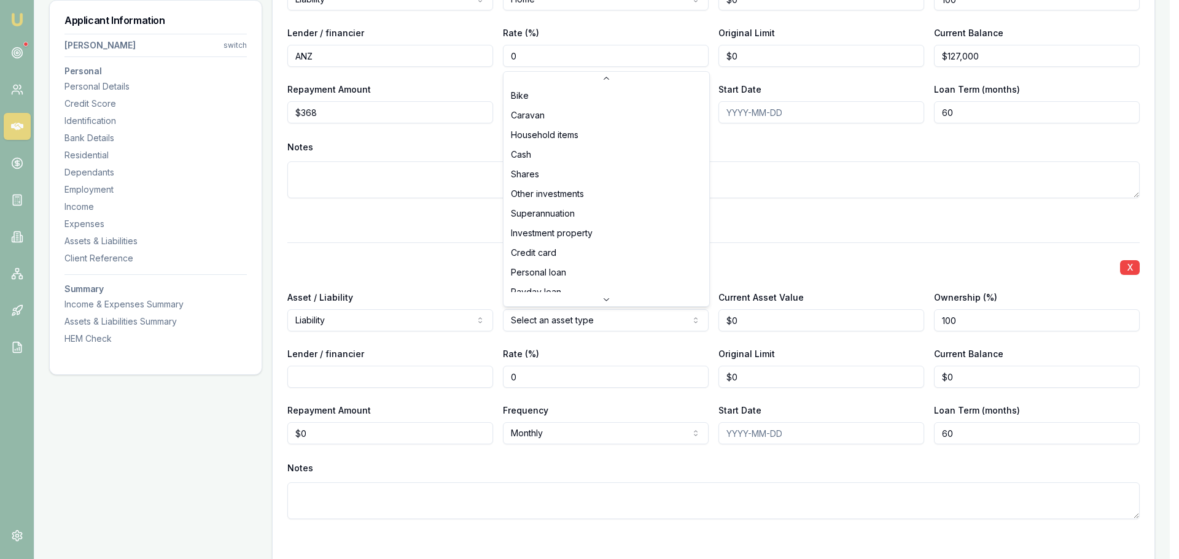
select select "CREDIT_CARD"
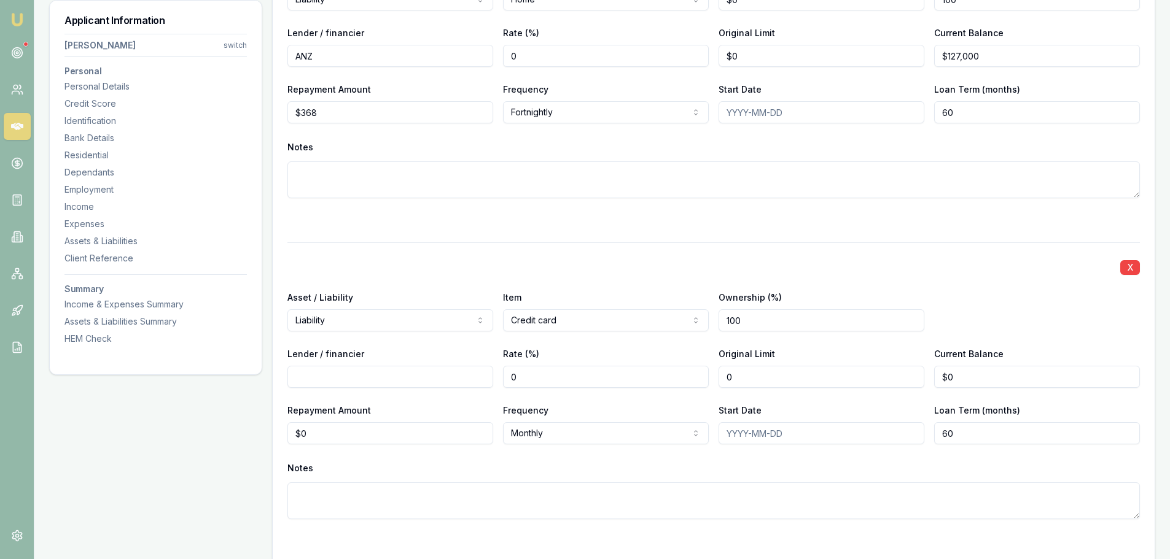
drag, startPoint x: 782, startPoint y: 375, endPoint x: 439, endPoint y: 371, distance: 343.3
click at [525, 373] on div "Lender / financier Rate (%) 0 Original Limit 0 Current Balance $0" at bounding box center [713, 367] width 852 height 42
type input "0"
type input "$4,000"
click at [423, 375] on input "Lender / financier" at bounding box center [390, 377] width 206 height 22
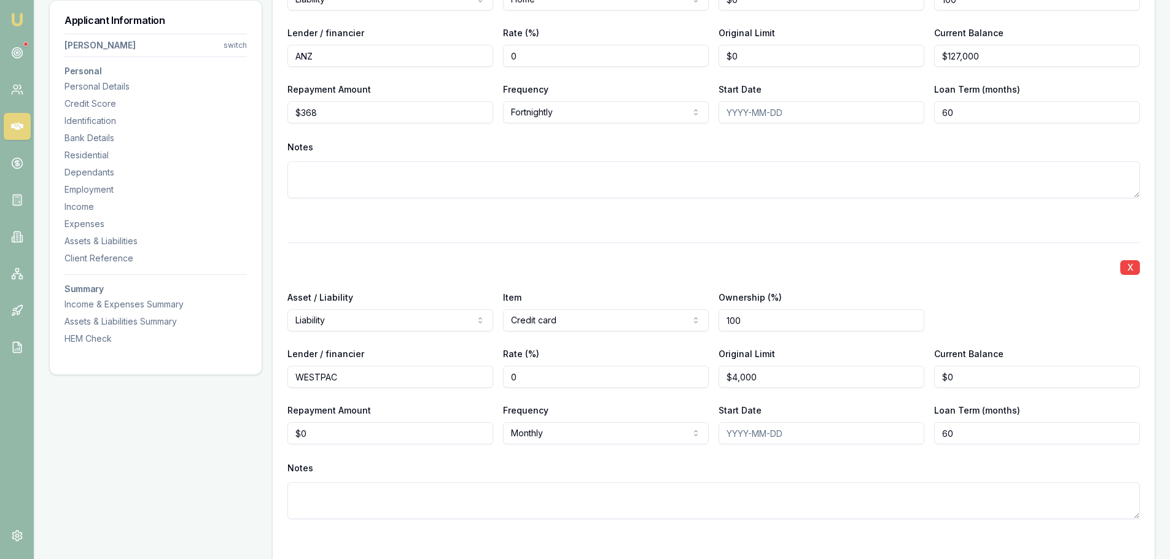
type input "WESTPAC"
drag, startPoint x: 980, startPoint y: 381, endPoint x: 838, endPoint y: 381, distance: 141.9
click at [856, 381] on div "Lender / financier WESTPAC Rate (%) 0 Original Limit $4,000 Current Balance 0" at bounding box center [713, 367] width 852 height 42
type input "$0"
click at [832, 219] on div at bounding box center [713, 220] width 852 height 15
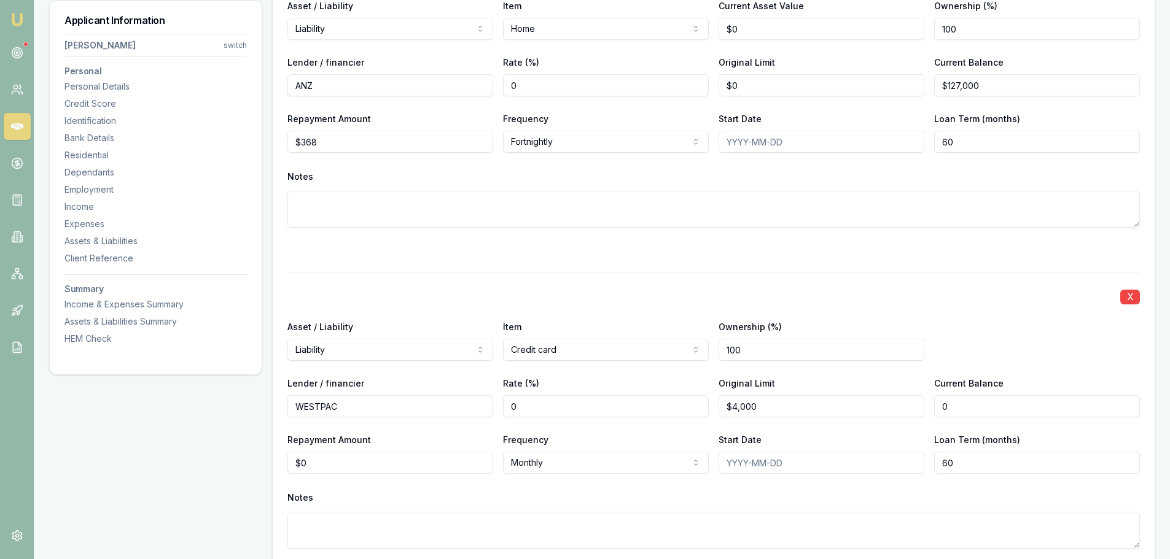
drag, startPoint x: 966, startPoint y: 408, endPoint x: 851, endPoint y: 400, distance: 115.8
click at [857, 402] on div "Lender / financier WESTPAC Rate (%) 0 Original Limit $4,000 Current Balance 0" at bounding box center [713, 397] width 852 height 42
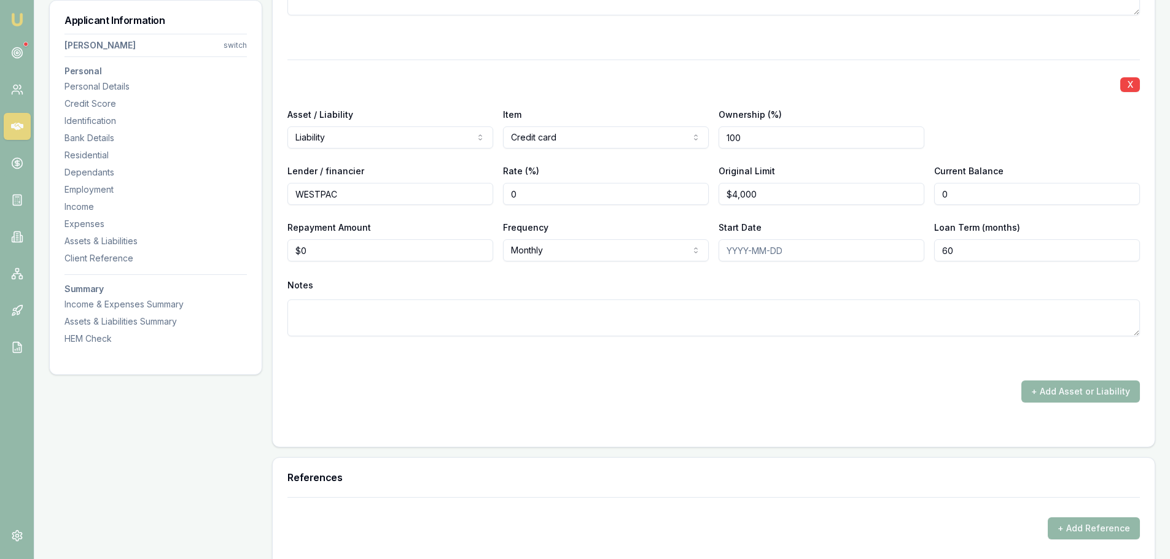
scroll to position [3132, 0]
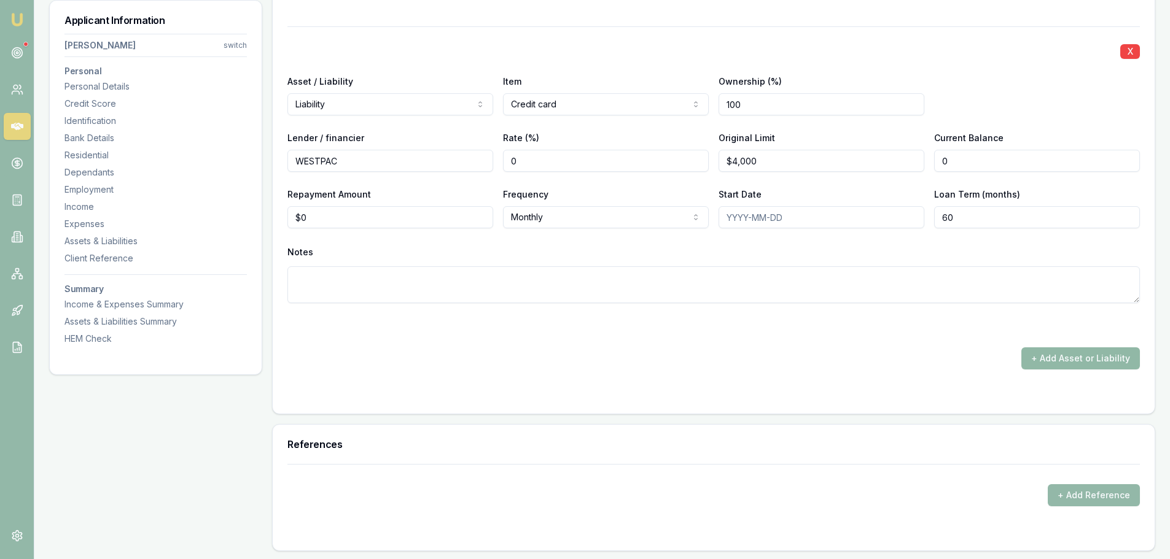
type input "$0"
click at [1080, 361] on button "+ Add Asset or Liability" at bounding box center [1080, 359] width 119 height 22
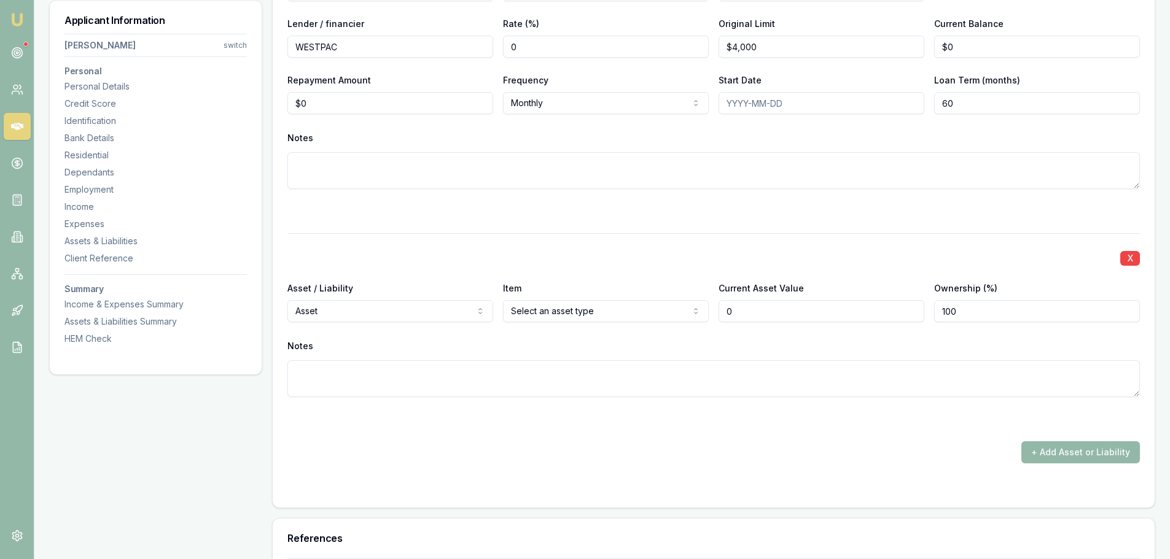
scroll to position [3255, 0]
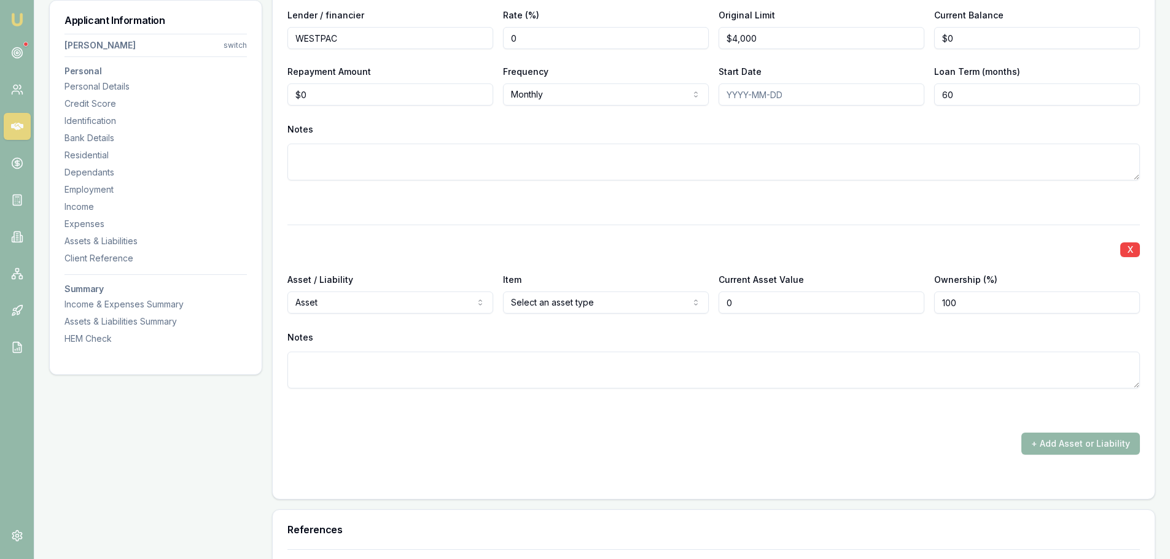
type input "$0"
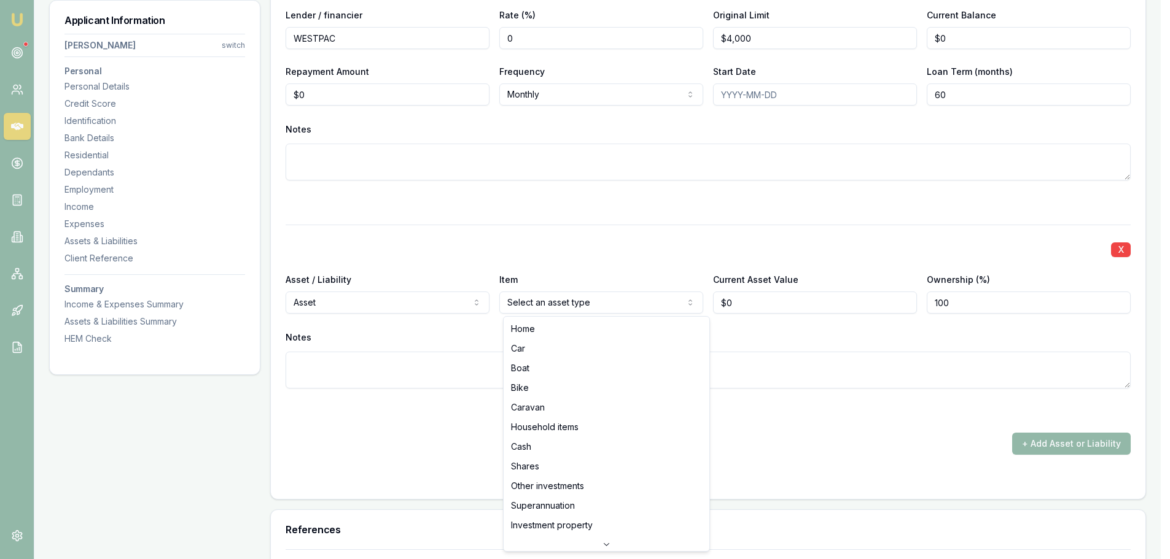
select select "CASH"
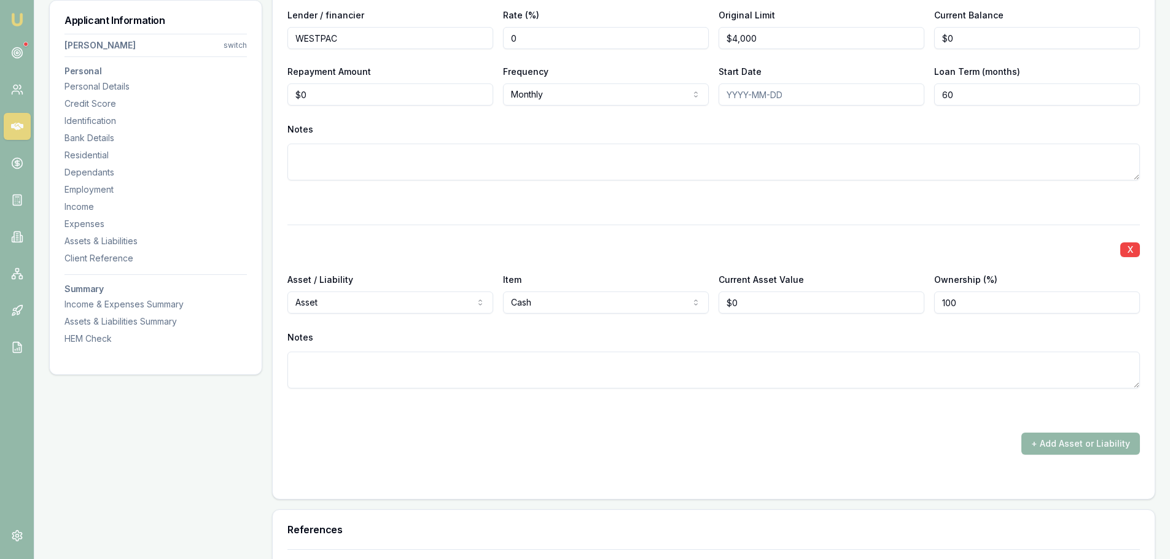
click at [594, 230] on div "X Asset / Liability Asset Asset Liability Item Cash Home Car Boat Bike Caravan …" at bounding box center [713, 321] width 852 height 193
drag, startPoint x: 786, startPoint y: 305, endPoint x: 590, endPoint y: 292, distance: 196.3
click at [590, 292] on div "Asset / Liability Asset Asset Liability Item Cash Home Car Boat Bike Caravan Ho…" at bounding box center [713, 293] width 852 height 42
type input "$0"
drag, startPoint x: 602, startPoint y: 364, endPoint x: 583, endPoint y: 321, distance: 47.8
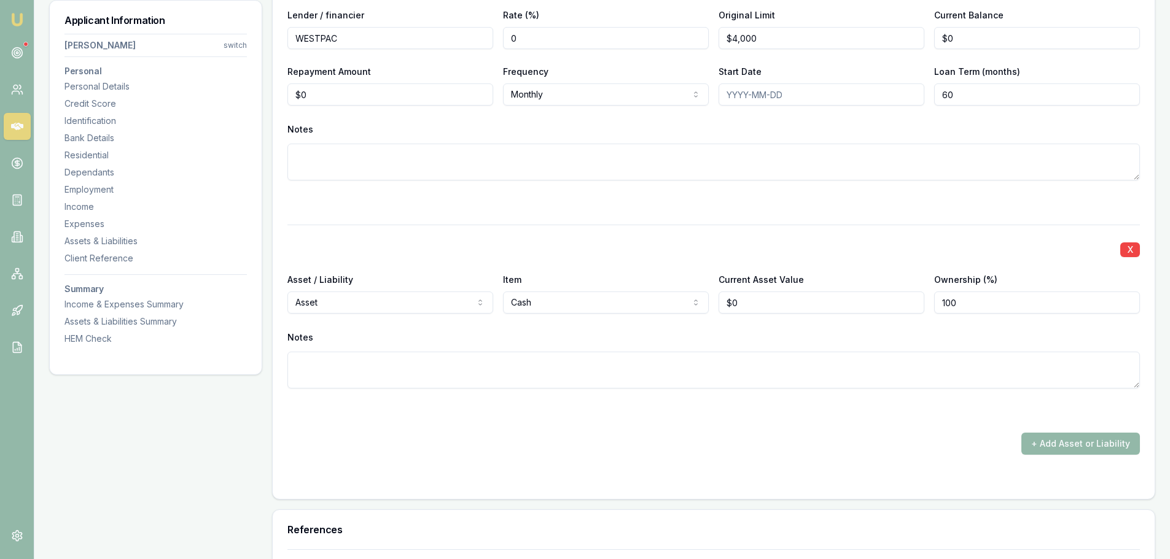
click at [602, 362] on textarea at bounding box center [713, 370] width 852 height 37
type textarea "OFFSET"
drag, startPoint x: 750, startPoint y: 306, endPoint x: 677, endPoint y: 303, distance: 73.1
click at [682, 303] on div "Asset / Liability Asset Asset Liability Item Cash Home Car Boat Bike Caravan Ho…" at bounding box center [713, 293] width 852 height 42
type input "$3,000"
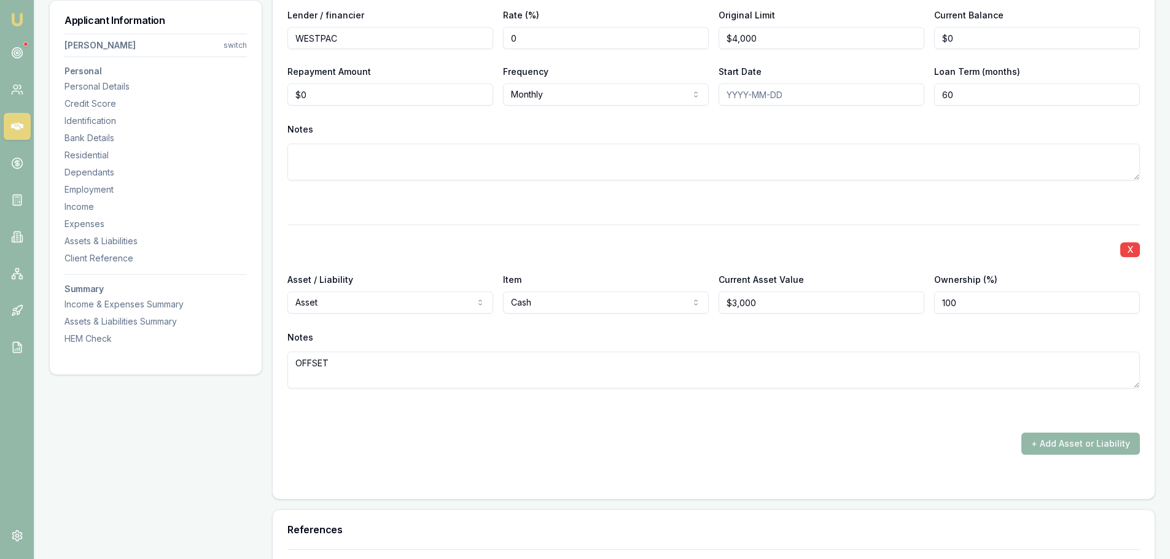
click at [655, 206] on div at bounding box center [713, 202] width 852 height 15
click at [1069, 443] on button "+ Add Asset or Liability" at bounding box center [1080, 444] width 119 height 22
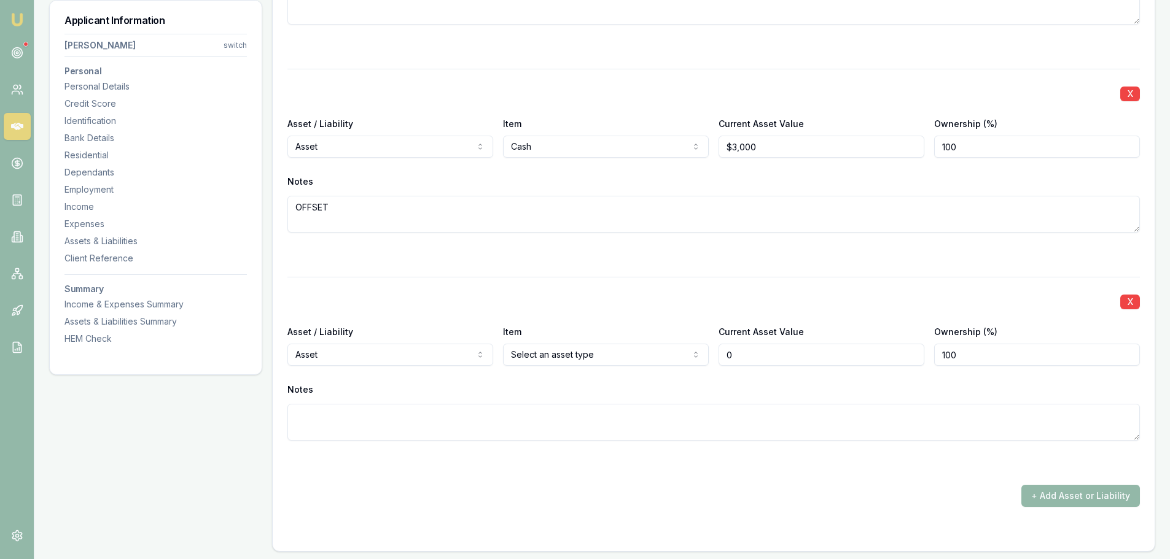
scroll to position [3439, 0]
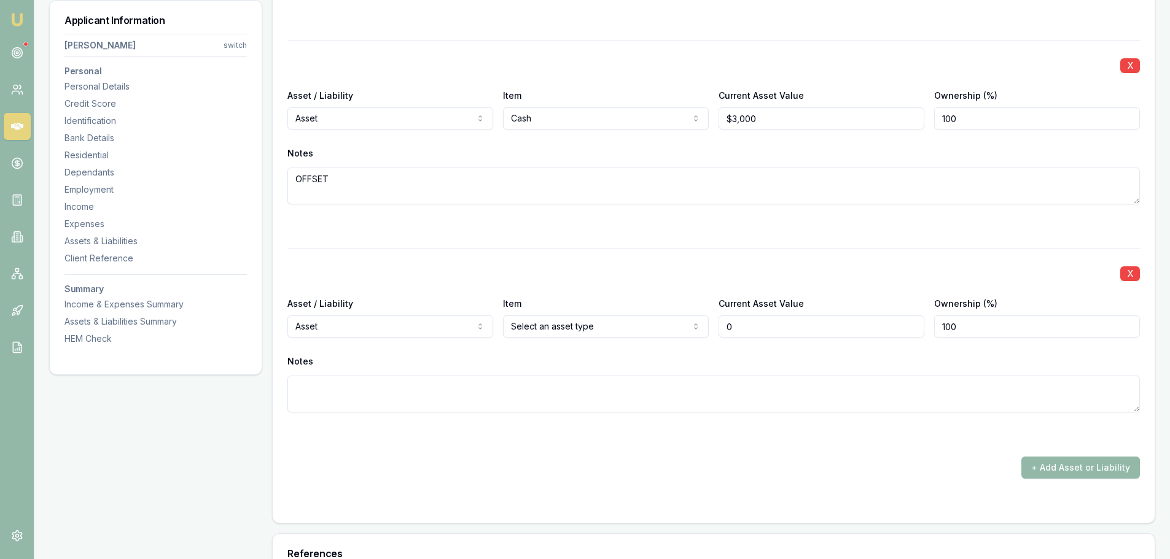
type input "$0"
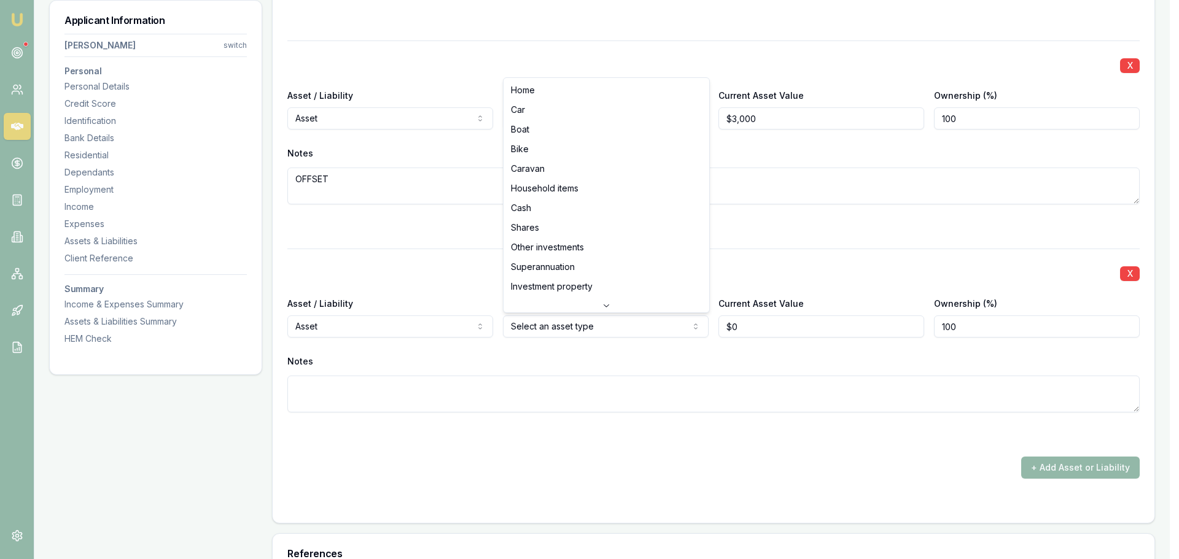
select select "HOUSEHOLD_ITEMS"
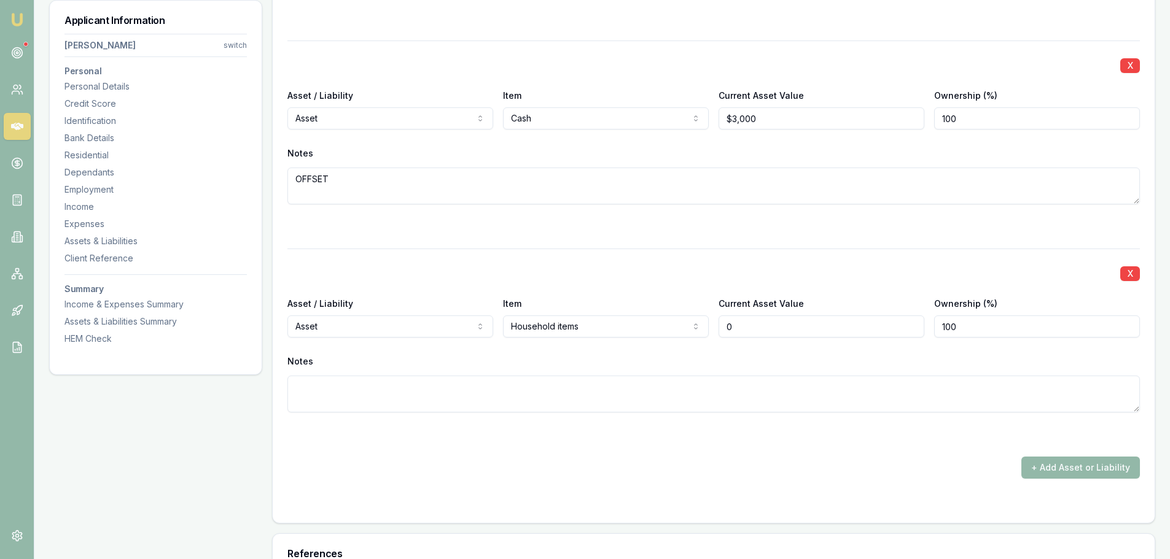
drag, startPoint x: 747, startPoint y: 327, endPoint x: 664, endPoint y: 325, distance: 82.9
click at [685, 325] on div "Asset / Liability Asset Asset Liability Item Household items Home Car Boat Bike…" at bounding box center [713, 317] width 852 height 42
type input "$25,000"
click at [931, 422] on div "X Asset / Liability Asset Asset Liability Item Household items Home Car Boat Bi…" at bounding box center [713, 345] width 852 height 193
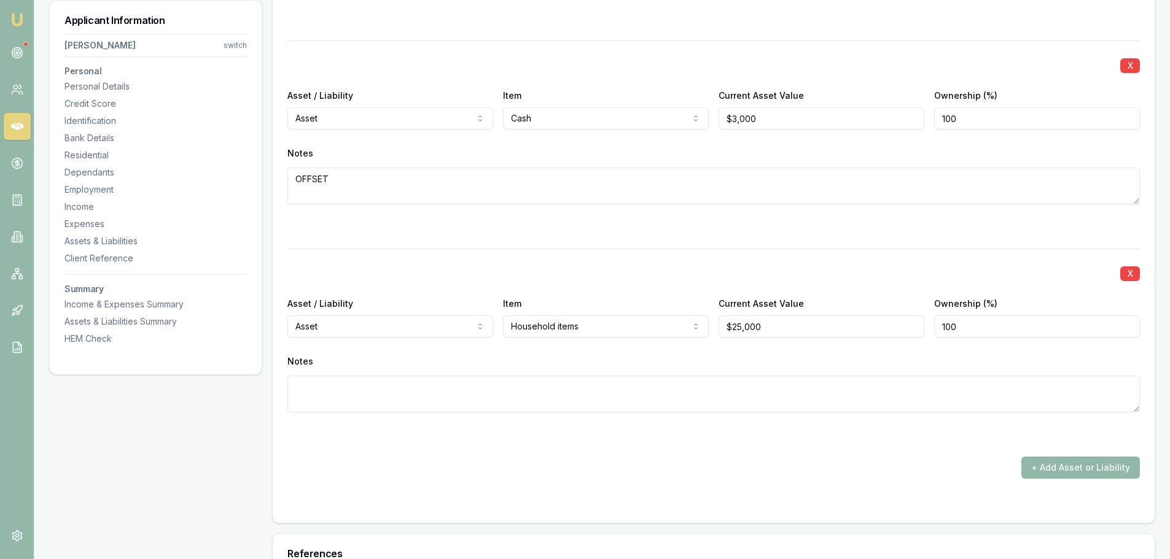
click at [1069, 468] on button "+ Add Asset or Liability" at bounding box center [1080, 468] width 119 height 22
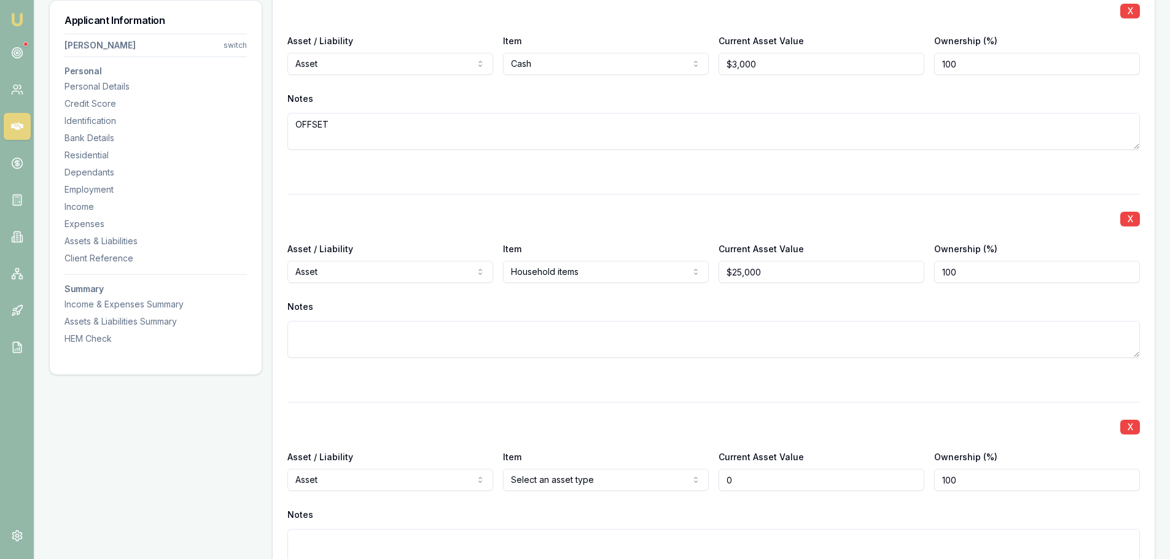
scroll to position [3624, 0]
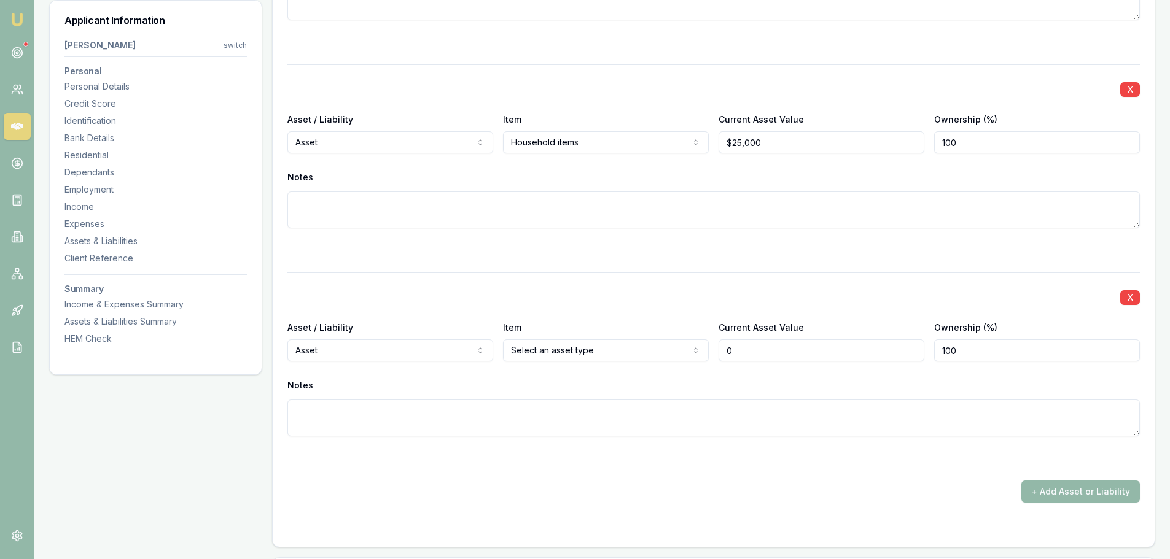
type input "$0"
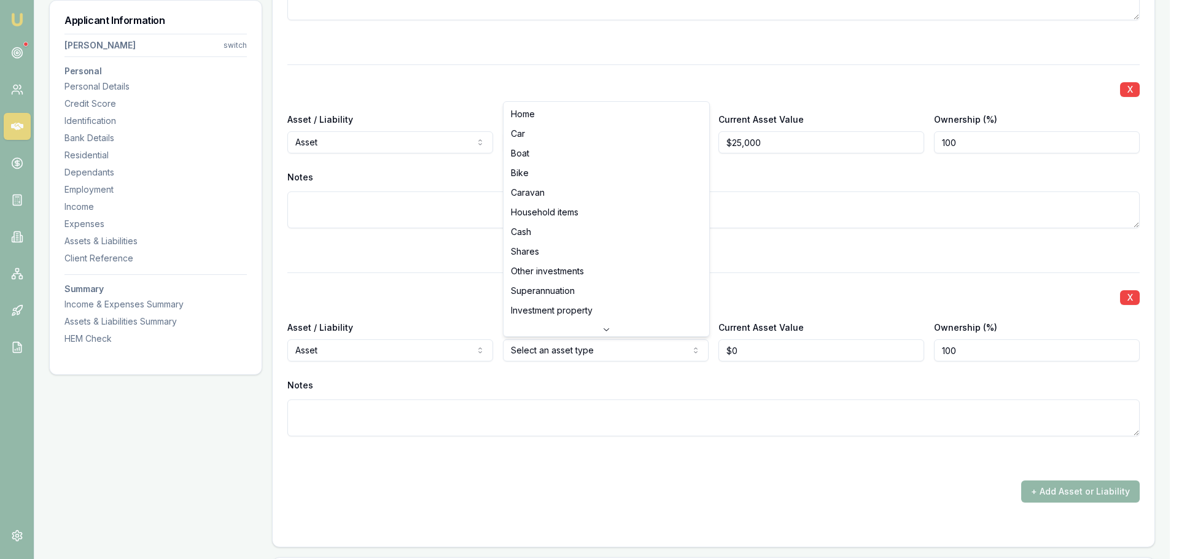
select select "CAR"
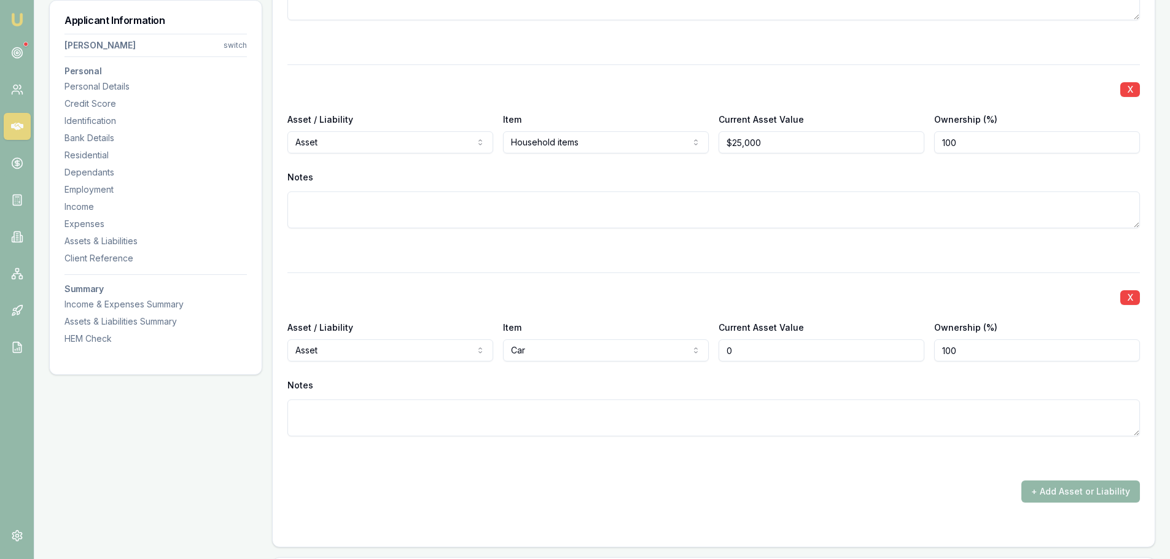
drag, startPoint x: 755, startPoint y: 354, endPoint x: 657, endPoint y: 345, distance: 98.1
click at [663, 345] on div "Asset / Liability Asset Asset Liability Item Car Home Car Boat Bike Caravan Hou…" at bounding box center [713, 341] width 852 height 42
type input "$10,000"
click at [693, 248] on div at bounding box center [713, 250] width 852 height 15
click at [481, 446] on div "X Asset / Liability Asset Asset Liability Item Car Home Car Boat Bike Caravan H…" at bounding box center [713, 369] width 852 height 193
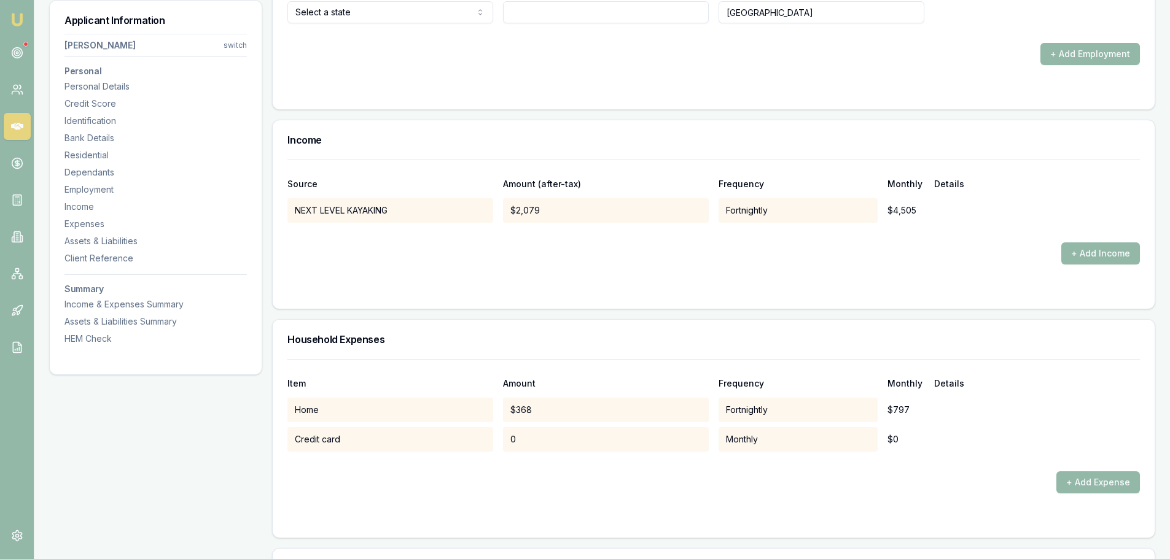
scroll to position [2395, 0]
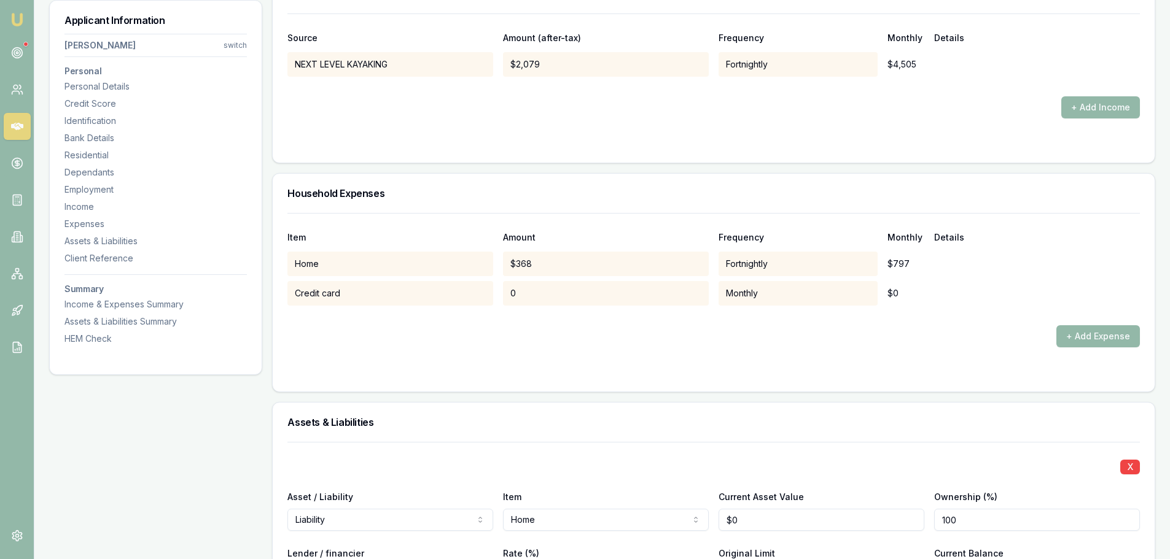
click at [593, 346] on div "+ Add Expense" at bounding box center [713, 337] width 852 height 22
click at [1093, 332] on button "+ Add Expense" at bounding box center [1098, 337] width 84 height 22
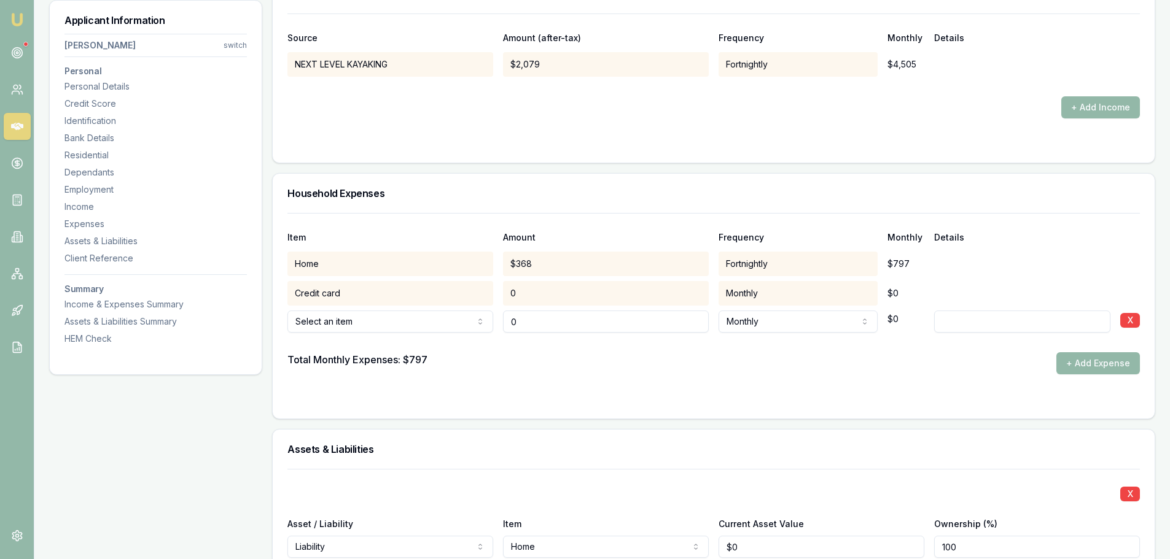
type input "$0"
click at [570, 359] on div "Total Monthly Expenses: $797 + Add Expense" at bounding box center [713, 364] width 852 height 22
click at [1092, 360] on button "+ Add Expense" at bounding box center [1098, 364] width 84 height 22
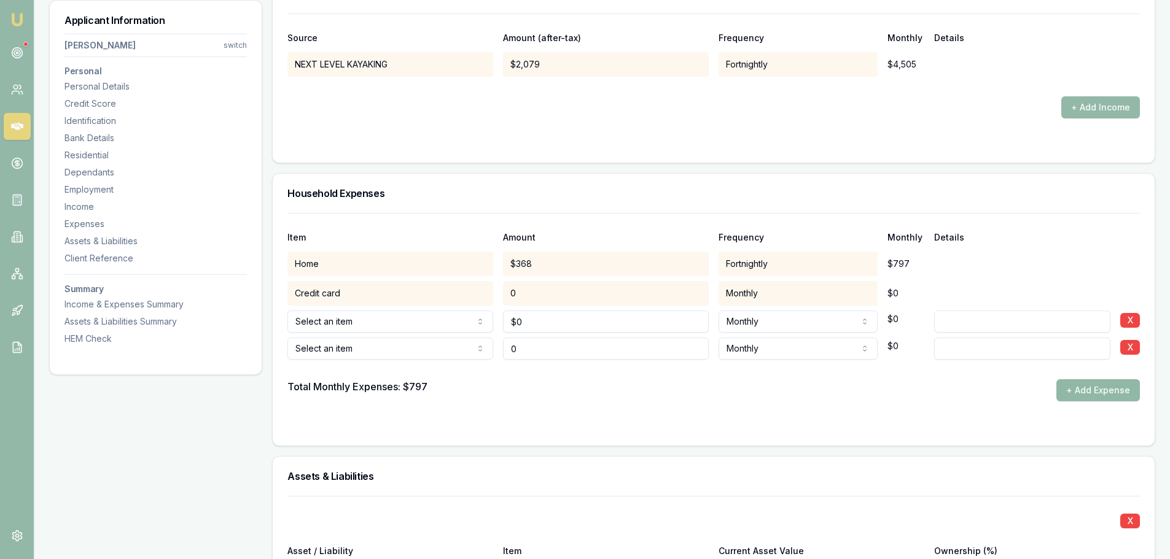
type input "$0"
click at [1115, 380] on button "+ Add Expense" at bounding box center [1098, 391] width 84 height 22
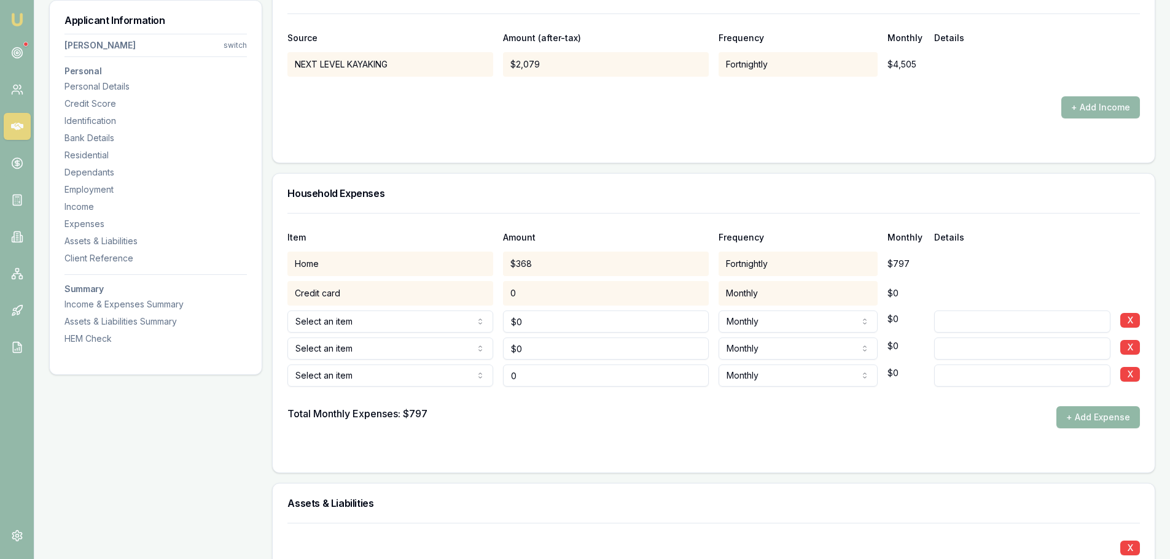
type input "$0"
click at [1102, 421] on button "+ Add Expense" at bounding box center [1098, 418] width 84 height 22
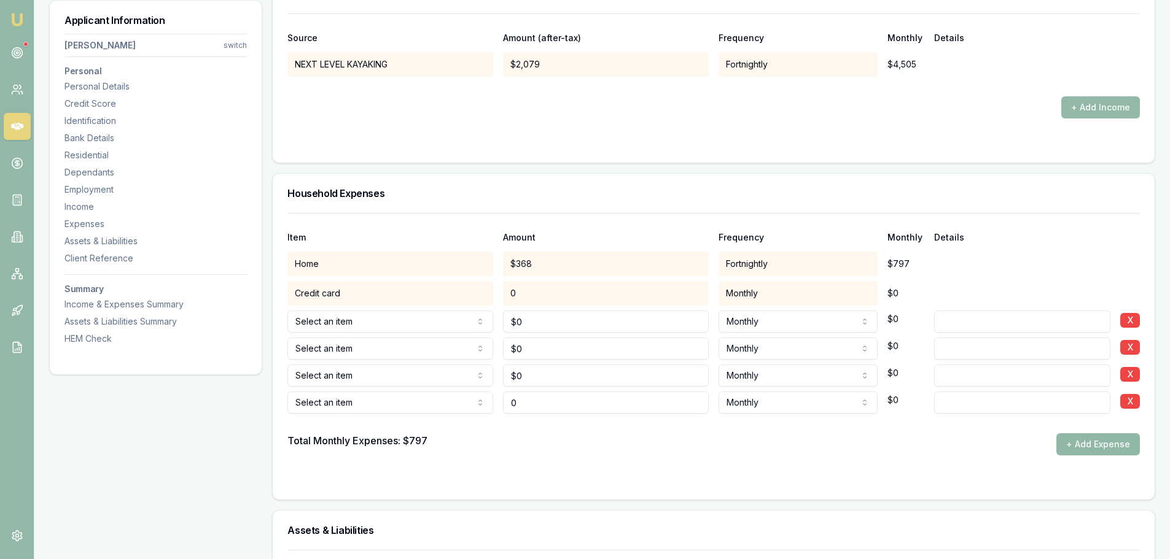
type input "$0"
click at [1101, 446] on button "+ Add Expense" at bounding box center [1098, 445] width 84 height 22
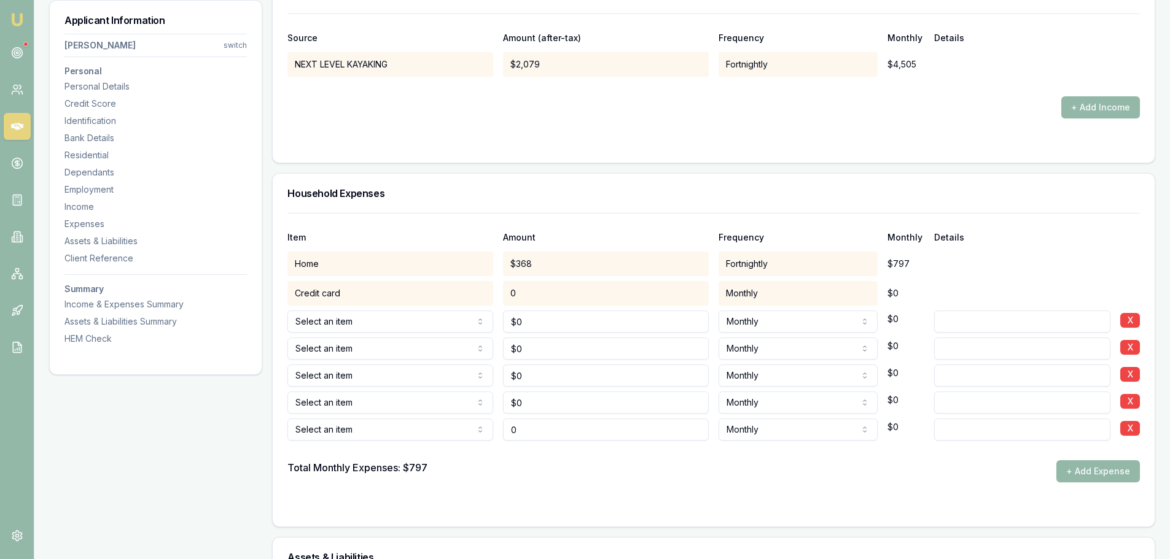
type input "$0"
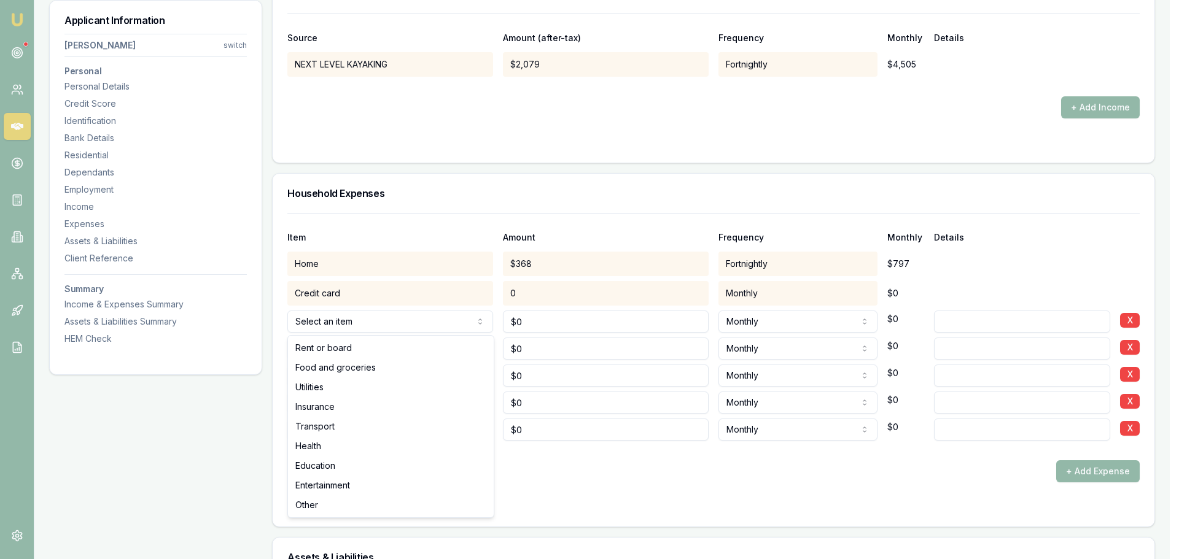
select select "FOOD_AND_GROCERIES"
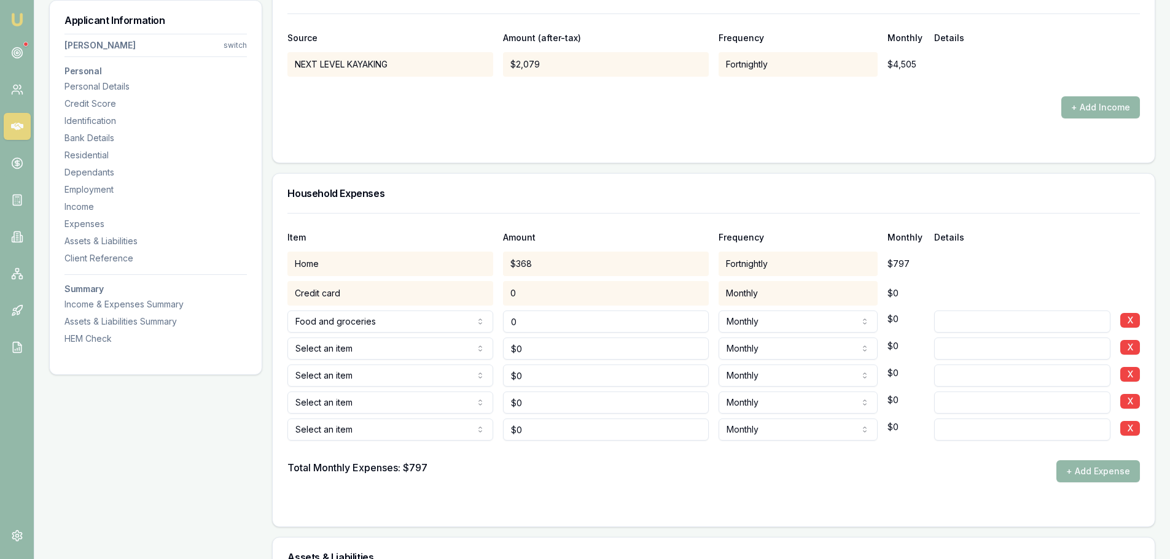
drag, startPoint x: 536, startPoint y: 326, endPoint x: 440, endPoint y: 324, distance: 95.2
click at [443, 324] on div "Food and groceries Rent or board Food and groceries Utilities Insurance Transpo…" at bounding box center [713, 319] width 852 height 27
type input "$0"
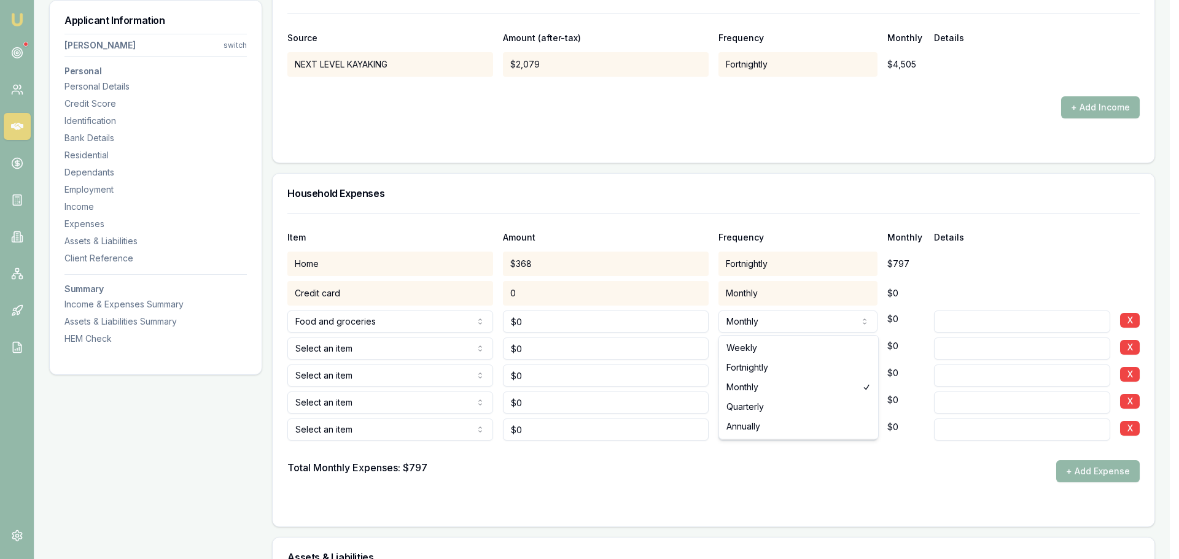
select select "FORTNIGHTLY"
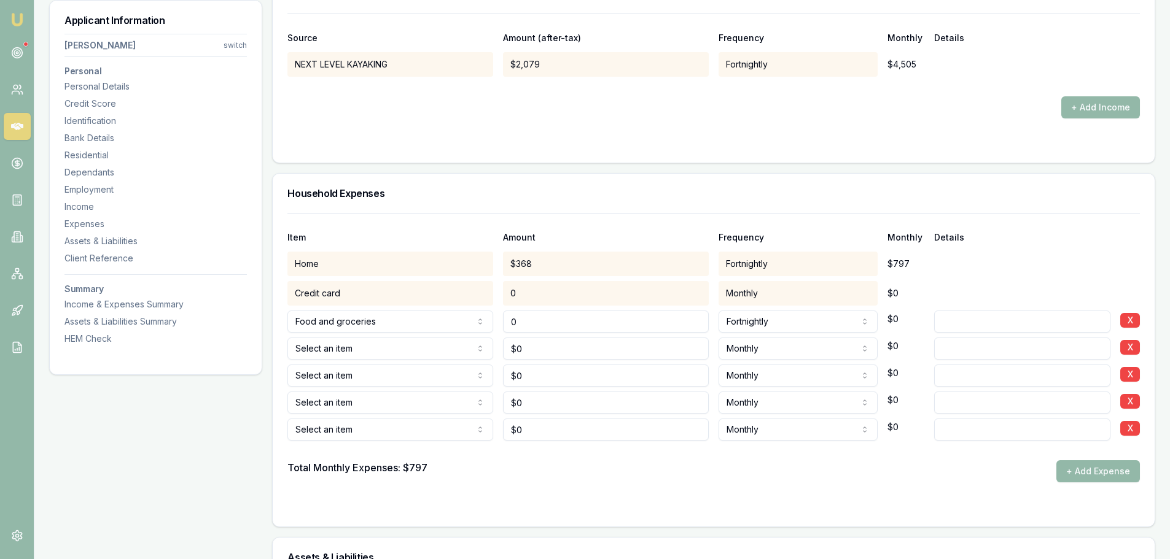
click at [645, 324] on input "0" at bounding box center [606, 322] width 206 height 22
drag, startPoint x: 611, startPoint y: 324, endPoint x: 466, endPoint y: 324, distance: 144.9
click at [466, 324] on div "Food and groceries Rent or board Food and groceries Utilities Insurance Transpo…" at bounding box center [713, 319] width 852 height 27
type input "$100"
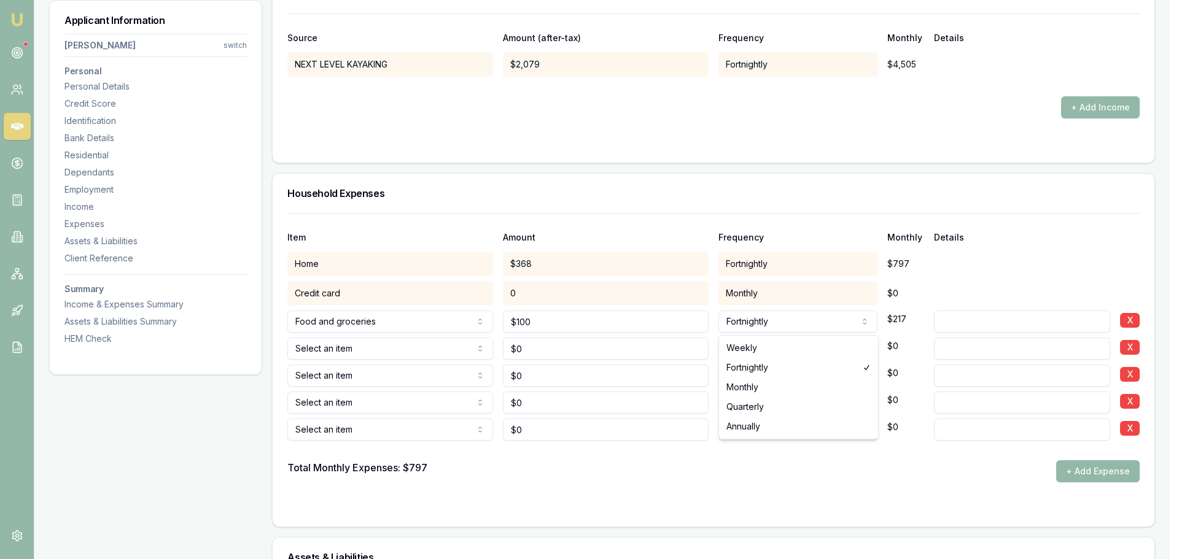
select select "WEEKLY"
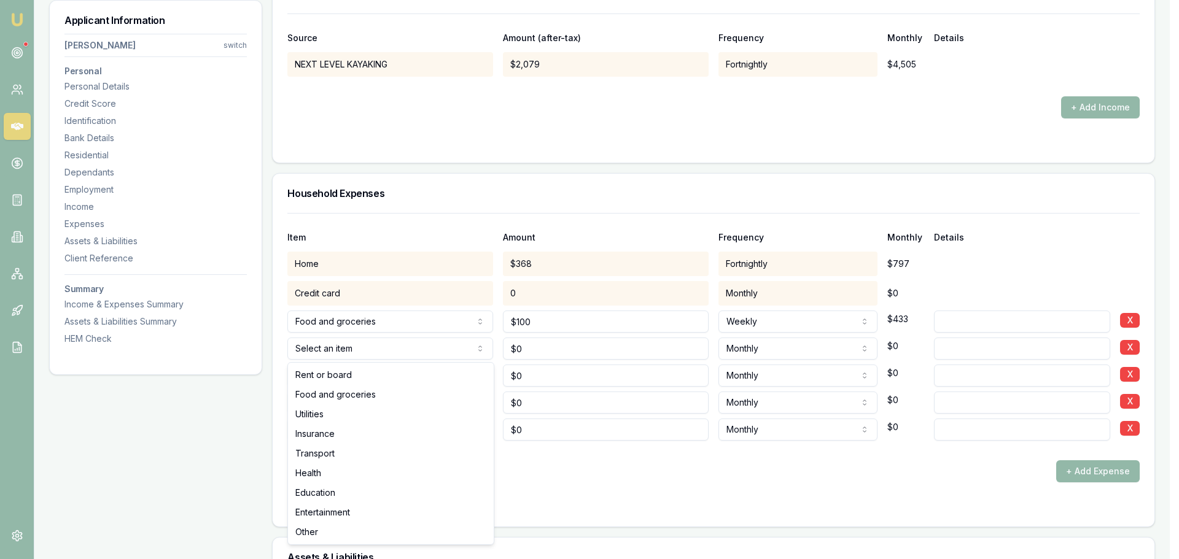
select select "UTILITIES"
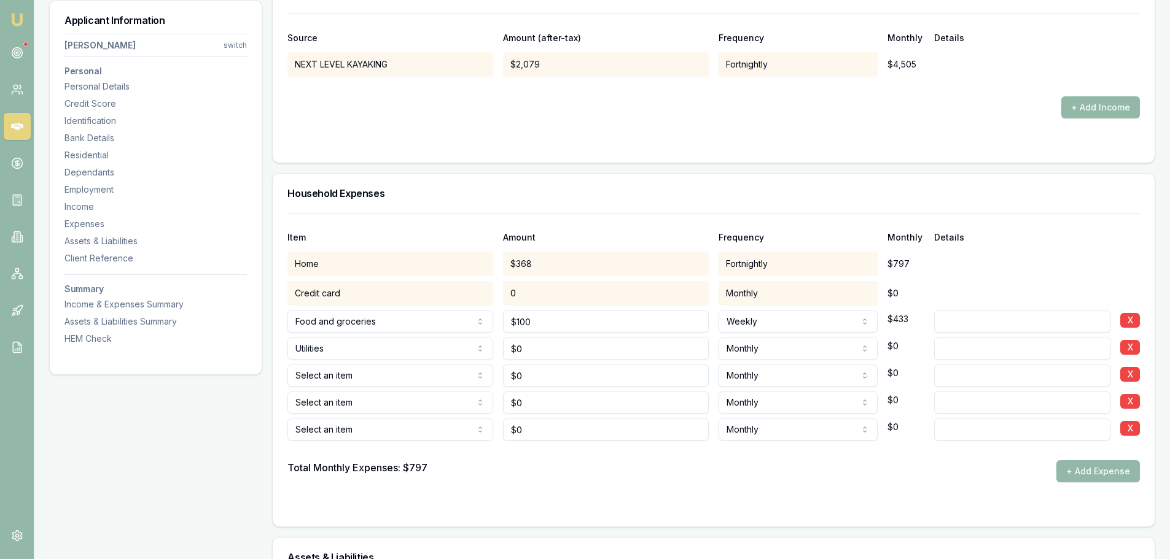
drag, startPoint x: 537, startPoint y: 348, endPoint x: 450, endPoint y: 353, distance: 86.7
click at [456, 353] on div "Utilities Rent or board Food and groceries Utilities Insurance Transport Health…" at bounding box center [713, 346] width 852 height 27
type input "$0"
click at [1015, 346] on input at bounding box center [1022, 349] width 176 height 22
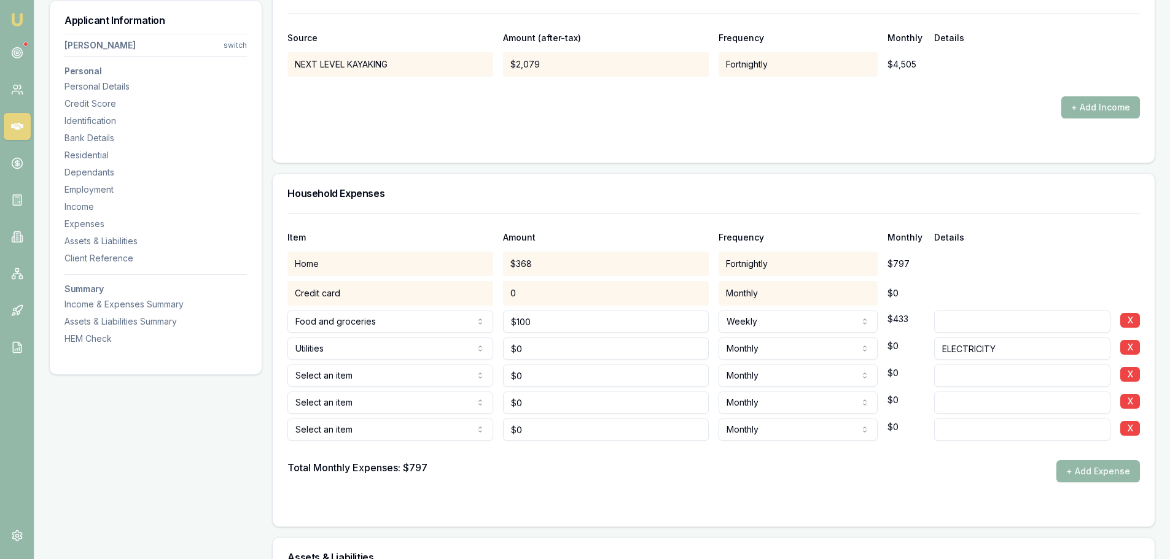
type input "ELECTRICITY"
drag, startPoint x: 575, startPoint y: 345, endPoint x: 399, endPoint y: 347, distance: 175.7
click at [399, 347] on div "Utilities Rent or board Food and groceries Utilities Insurance Transport Health…" at bounding box center [713, 346] width 852 height 27
type input "$90"
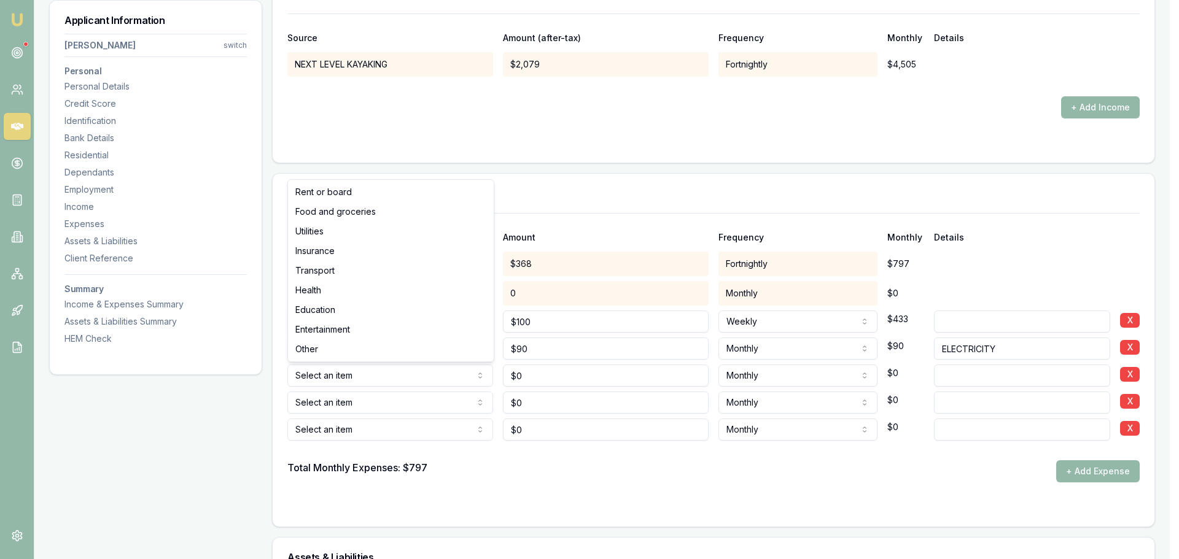
select select "UTILITIES"
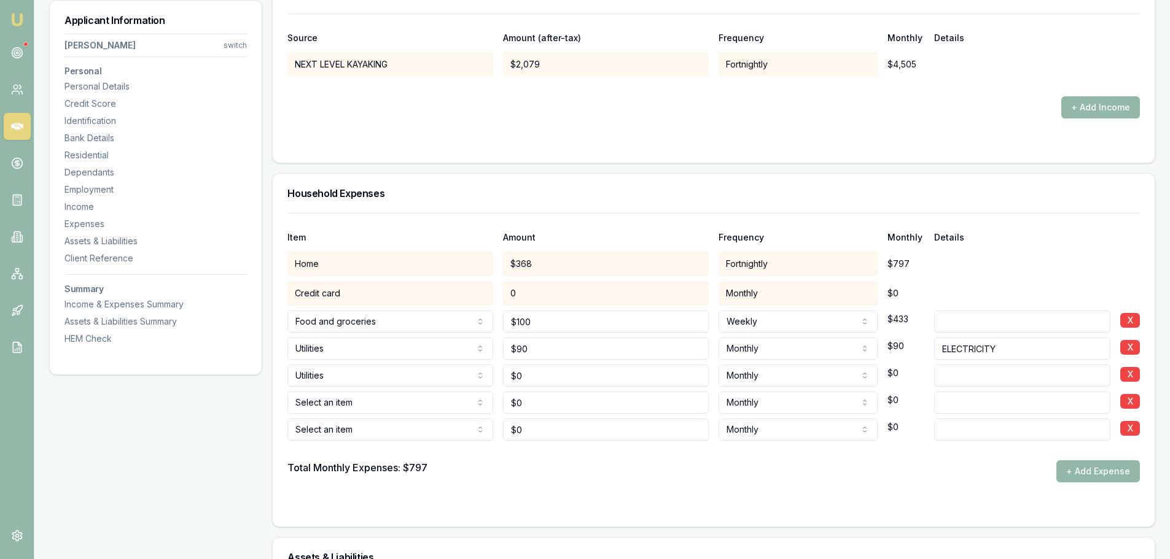
click at [1028, 378] on input at bounding box center [1022, 376] width 176 height 22
type input "PHONE & INTERNET"
drag, startPoint x: 536, startPoint y: 379, endPoint x: 162, endPoint y: 415, distance: 375.8
click at [176, 415] on div "Applicant Information [PERSON_NAME] switch Personal Personal Details Credit Sco…" at bounding box center [602, 172] width 1106 height 4757
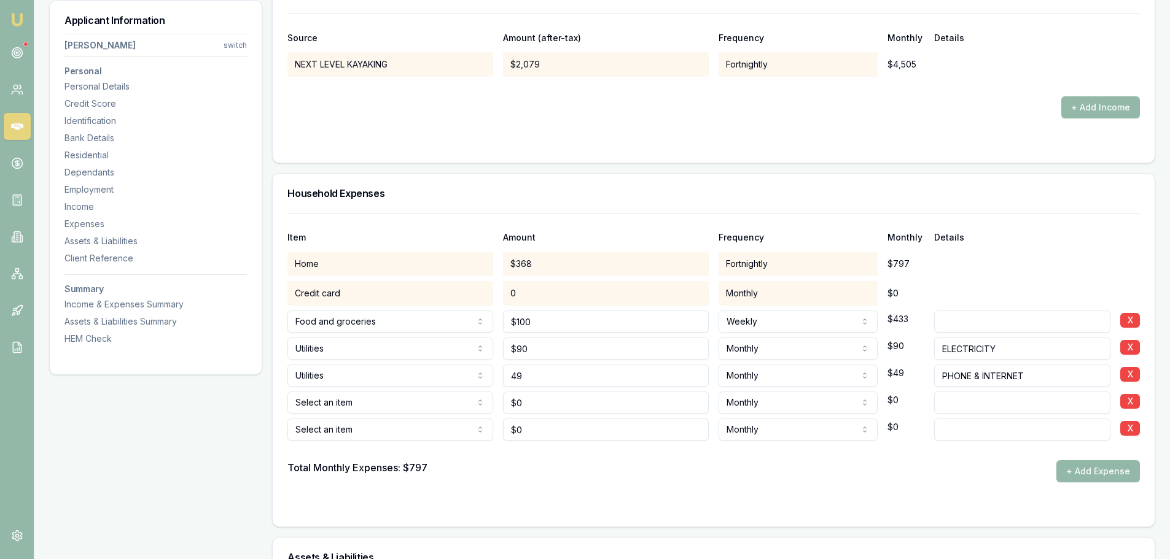
type input "$49"
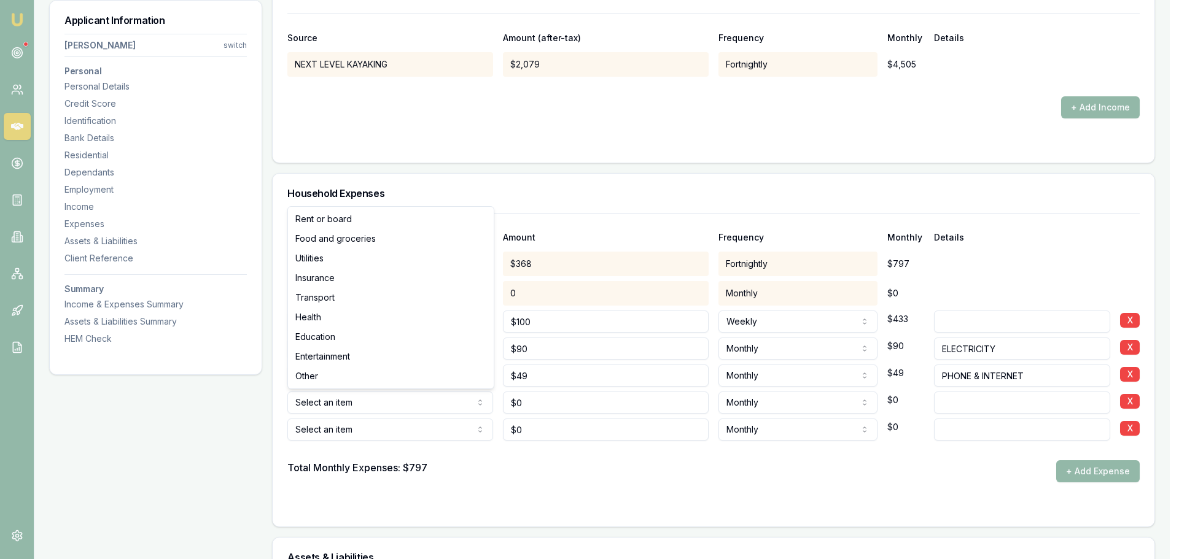
select select "INSURANCE"
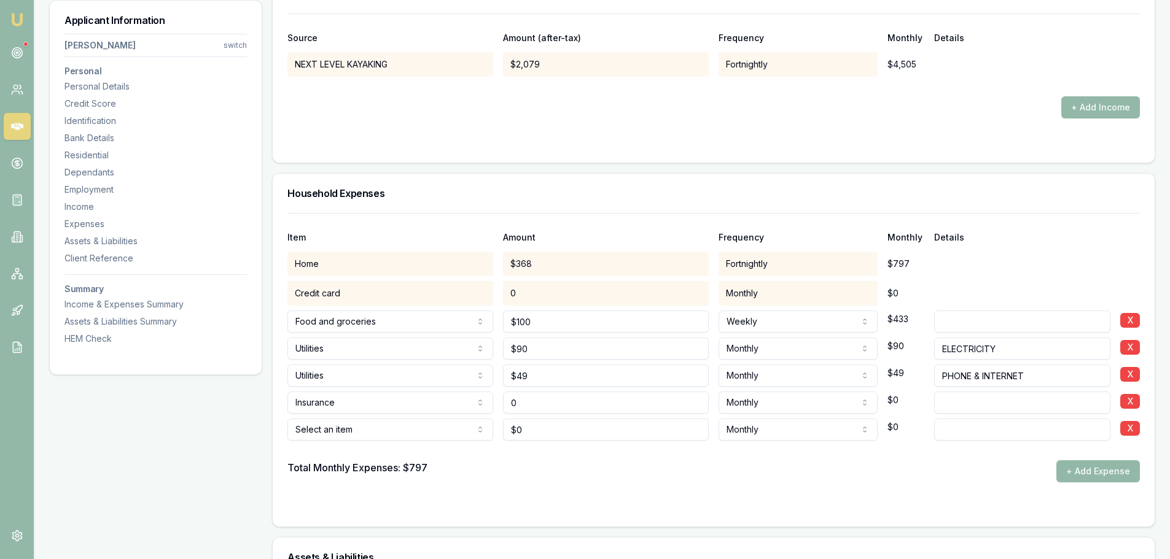
drag, startPoint x: 544, startPoint y: 403, endPoint x: 437, endPoint y: 403, distance: 106.9
click at [437, 403] on div "Insurance Rent or board Food and groceries Utilities Insurance Transport Health…" at bounding box center [713, 400] width 852 height 27
type input "$0"
click at [1004, 404] on input at bounding box center [1022, 403] width 176 height 22
type input "HOME & CONTENTS"
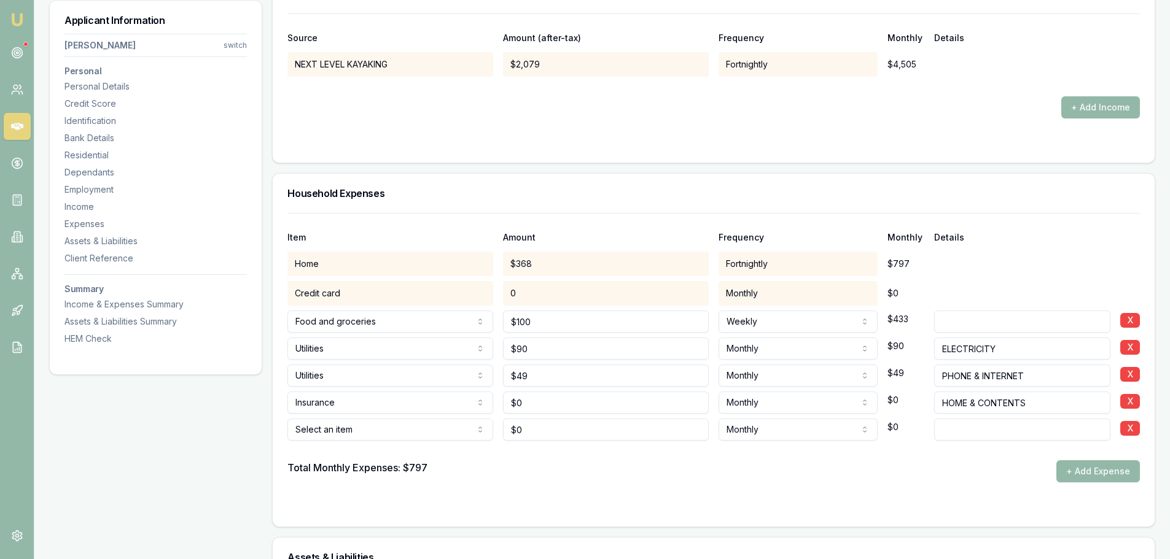
click at [916, 492] on form "Item Amount Frequency Monthly Details Home $368 Fortnightly $797 Credit card 0 …" at bounding box center [713, 362] width 852 height 299
drag, startPoint x: 1040, startPoint y: 404, endPoint x: 694, endPoint y: 393, distance: 346.6
click at [755, 402] on div "Insurance Rent or board Food and groceries Utilities Insurance Transport Health…" at bounding box center [713, 400] width 852 height 27
type input "CAR INSURANCE"
drag, startPoint x: 612, startPoint y: 408, endPoint x: 373, endPoint y: 411, distance: 239.5
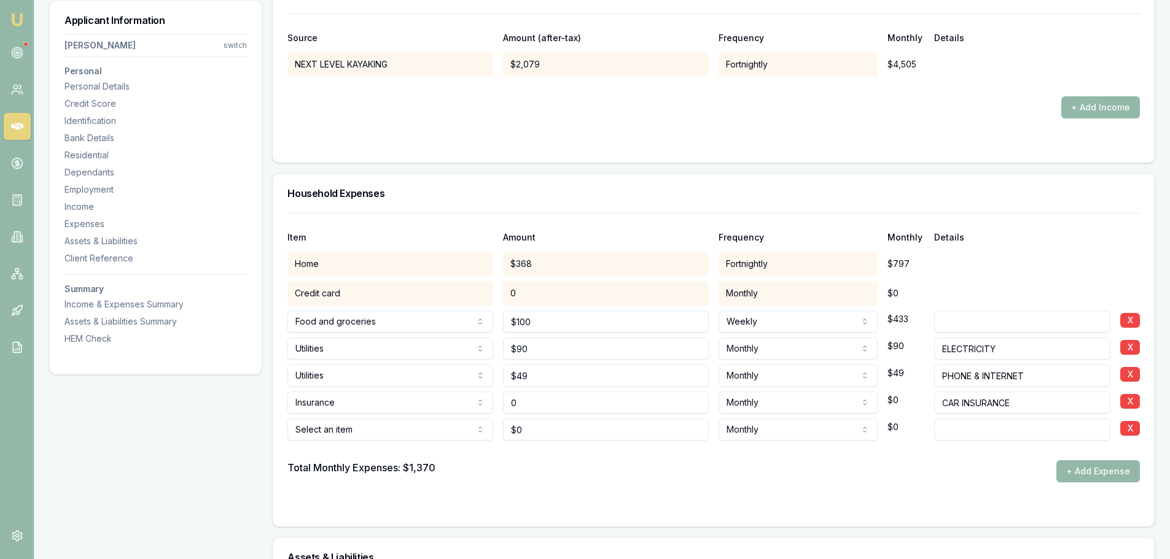
click at [386, 407] on div "Insurance Rent or board Food and groceries Utilities Insurance Transport Health…" at bounding box center [713, 400] width 852 height 27
type input "$79"
click at [723, 480] on div "Total Monthly Expenses: $1,370 + Add Expense" at bounding box center [713, 472] width 852 height 22
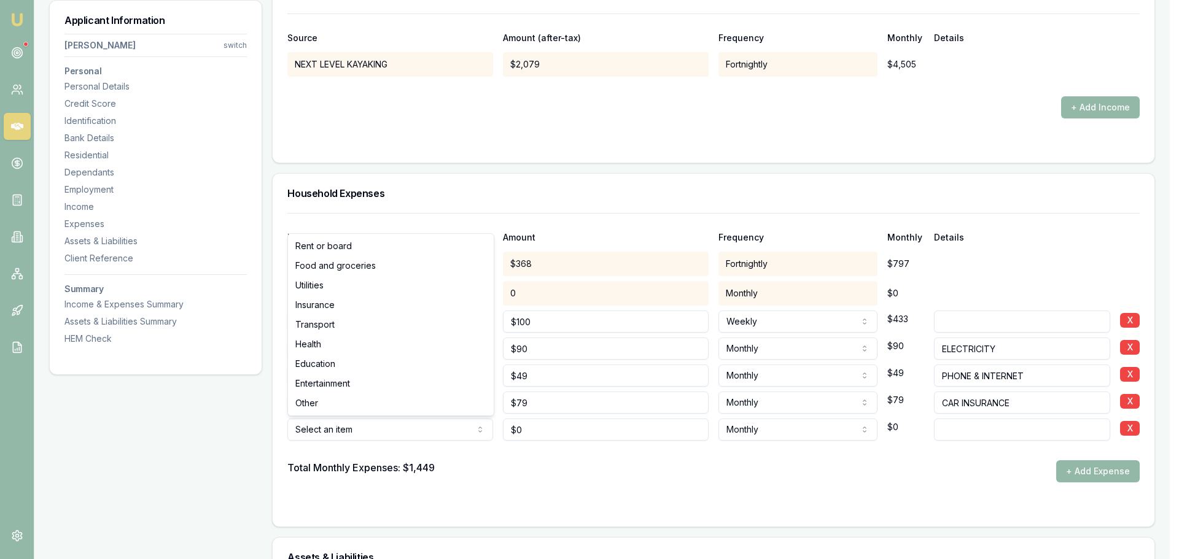
select select "ENTERTAINMENT"
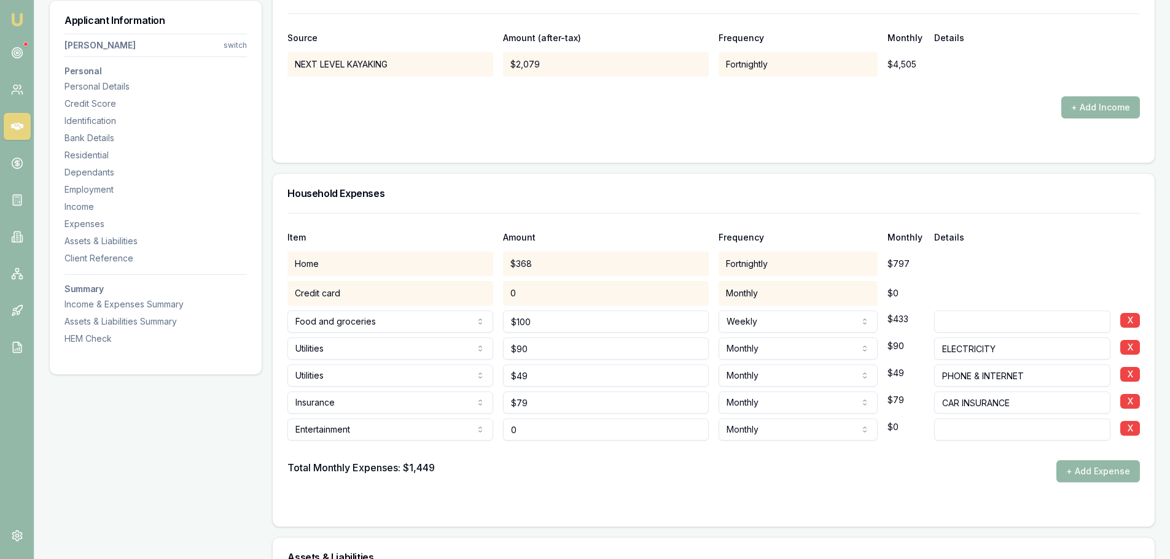
drag, startPoint x: 541, startPoint y: 434, endPoint x: 423, endPoint y: 433, distance: 117.9
click at [427, 433] on div "Entertainment Rent or board Food and groceries Utilities Insurance Transport He…" at bounding box center [713, 427] width 852 height 27
type input "$100"
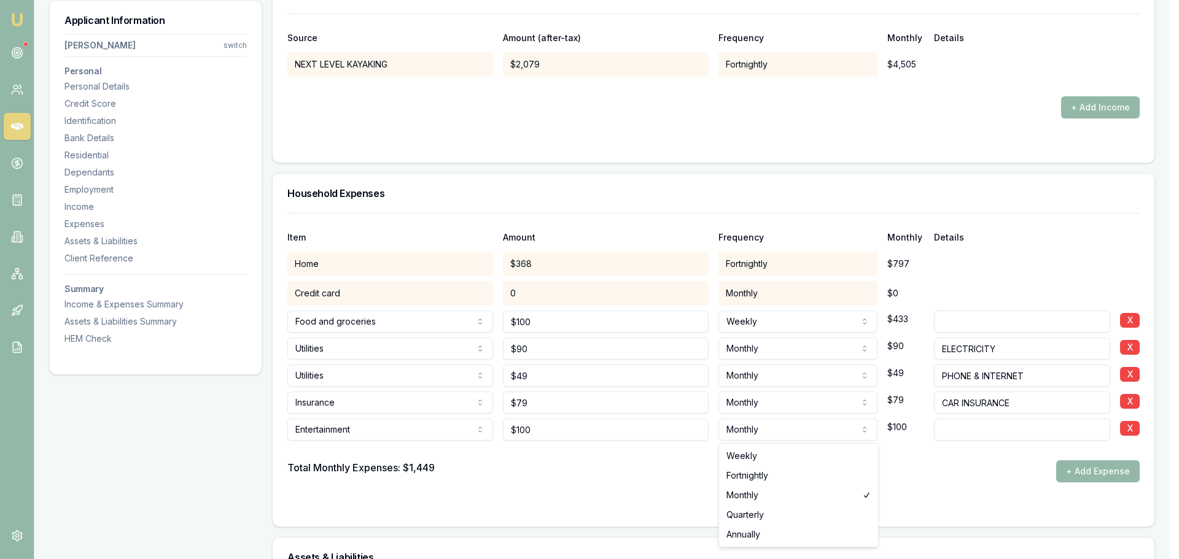
select select "FORTNIGHTLY"
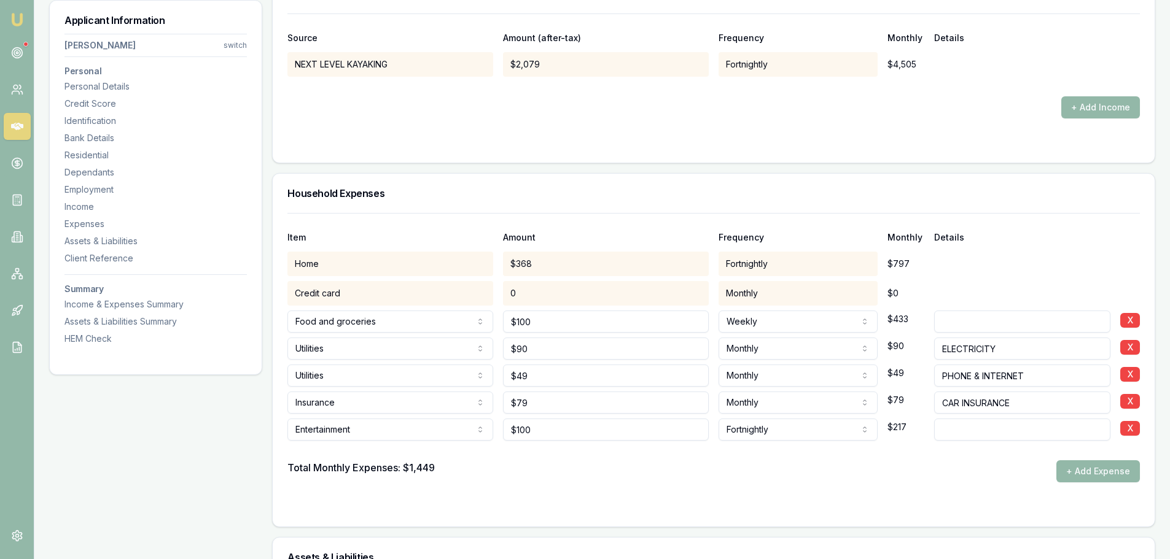
click at [778, 471] on div "Total Monthly Expenses: $1,449 + Add Expense" at bounding box center [713, 472] width 852 height 22
click at [587, 488] on form "Item Amount Frequency Monthly Details Home $368 Fortnightly $797 Credit card 0 …" at bounding box center [713, 362] width 852 height 299
click at [872, 473] on div "Total Monthly Expenses: $1,665 + Add Expense" at bounding box center [713, 472] width 852 height 22
click at [818, 475] on div "Total Monthly Expenses: $1,665 + Add Expense" at bounding box center [713, 472] width 852 height 22
click at [821, 475] on div "Total Monthly Expenses: $1,665 + Add Expense" at bounding box center [713, 472] width 852 height 22
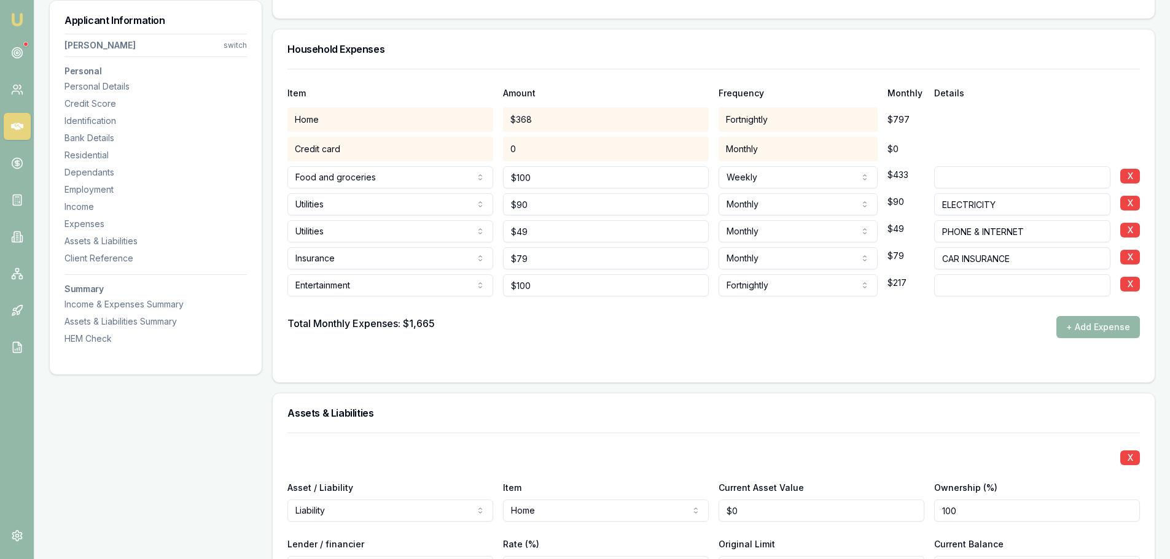
scroll to position [2518, 0]
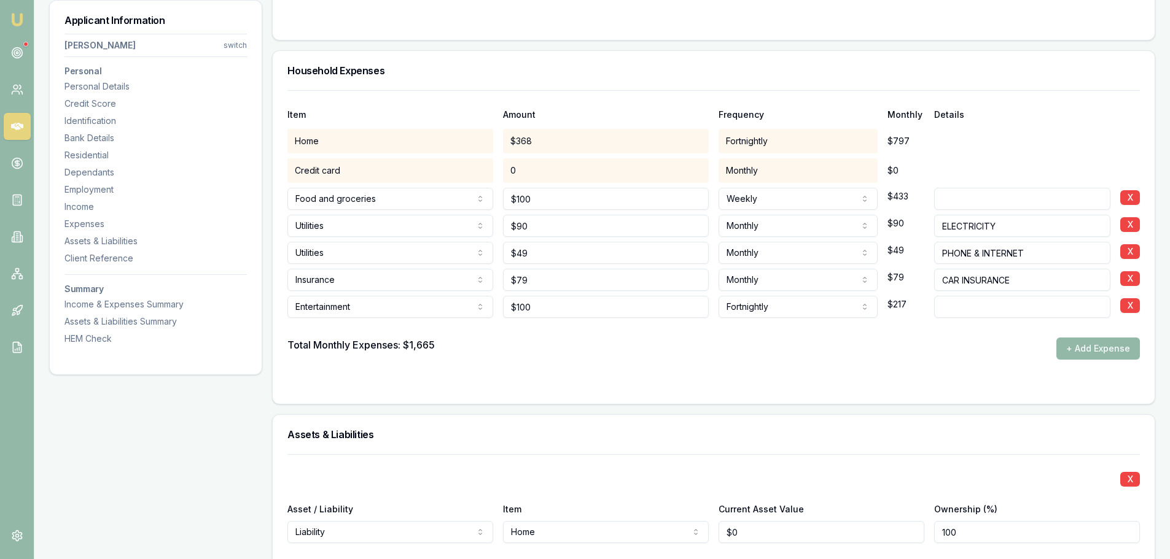
click at [782, 367] on form "Item Amount Frequency Monthly Details Home $368 Fortnightly $797 Credit card 0 …" at bounding box center [713, 239] width 852 height 299
click at [740, 345] on div "Total Monthly Expenses: $1,665 + Add Expense" at bounding box center [713, 349] width 852 height 22
click at [947, 341] on div "Total Monthly Expenses: $1,665 + Add Expense" at bounding box center [713, 349] width 852 height 22
click at [903, 365] on form "Item Amount Frequency Monthly Details Home $368 Fortnightly $797 Credit card 0 …" at bounding box center [713, 239] width 852 height 299
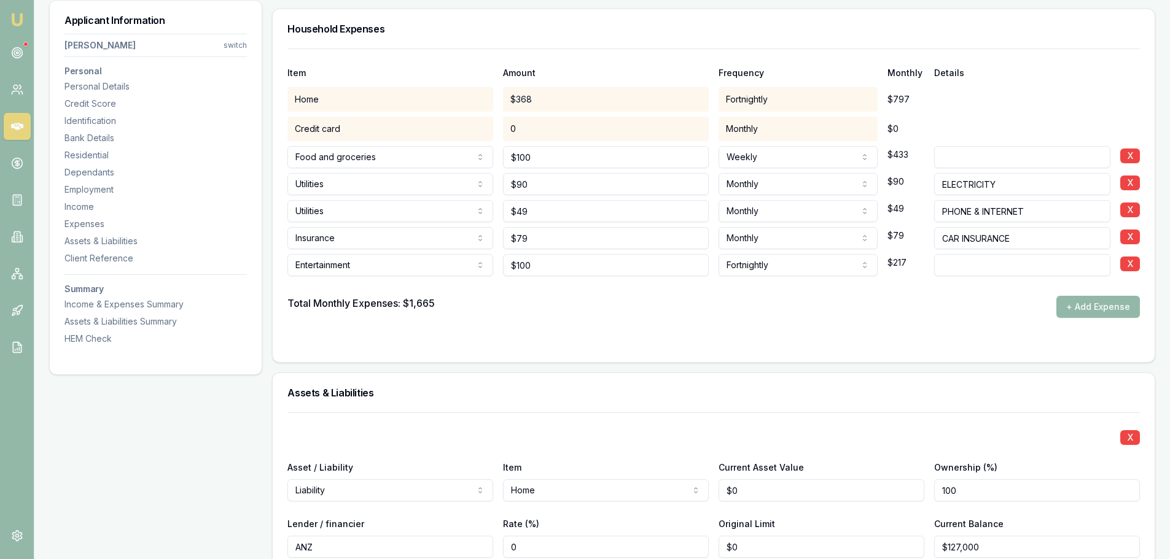
scroll to position [2579, 0]
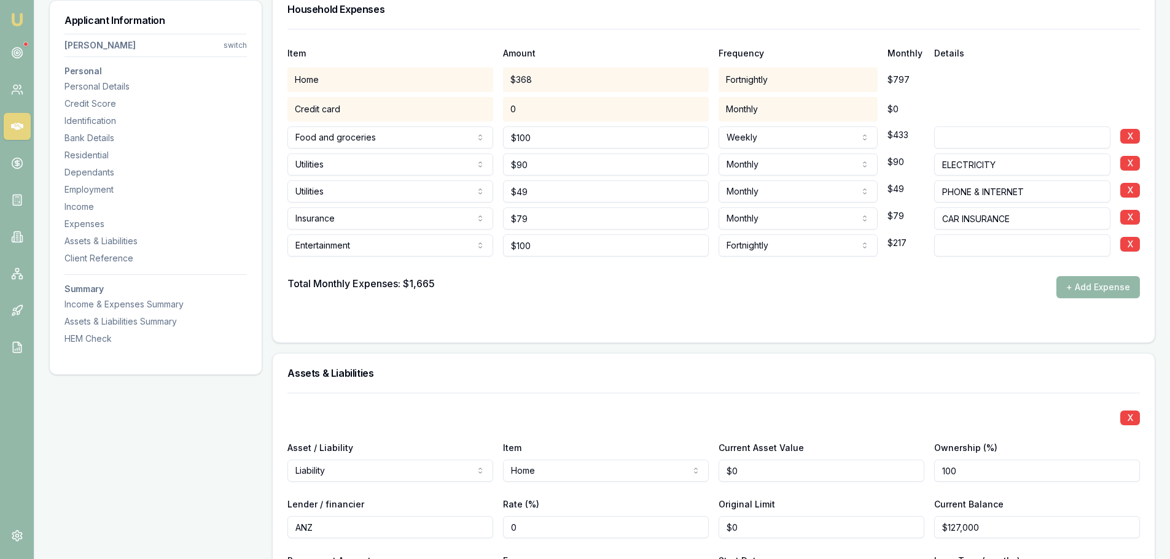
click at [703, 319] on div at bounding box center [713, 323] width 852 height 10
click at [703, 307] on form "Item Amount Frequency Monthly Details Home $368 Fortnightly $797 Credit card 0 …" at bounding box center [713, 178] width 852 height 299
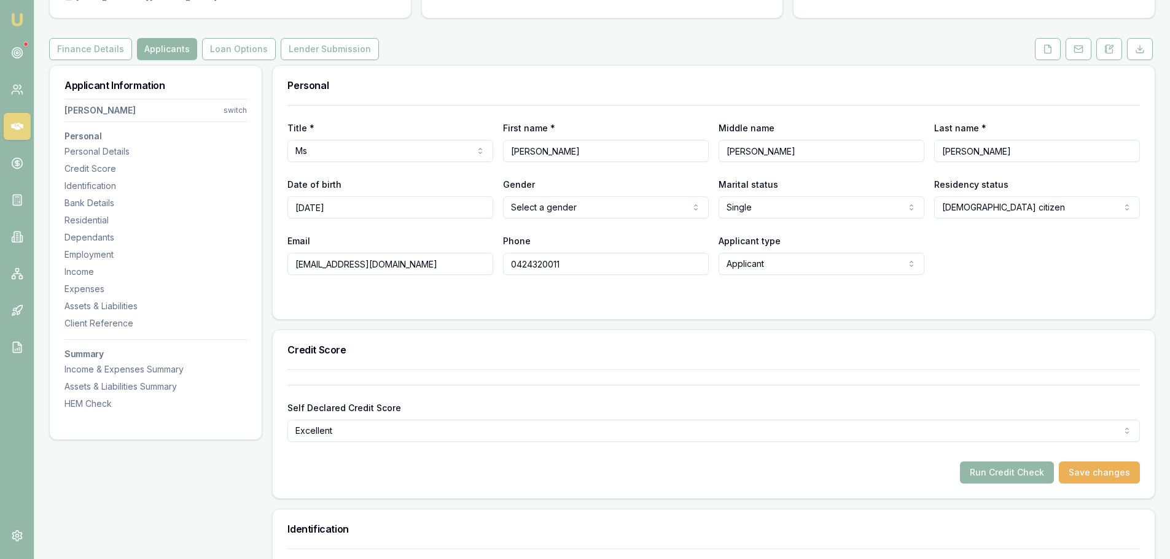
scroll to position [0, 0]
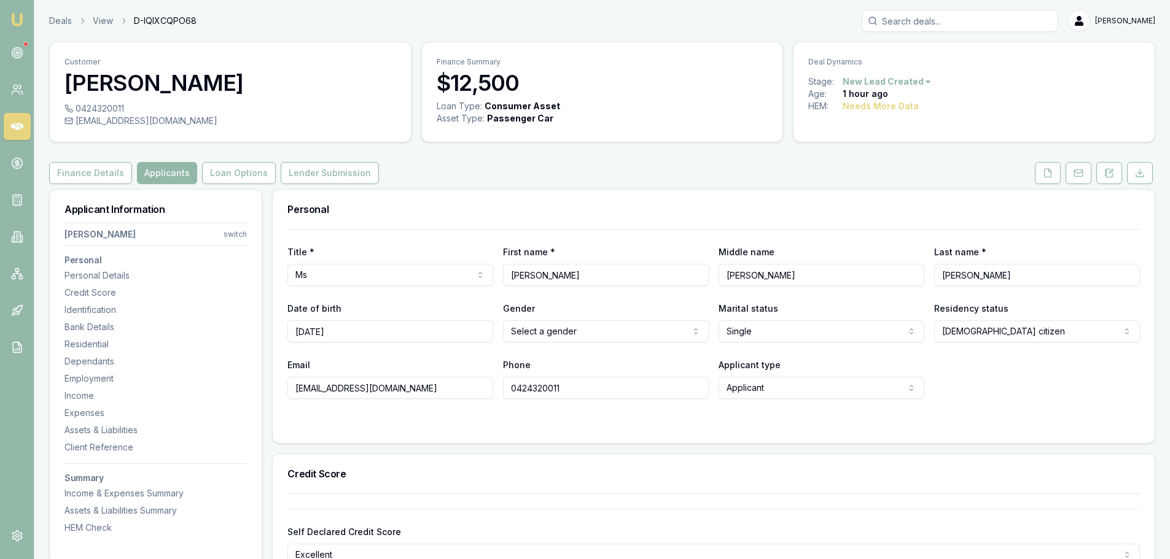
drag, startPoint x: 708, startPoint y: 203, endPoint x: 709, endPoint y: 214, distance: 11.7
click at [709, 203] on div "Personal" at bounding box center [714, 209] width 882 height 39
click at [1037, 171] on button at bounding box center [1048, 173] width 26 height 22
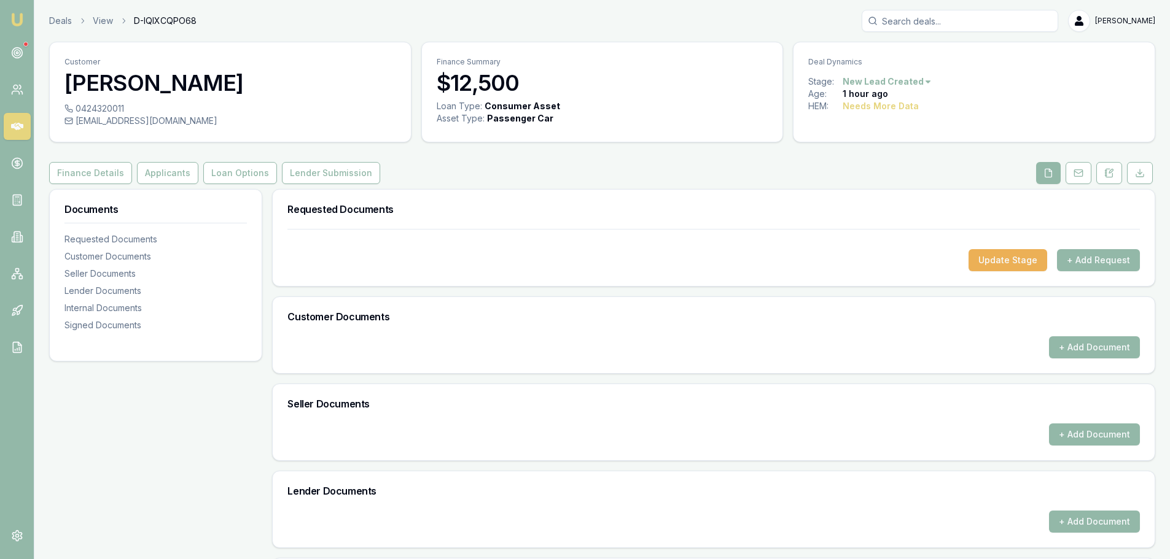
click at [678, 166] on div "Finance Details Applicants Loan Options Lender Submission" at bounding box center [602, 173] width 1106 height 22
click at [1079, 255] on button "+ Add Request" at bounding box center [1098, 260] width 83 height 22
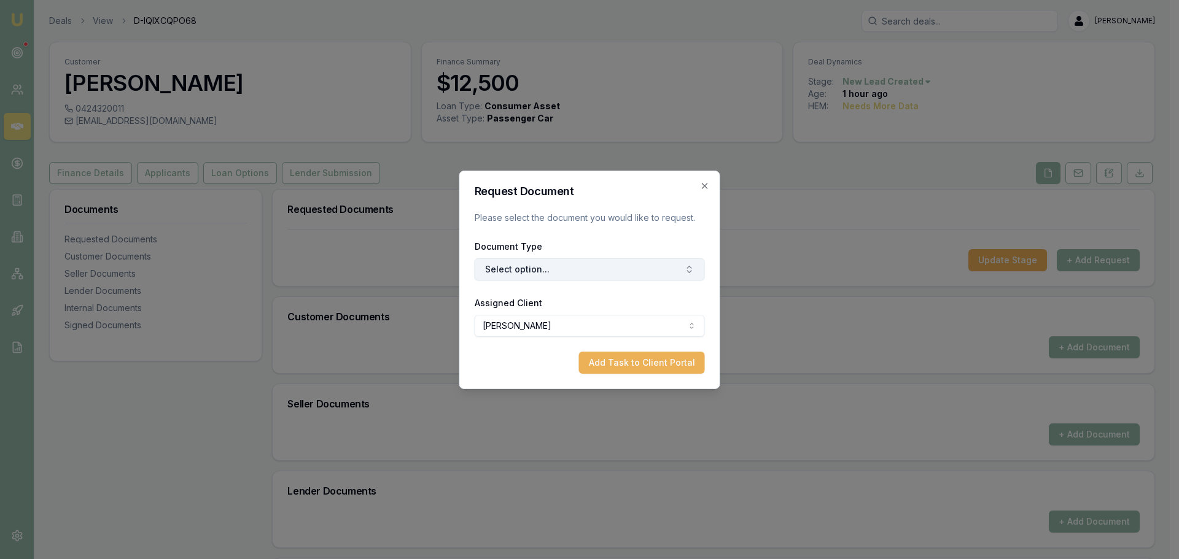
click at [587, 269] on button "Select option..." at bounding box center [590, 270] width 230 height 22
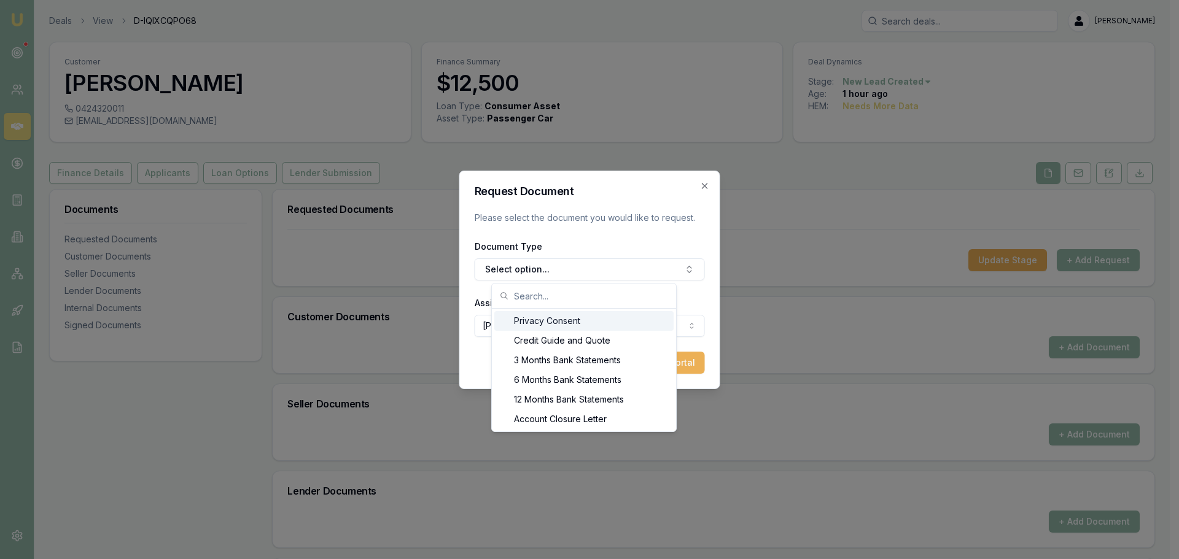
click at [574, 321] on div "Privacy Consent" at bounding box center [583, 321] width 179 height 20
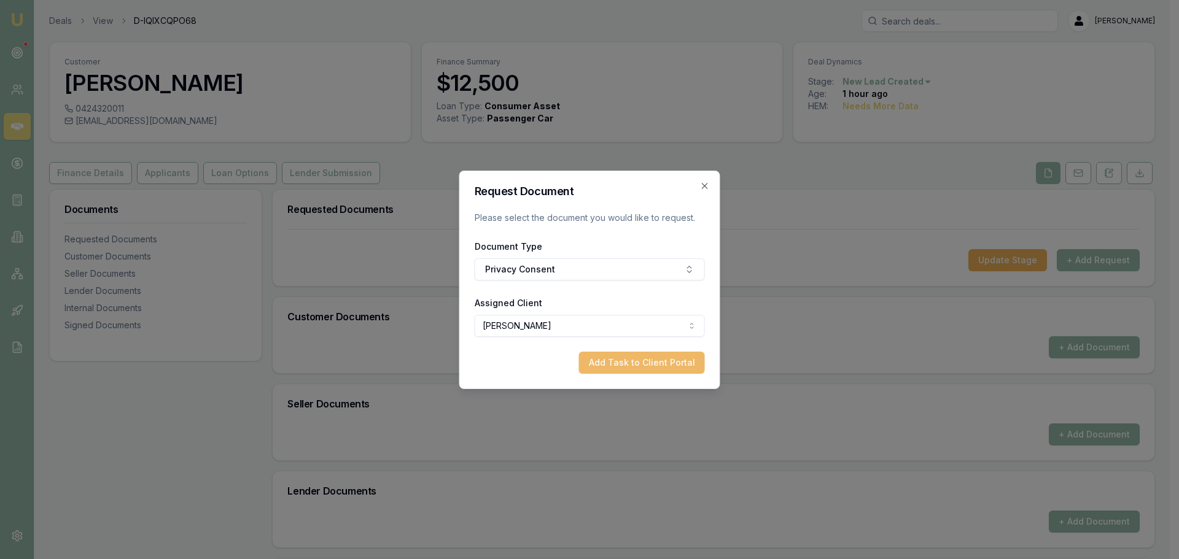
click at [633, 361] on button "Add Task to Client Portal" at bounding box center [642, 363] width 126 height 22
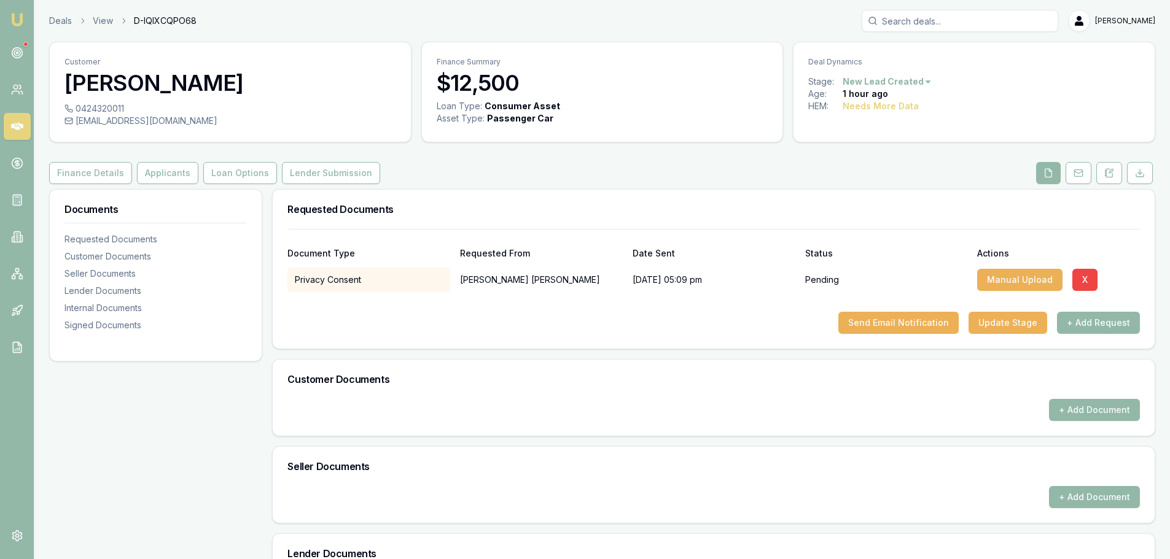
click at [566, 273] on p "[PERSON_NAME]" at bounding box center [541, 280] width 163 height 25
click at [1096, 324] on button "+ Add Request" at bounding box center [1098, 323] width 83 height 22
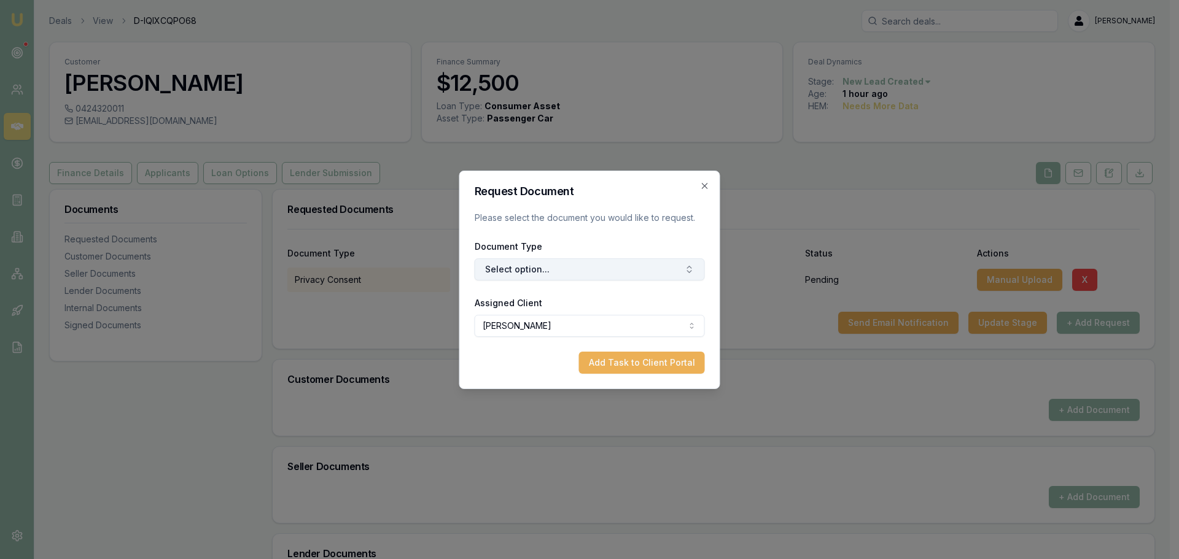
click at [601, 273] on button "Select option..." at bounding box center [590, 270] width 230 height 22
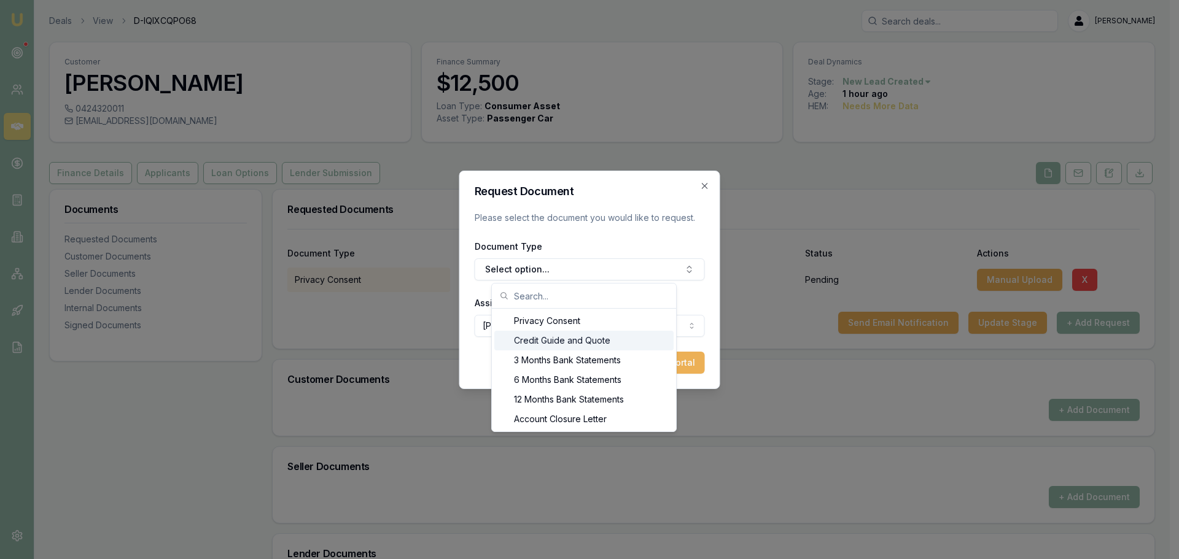
click at [597, 340] on div "Credit Guide and Quote" at bounding box center [583, 341] width 179 height 20
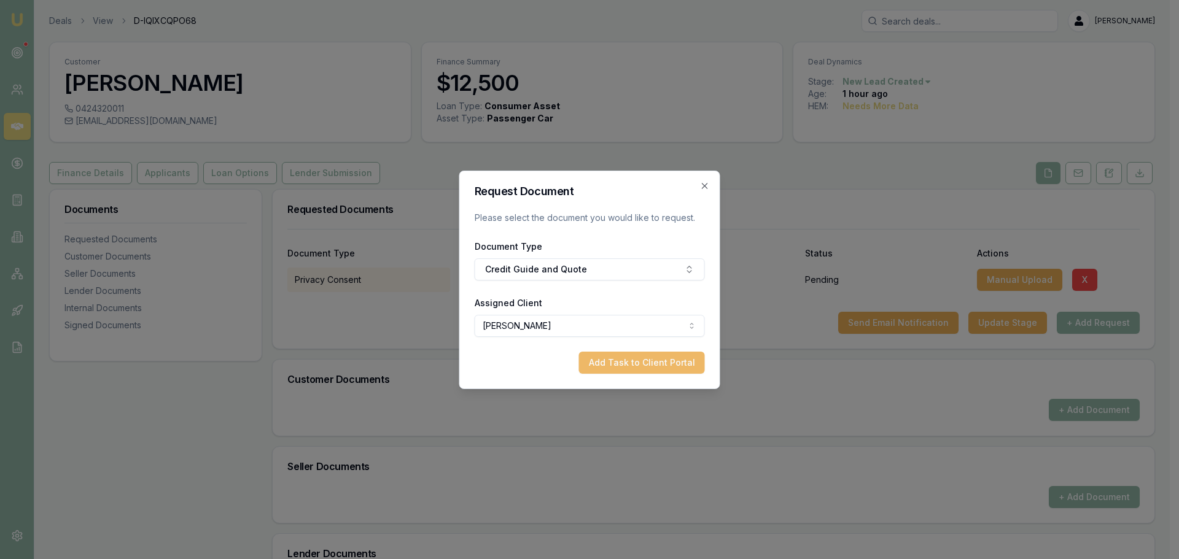
click at [674, 366] on button "Add Task to Client Portal" at bounding box center [642, 363] width 126 height 22
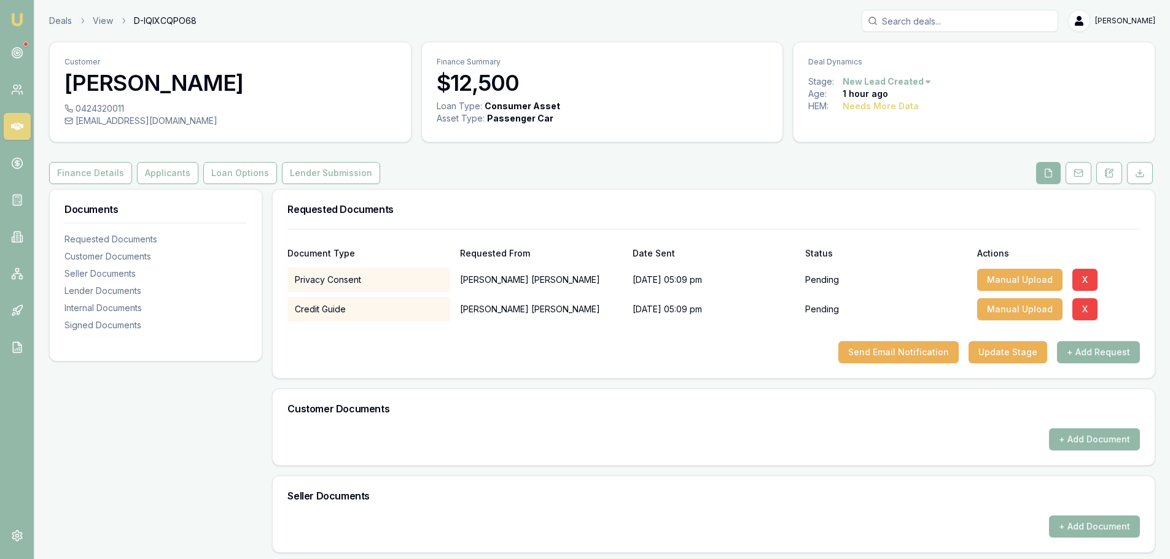
click at [695, 341] on div at bounding box center [713, 332] width 852 height 20
click at [1096, 355] on button "+ Add Request" at bounding box center [1098, 352] width 83 height 22
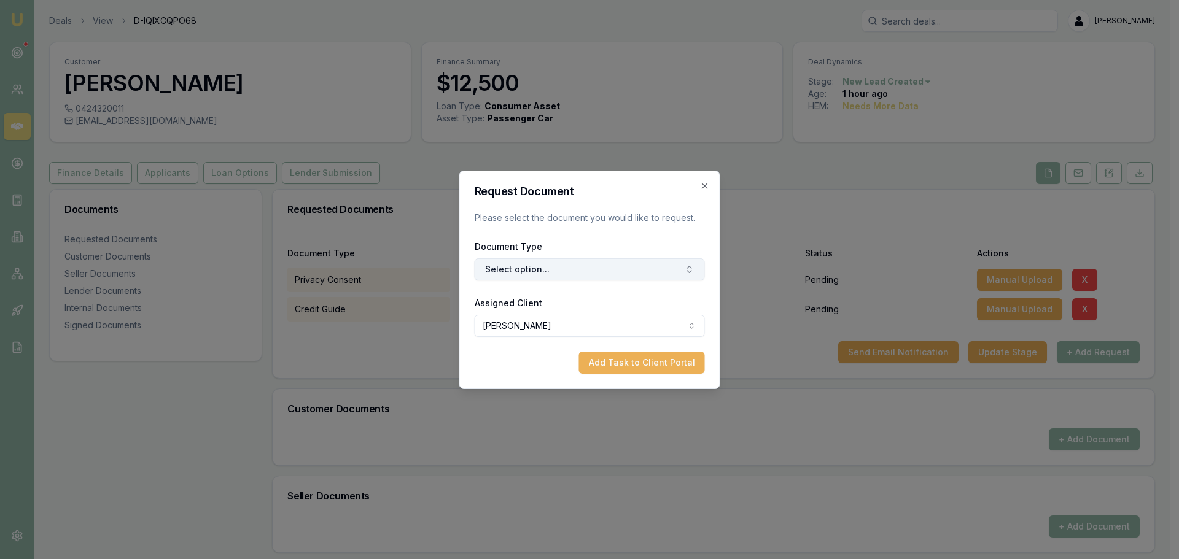
click at [625, 267] on button "Select option..." at bounding box center [590, 270] width 230 height 22
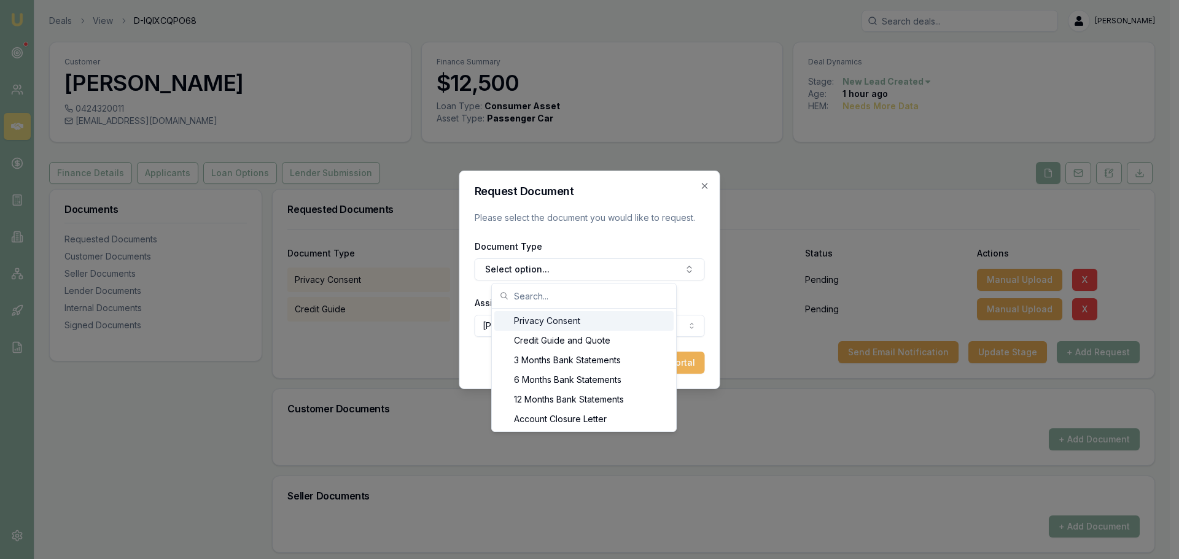
click at [588, 300] on input "text" at bounding box center [591, 296] width 155 height 25
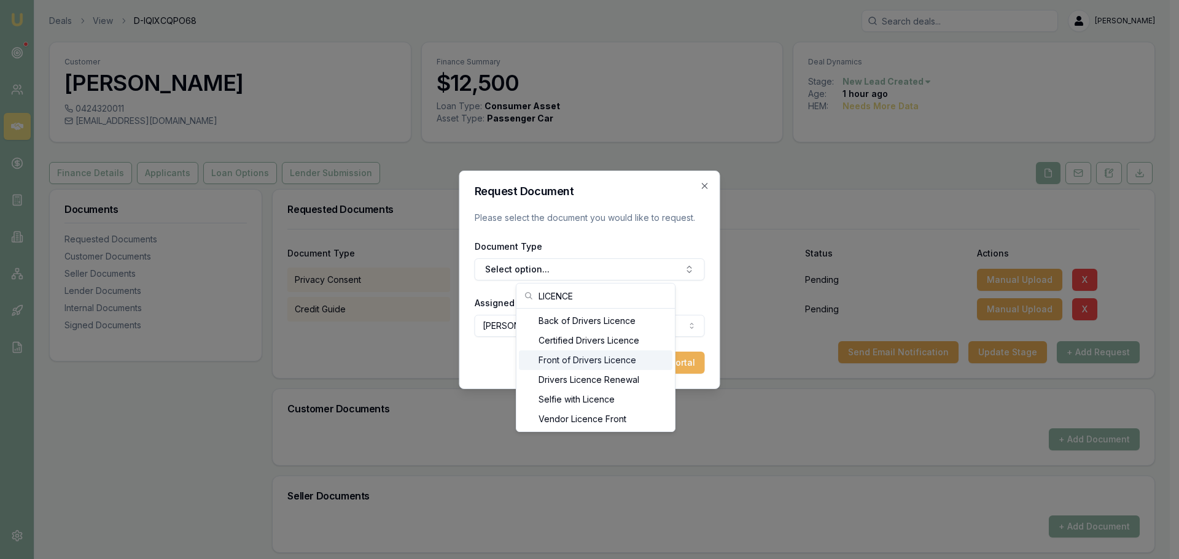
type input "LICENCE"
click at [572, 359] on div "Front of Drivers Licence" at bounding box center [596, 361] width 154 height 20
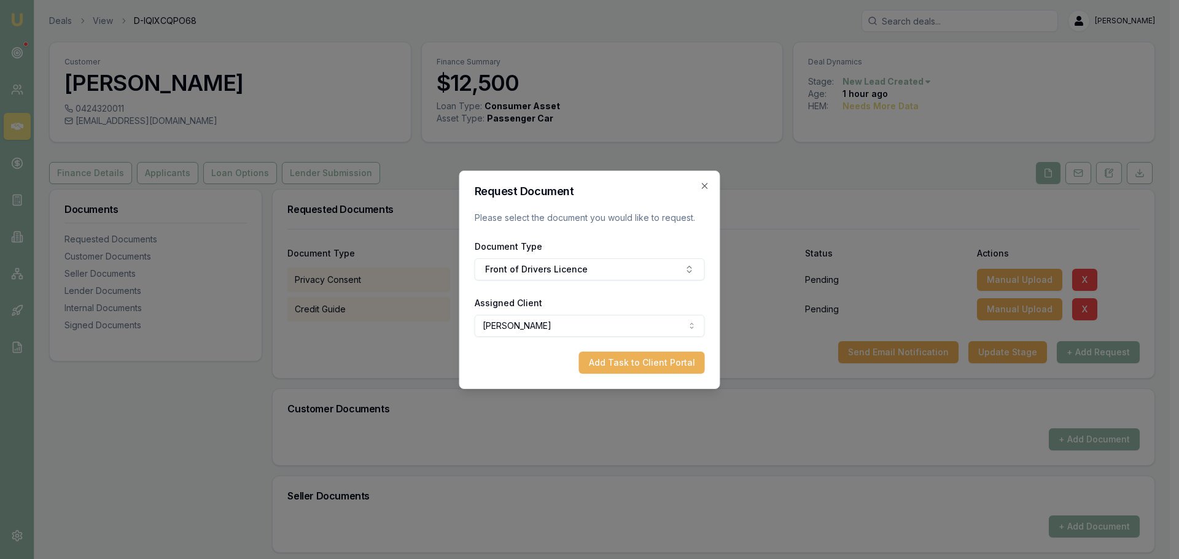
click at [604, 365] on button "Add Task to Client Portal" at bounding box center [642, 363] width 126 height 22
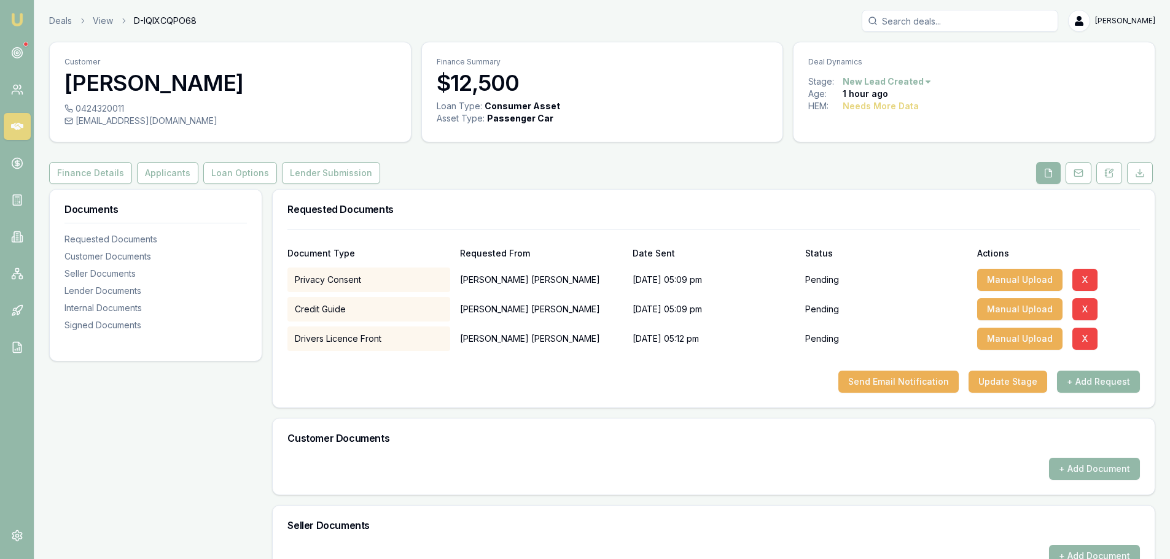
click at [1115, 383] on button "+ Add Request" at bounding box center [1098, 382] width 83 height 22
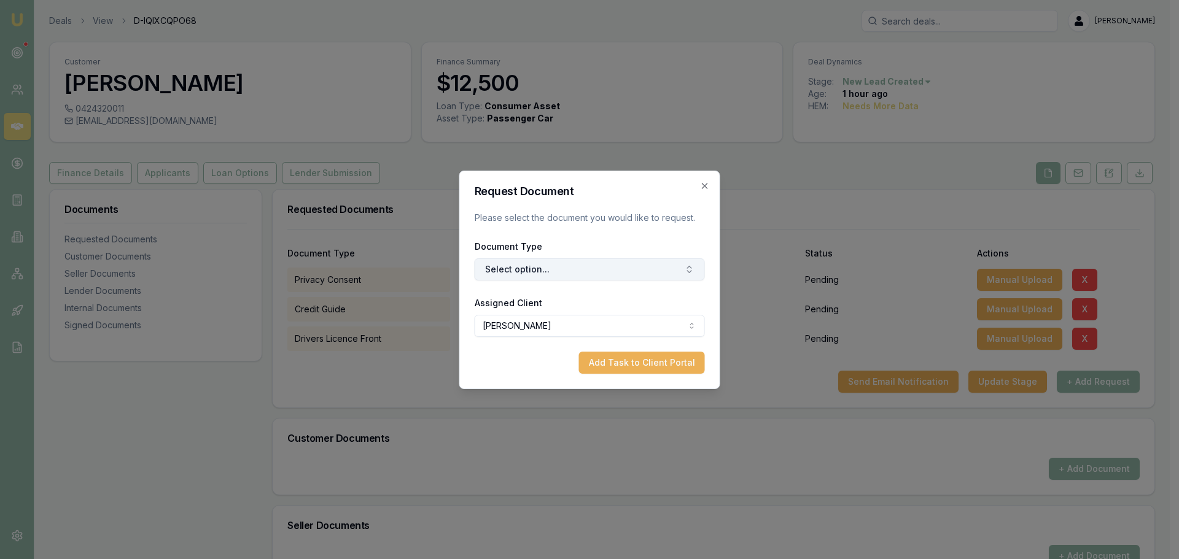
click at [599, 270] on button "Select option..." at bounding box center [590, 270] width 230 height 22
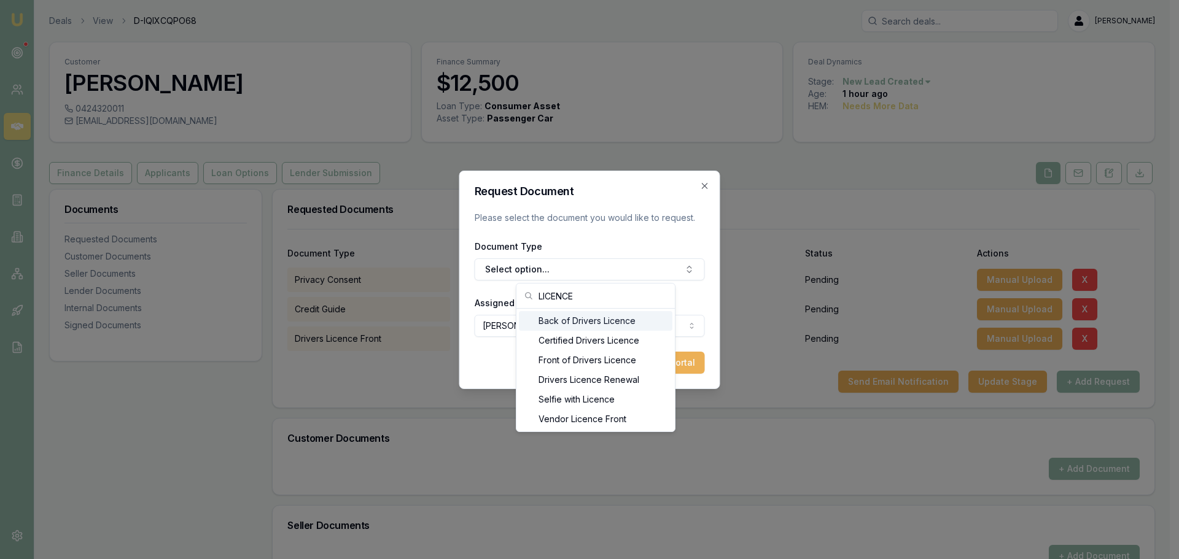
type input "LICENCE"
click at [587, 319] on div "Back of Drivers Licence" at bounding box center [596, 321] width 154 height 20
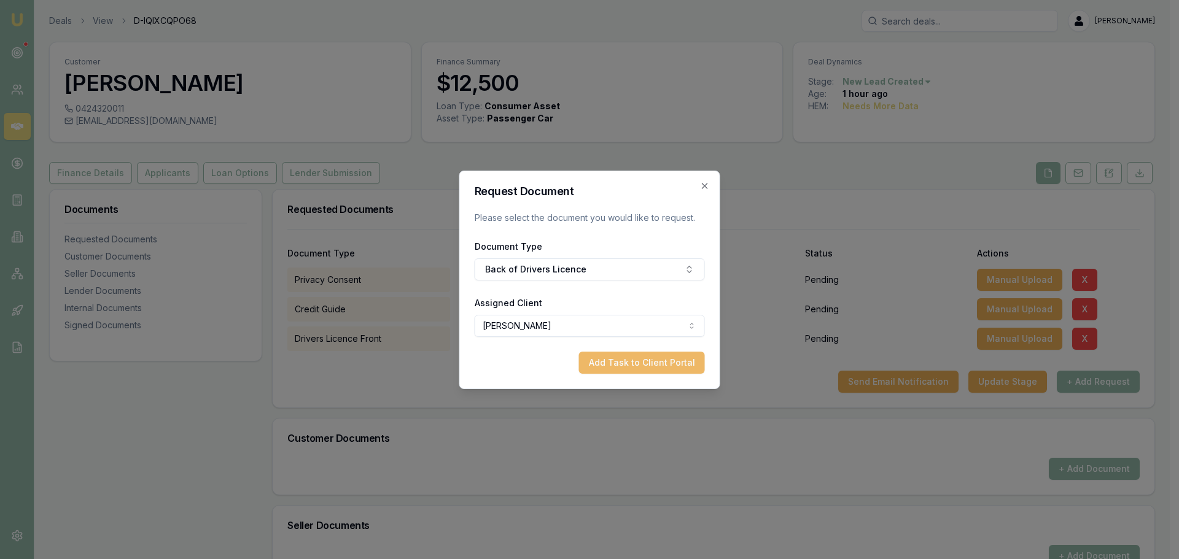
click at [638, 361] on button "Add Task to Client Portal" at bounding box center [642, 363] width 126 height 22
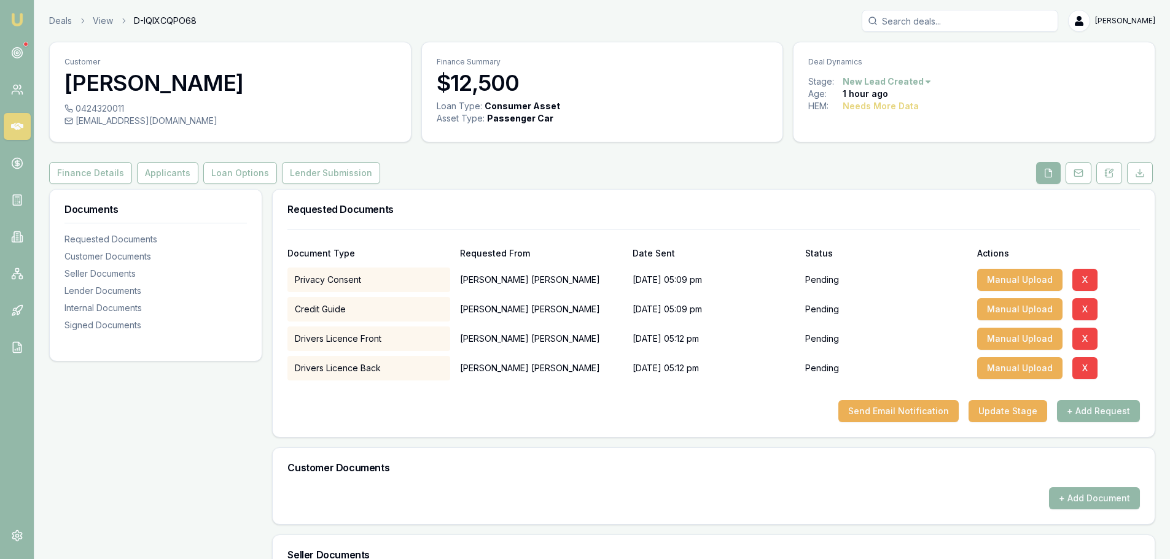
click at [1128, 413] on button "+ Add Request" at bounding box center [1098, 411] width 83 height 22
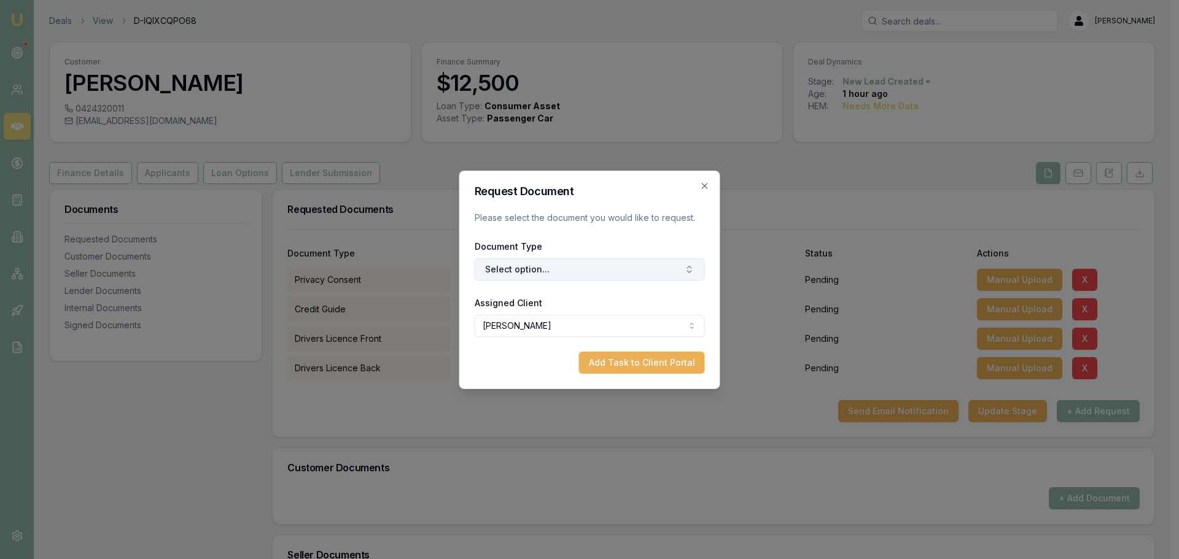
click at [637, 270] on button "Select option..." at bounding box center [590, 270] width 230 height 22
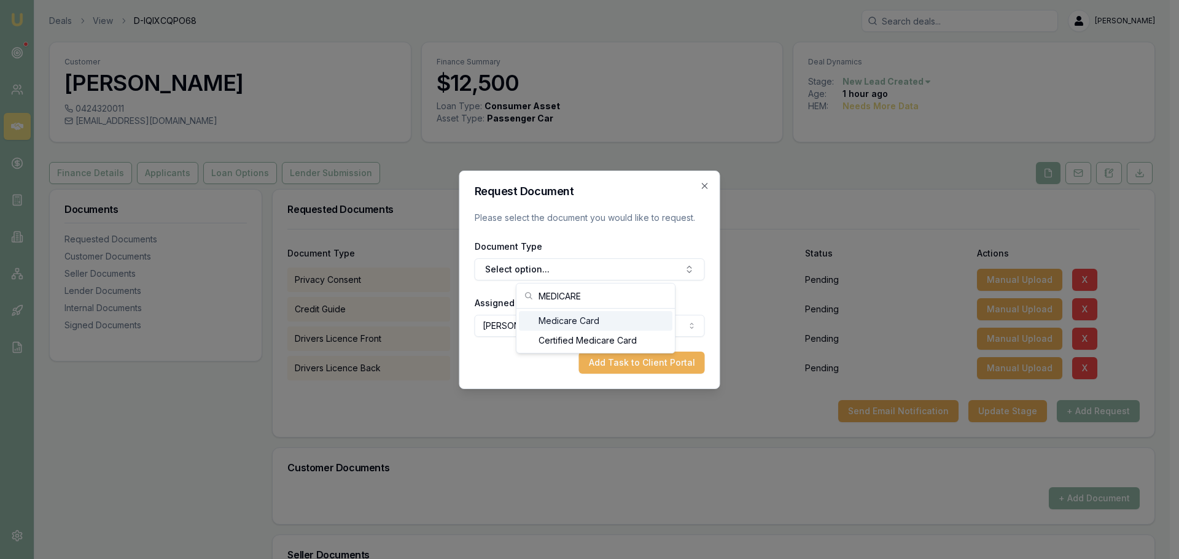
type input "MEDICARE"
click at [628, 319] on div "Medicare Card" at bounding box center [596, 321] width 154 height 20
click at [647, 357] on button "Add Task to Client Portal" at bounding box center [642, 363] width 126 height 22
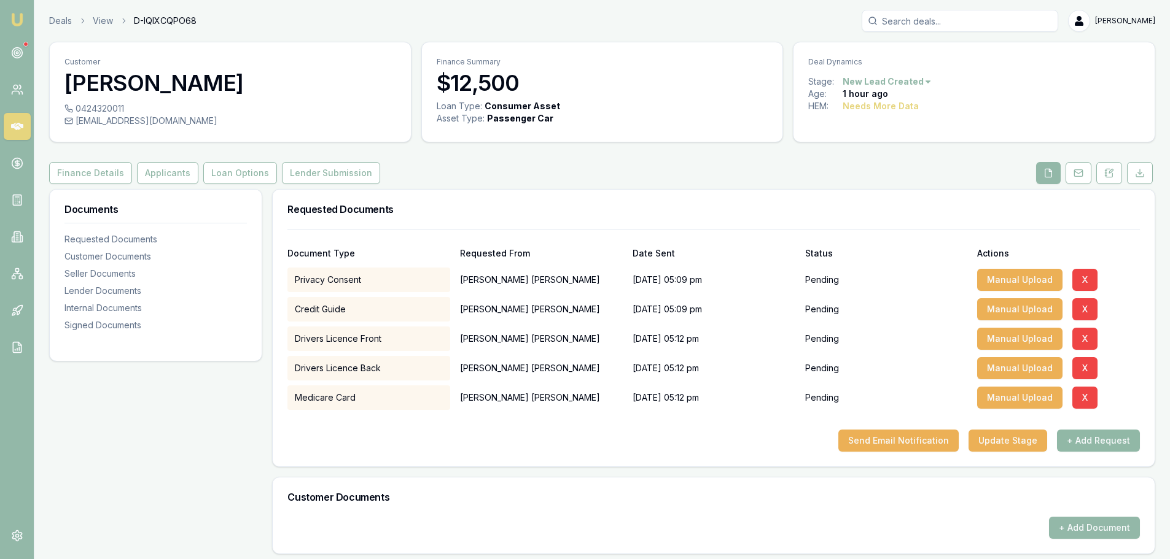
click at [1092, 438] on button "+ Add Request" at bounding box center [1098, 441] width 83 height 22
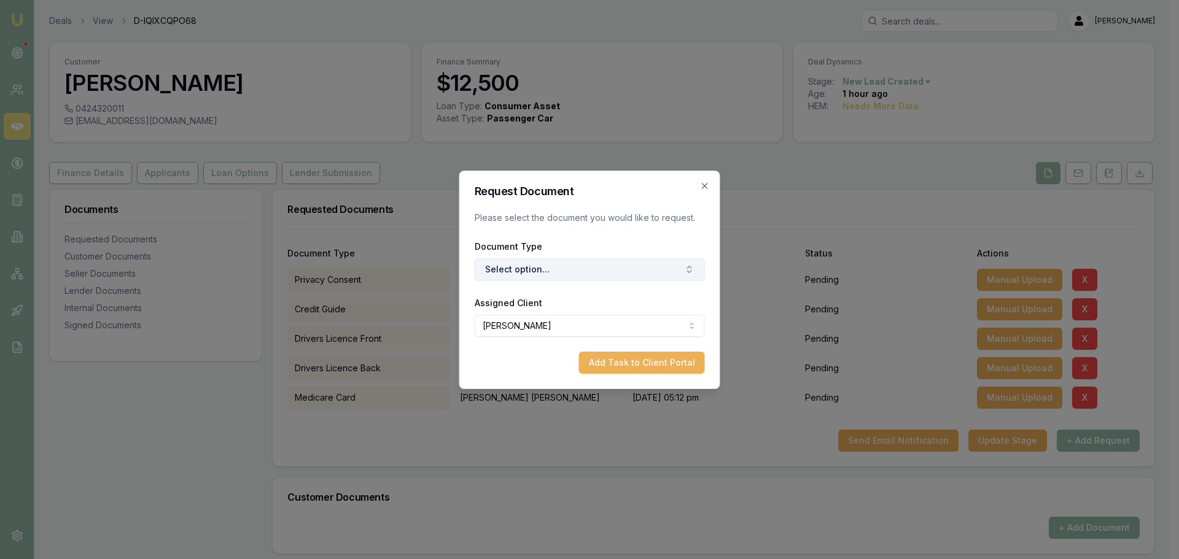
click at [547, 271] on button "Select option..." at bounding box center [590, 270] width 230 height 22
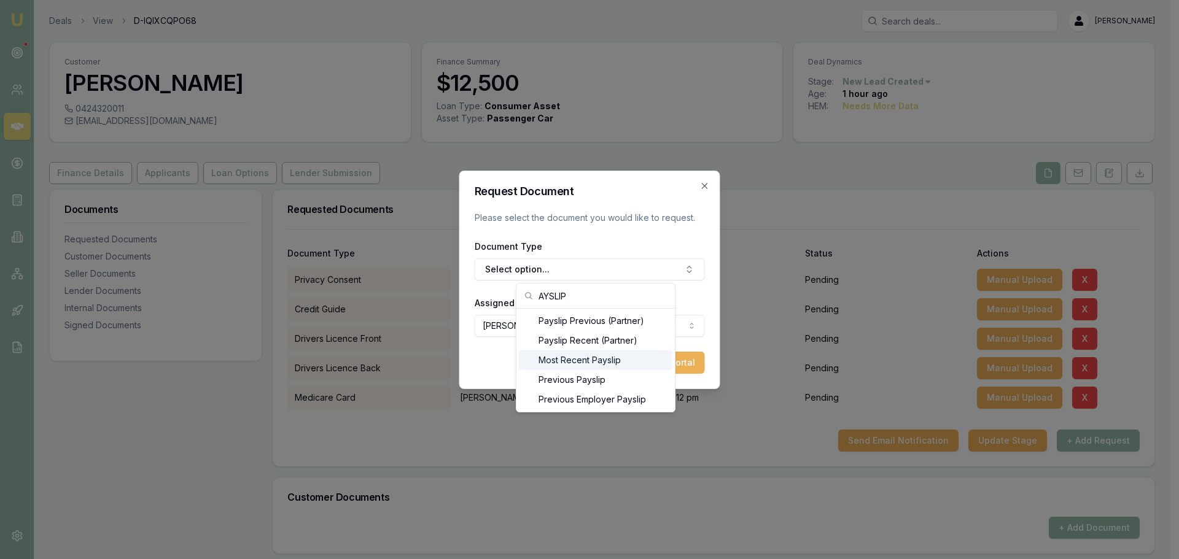
type input "AYSLIP"
click at [556, 364] on div "Most Recent Payslip" at bounding box center [596, 361] width 154 height 20
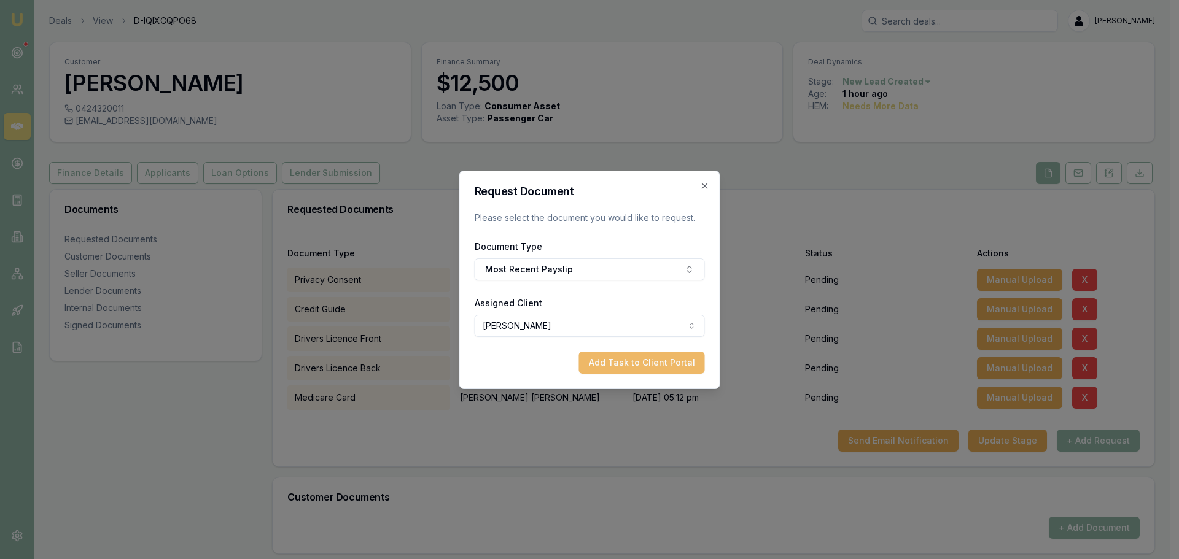
click at [631, 369] on button "Add Task to Client Portal" at bounding box center [642, 363] width 126 height 22
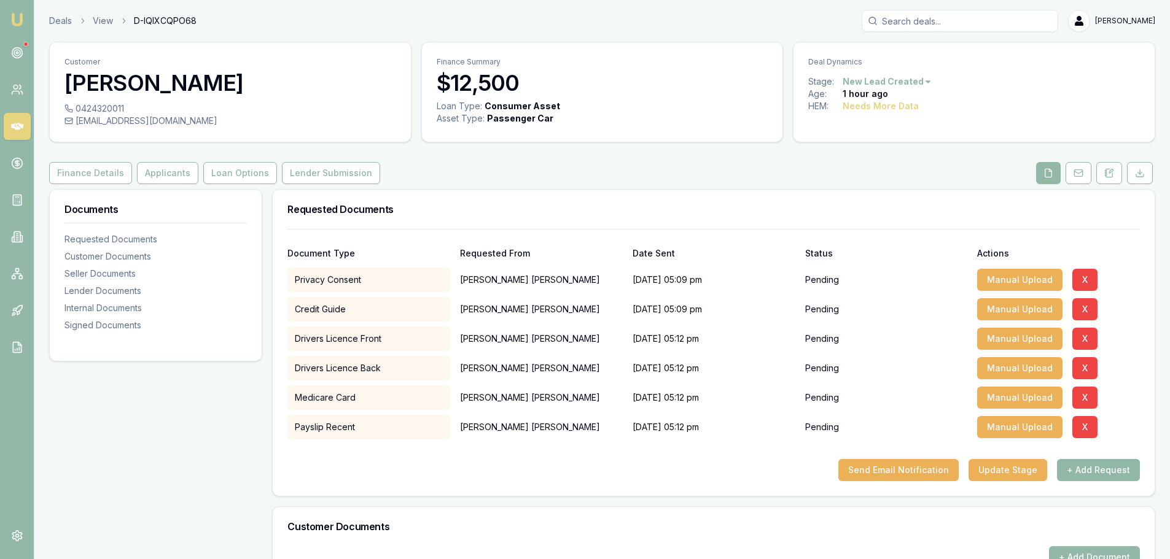
click at [1123, 472] on button "+ Add Request" at bounding box center [1098, 470] width 83 height 22
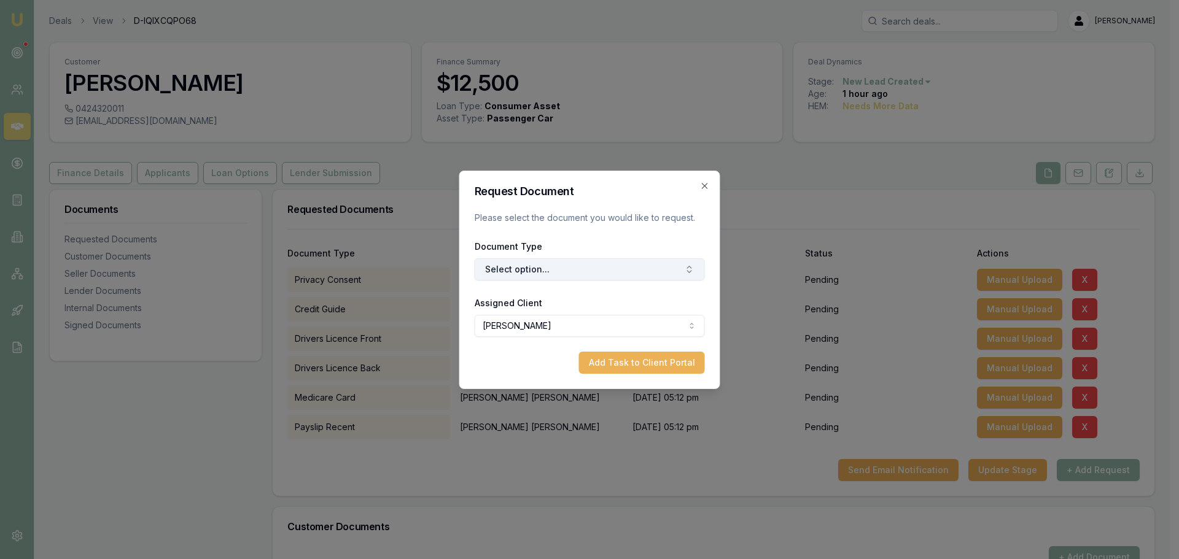
click at [616, 269] on button "Select option..." at bounding box center [590, 270] width 230 height 22
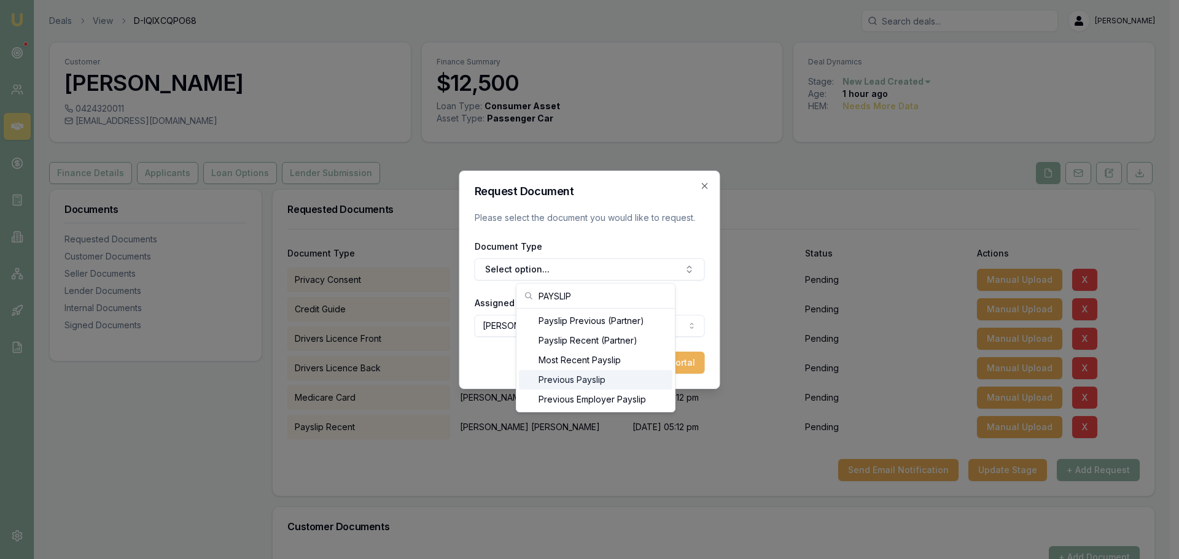
type input "PAYSLIP"
click at [583, 378] on div "Previous Payslip" at bounding box center [596, 380] width 154 height 20
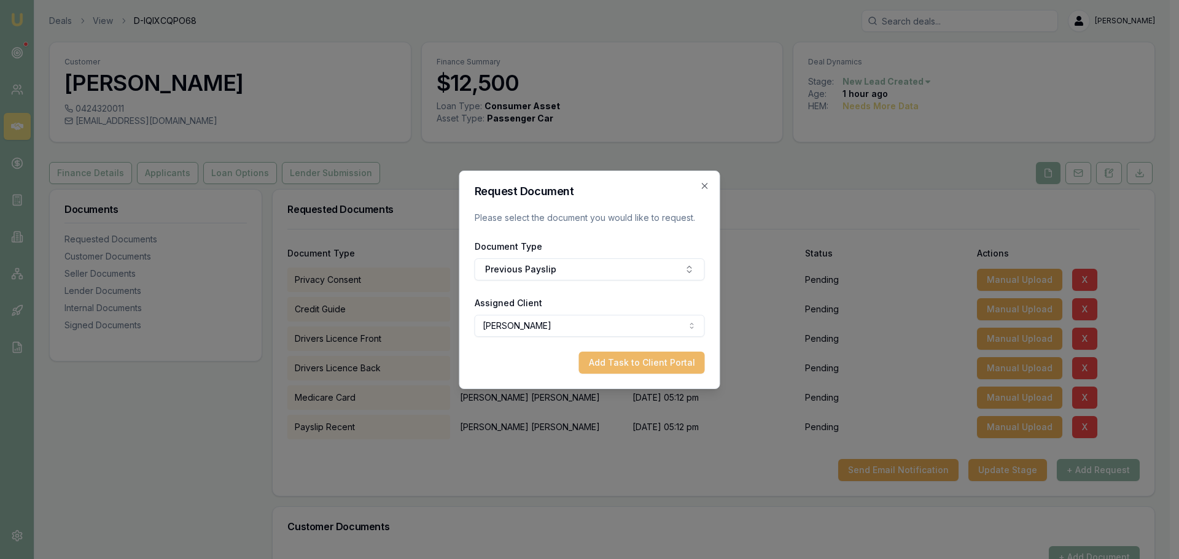
click at [660, 367] on button "Add Task to Client Portal" at bounding box center [642, 363] width 126 height 22
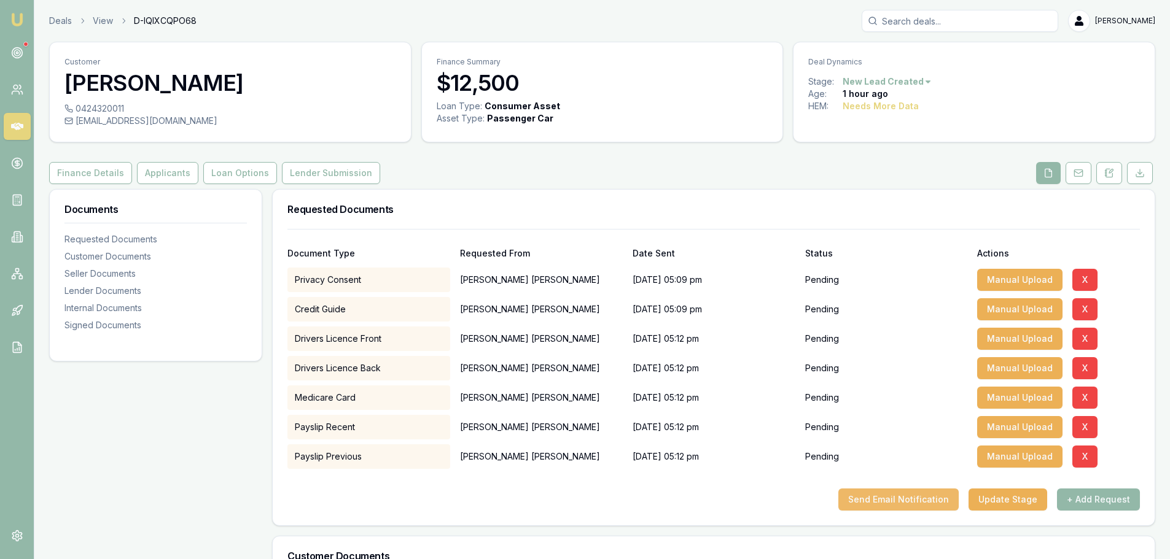
click at [943, 498] on button "Send Email Notification" at bounding box center [898, 500] width 120 height 22
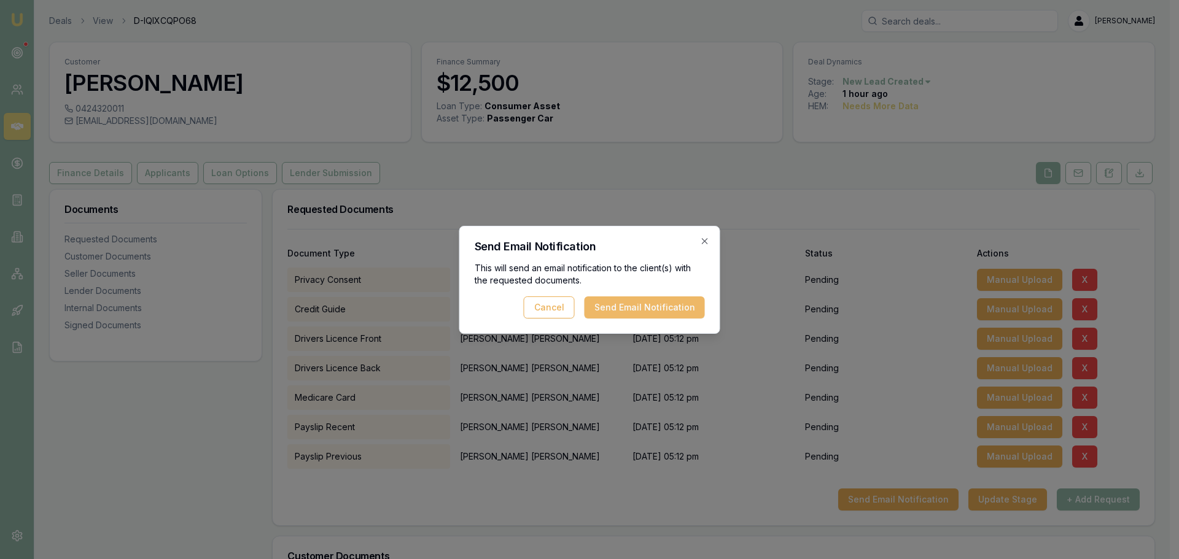
click at [637, 308] on button "Send Email Notification" at bounding box center [645, 308] width 120 height 22
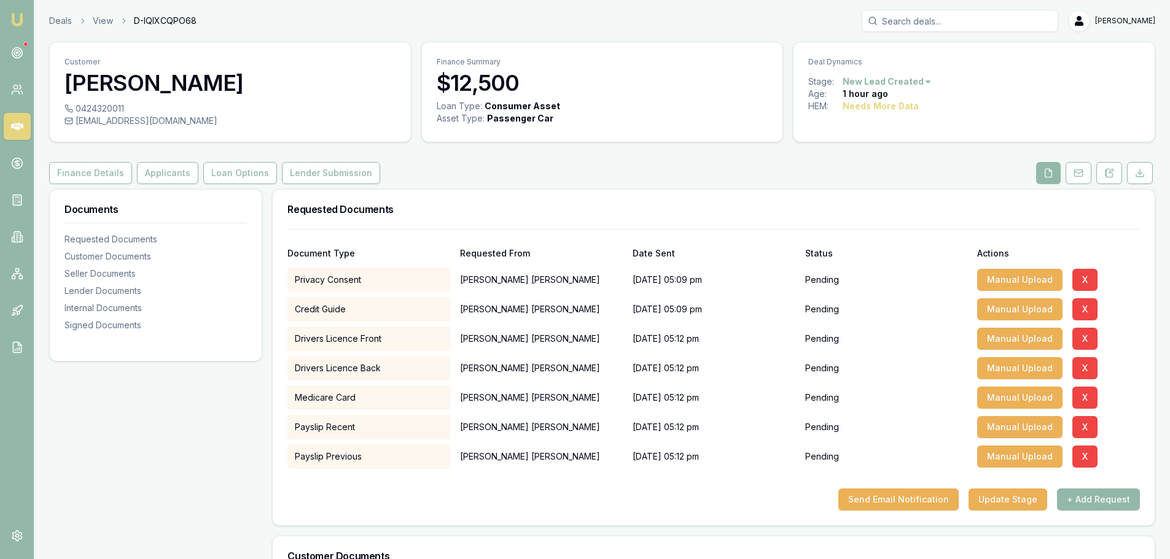
click at [975, 20] on input "Search deals" at bounding box center [960, 21] width 197 height 22
drag, startPoint x: 1005, startPoint y: 18, endPoint x: 783, endPoint y: 18, distance: 221.7
click at [795, 21] on div "Deals View D-IQIXCQPO68 0424582150 No results [PERSON_NAME]" at bounding box center [602, 21] width 1106 height 22
type input "0424582"
click at [854, 169] on div "Finance Details Applicants Loan Options Lender Submission" at bounding box center [602, 173] width 1106 height 22
